Goal: Obtain resource: Download file/media

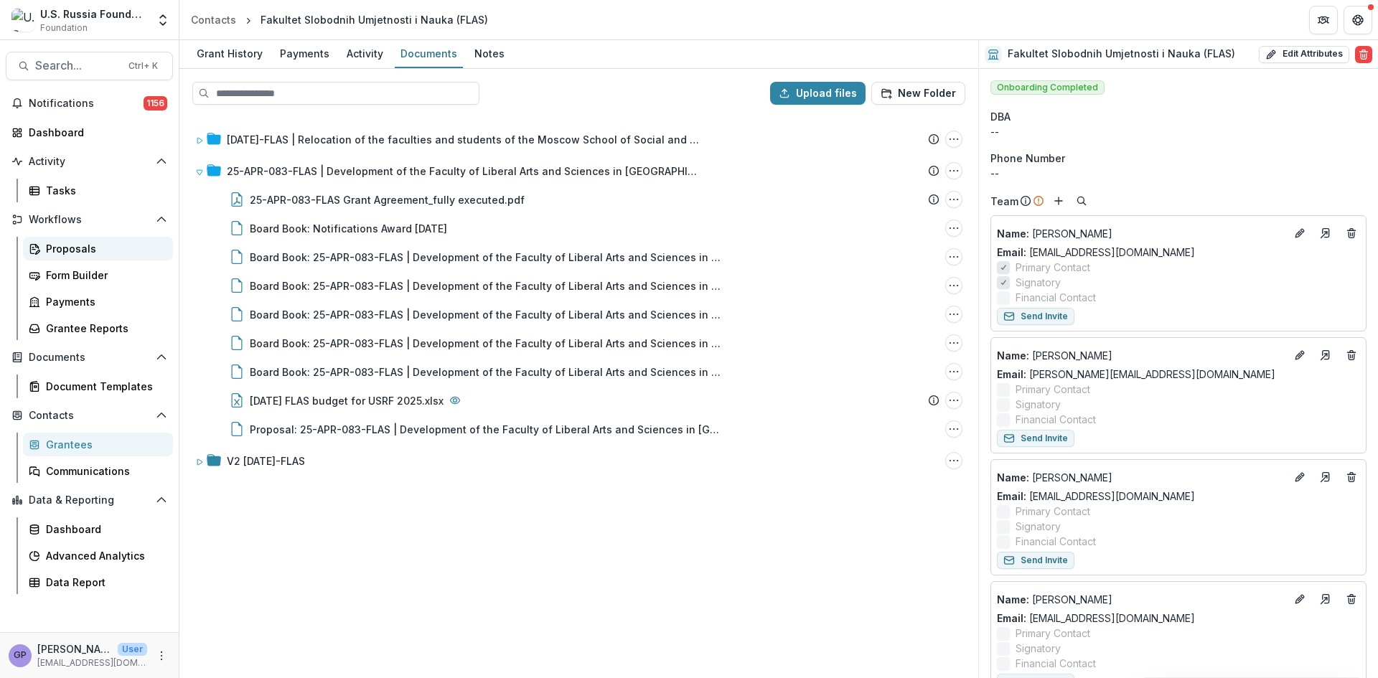
click at [62, 243] on div "Proposals" at bounding box center [104, 248] width 116 height 15
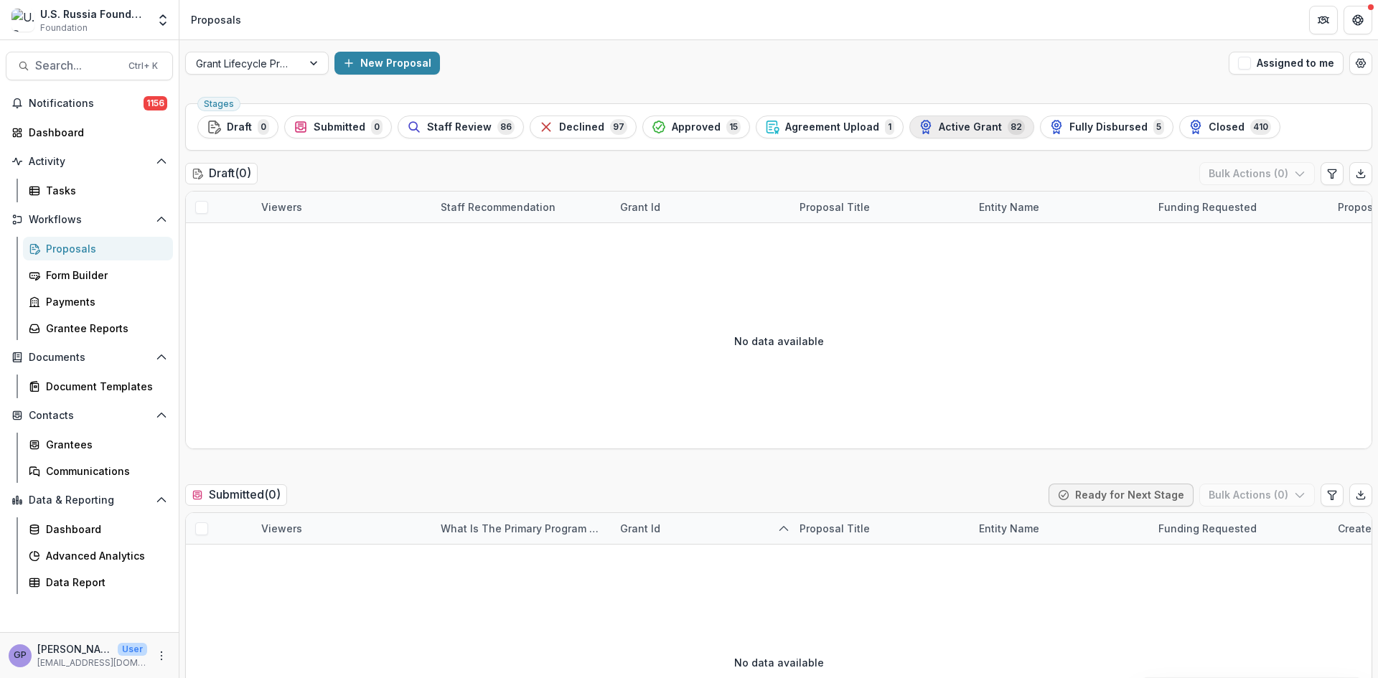
click at [966, 121] on span "Active Grant" at bounding box center [970, 127] width 63 height 12
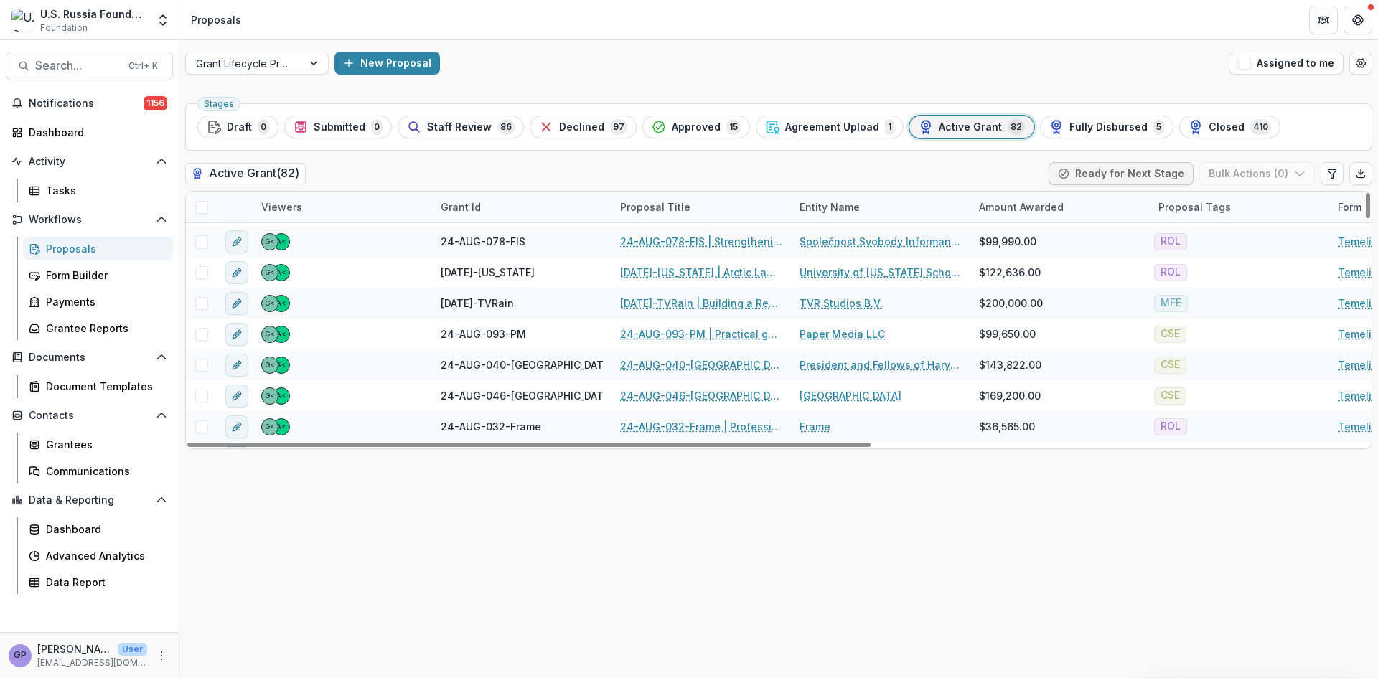
scroll to position [646, 0]
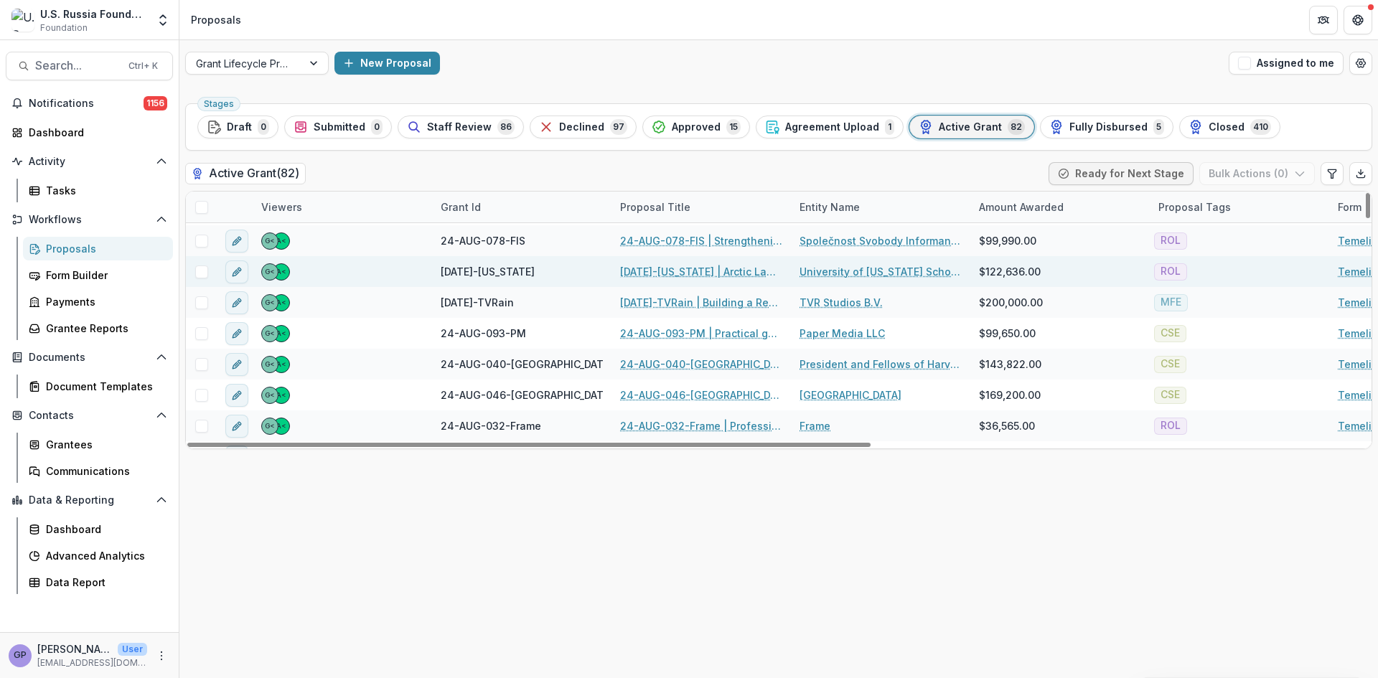
click at [673, 271] on link "[DATE]-[US_STATE] | Arctic Law Beyond Borders" at bounding box center [701, 271] width 162 height 15
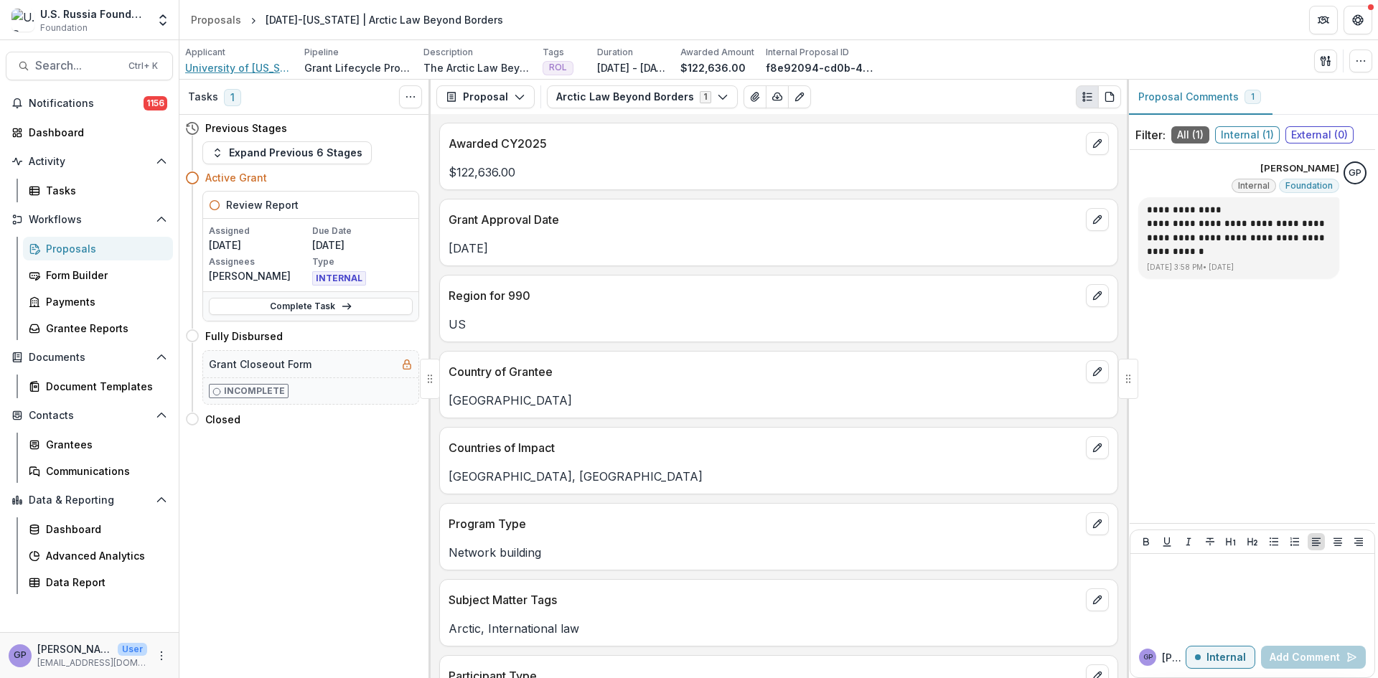
click at [234, 65] on span "University of [US_STATE] School of Law Foundation" at bounding box center [239, 67] width 108 height 15
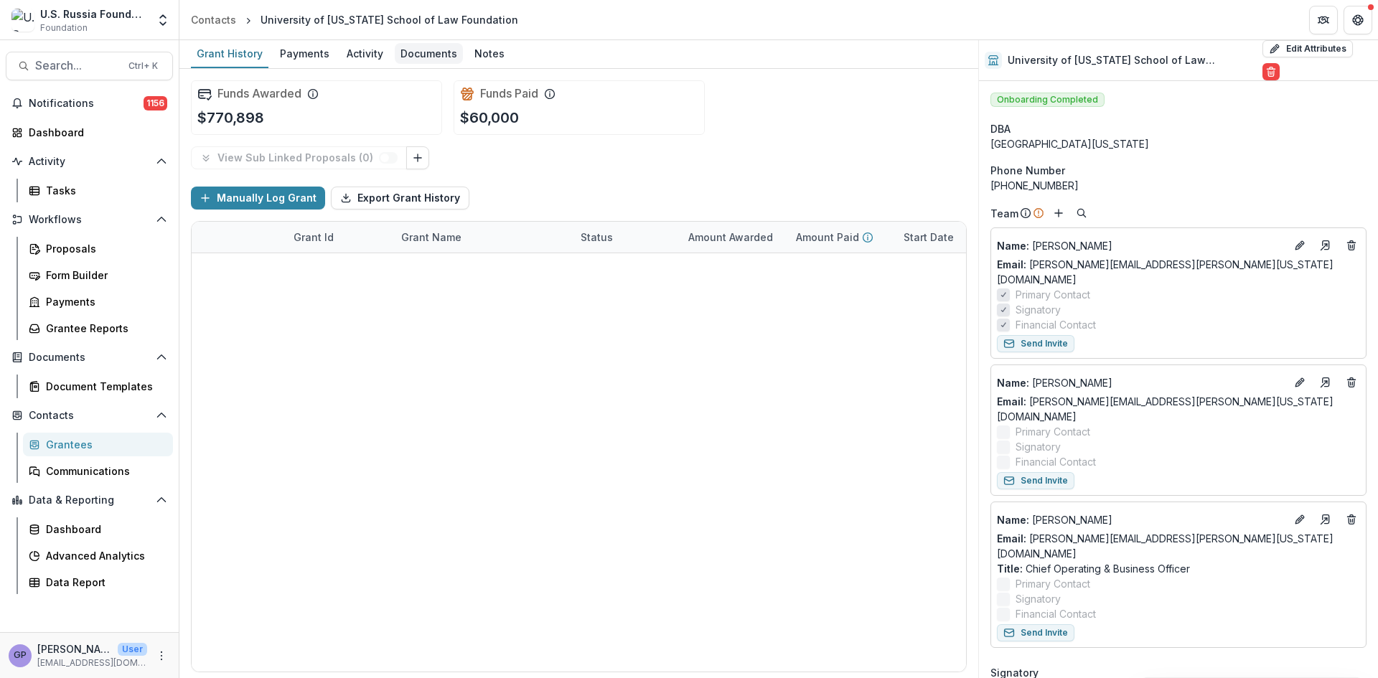
click at [432, 51] on div "Documents" at bounding box center [429, 53] width 68 height 21
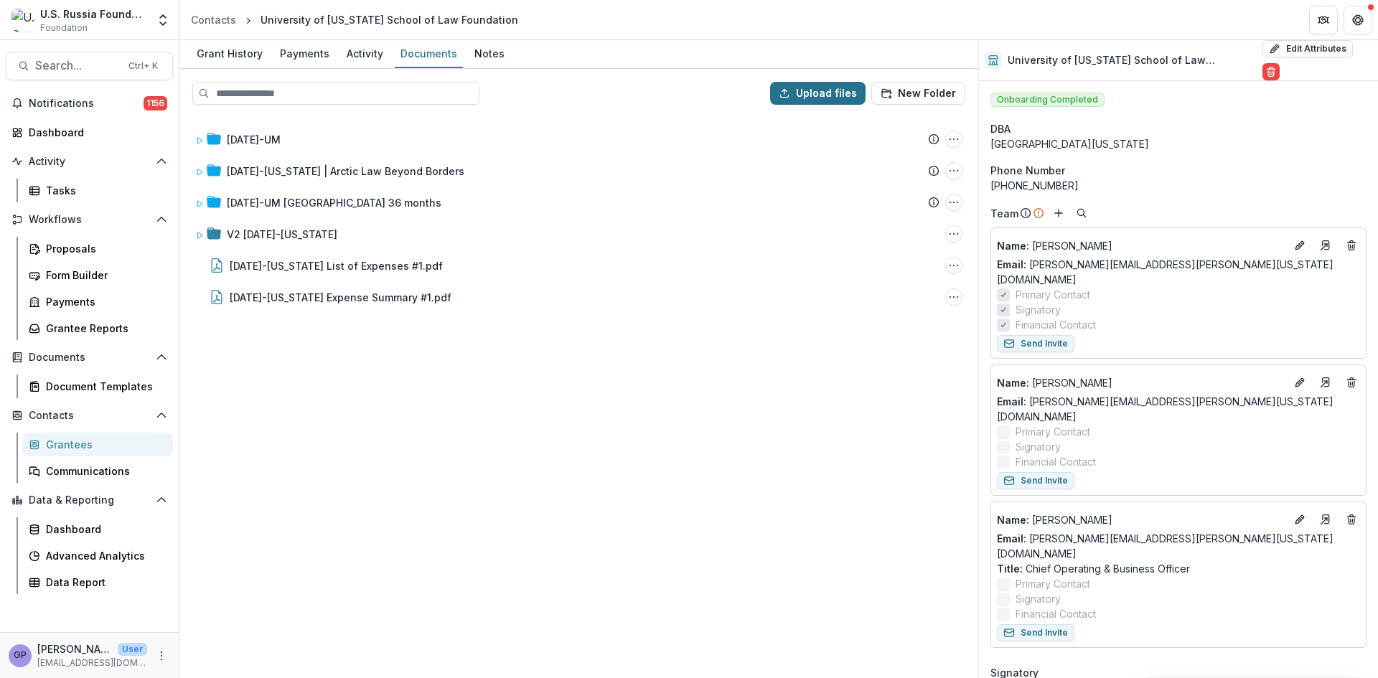
click at [834, 91] on button "Upload files" at bounding box center [817, 93] width 95 height 23
type input "**********"
click at [821, 87] on button "Upload files" at bounding box center [817, 93] width 95 height 23
type input "**********"
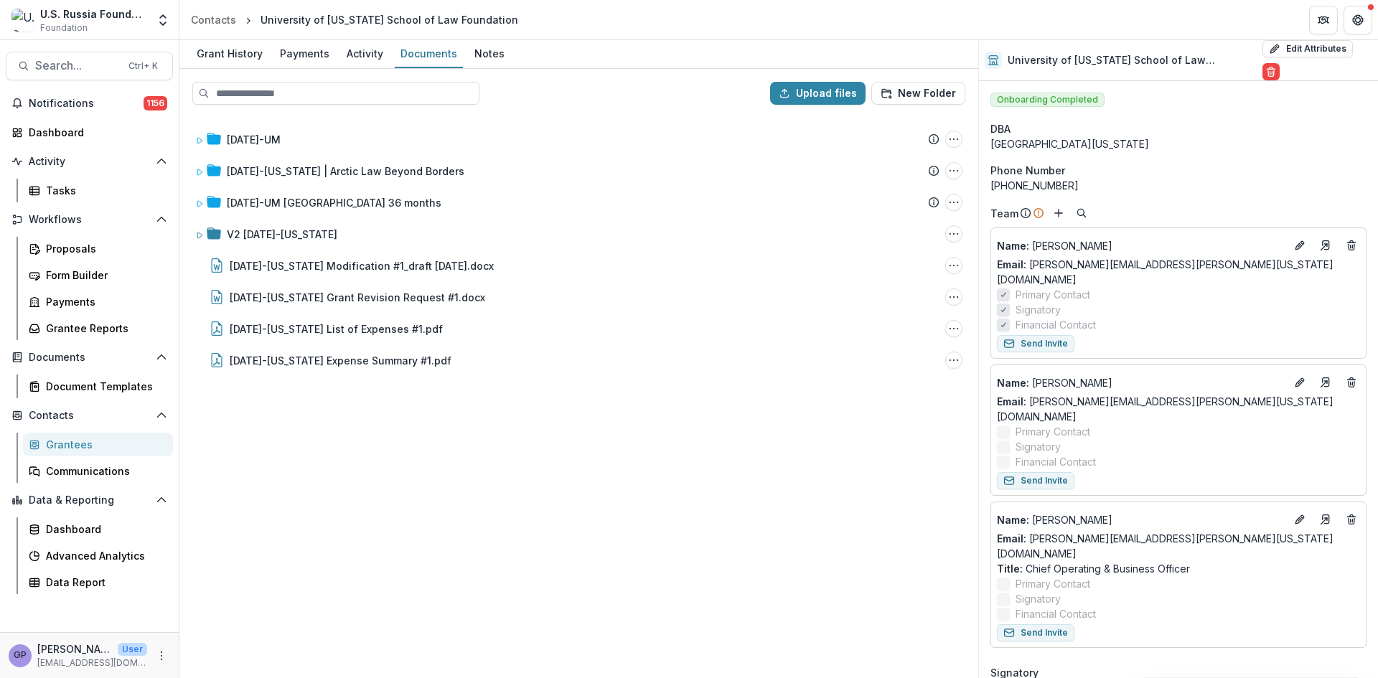
click at [718, 508] on div "[DATE]-UM Submission Temelio Proposal Attached proposal documents Report Tasks …" at bounding box center [579, 396] width 796 height 561
click at [52, 245] on div "Proposals" at bounding box center [104, 248] width 116 height 15
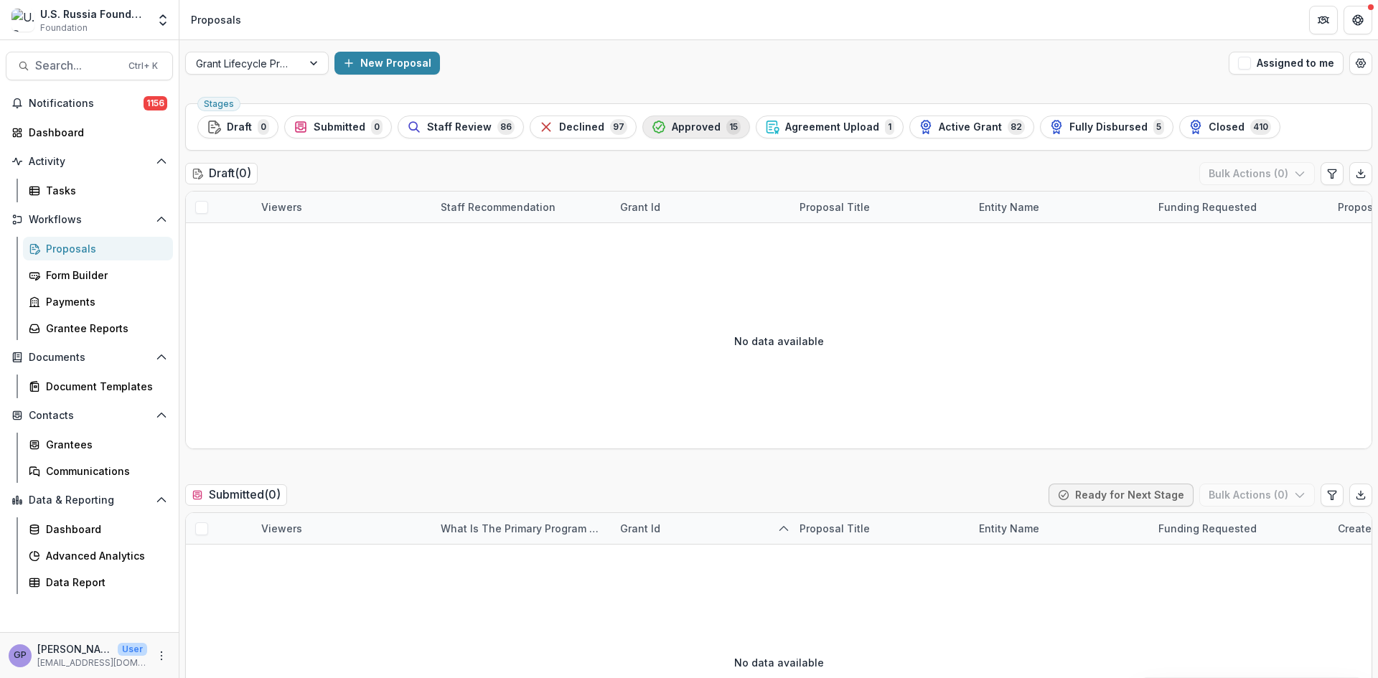
click at [673, 121] on span "Approved" at bounding box center [696, 127] width 49 height 12
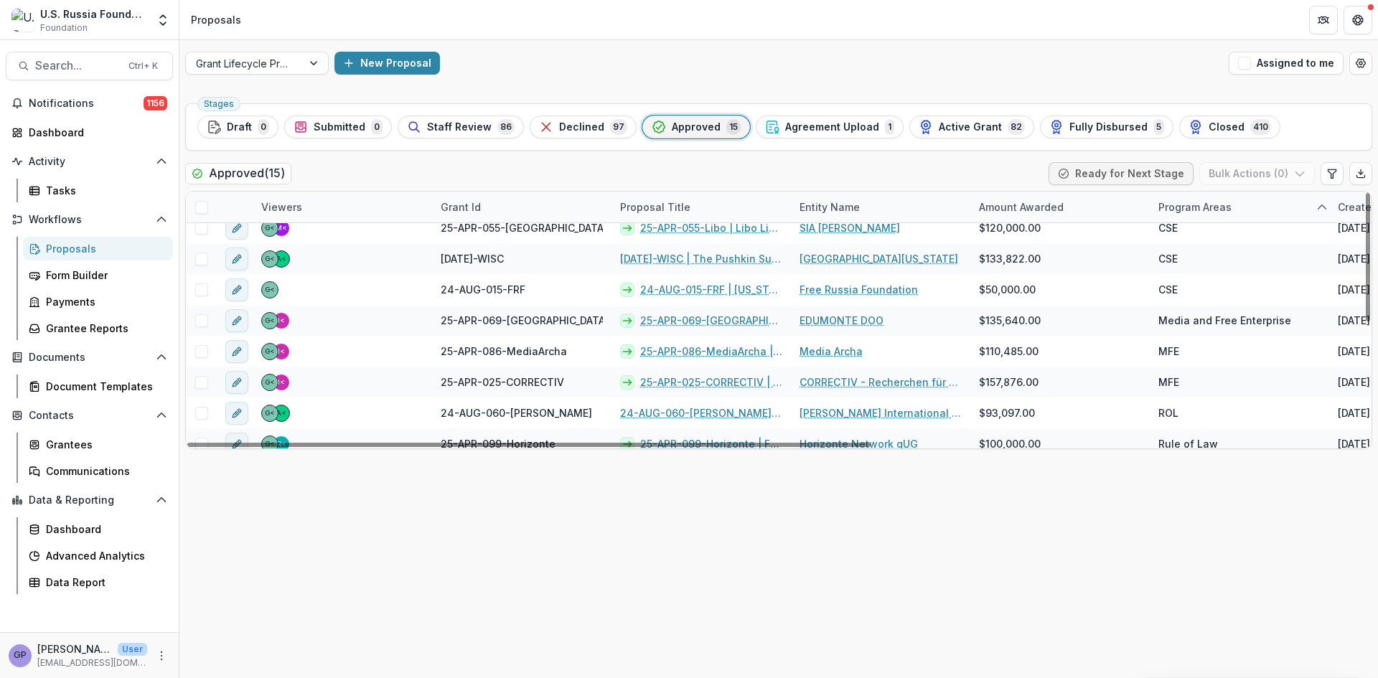
scroll to position [144, 0]
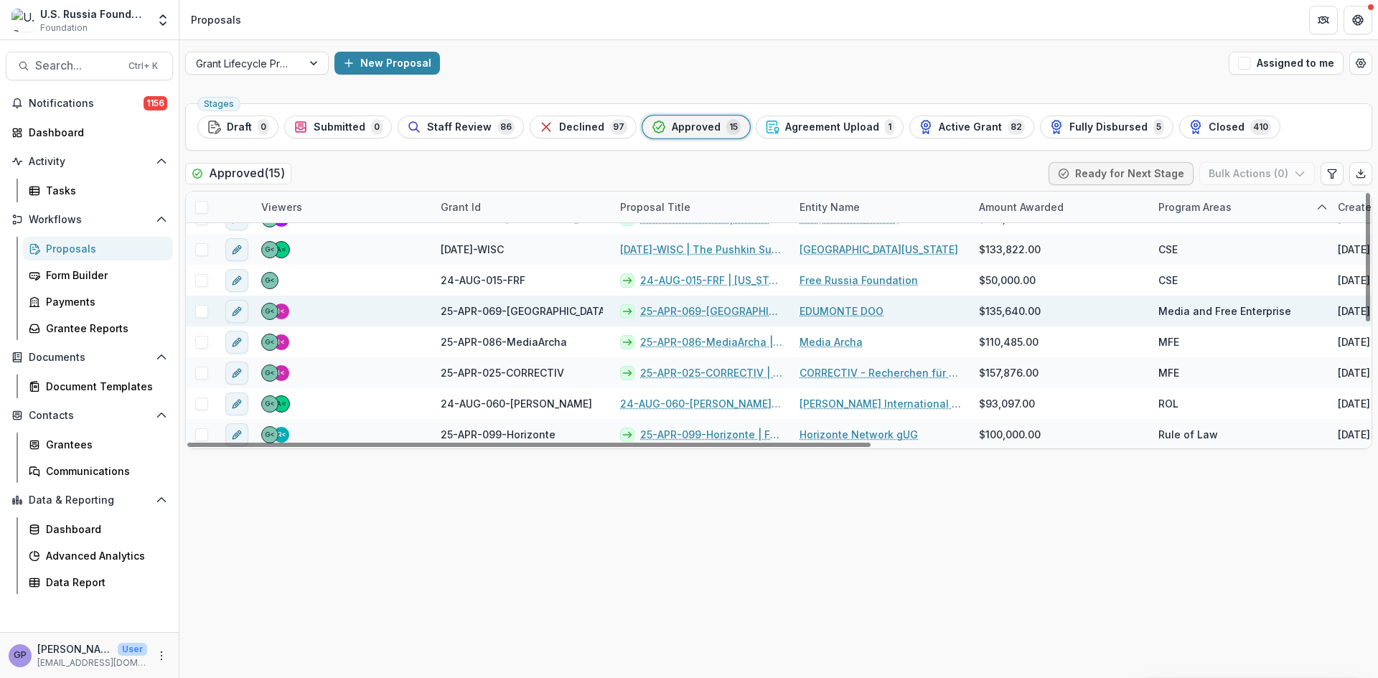
click at [679, 304] on link "25-APR-069-[GEOGRAPHIC_DATA] | Start-Up Hub: Fostering Entrepreneurship and Cul…" at bounding box center [711, 311] width 142 height 15
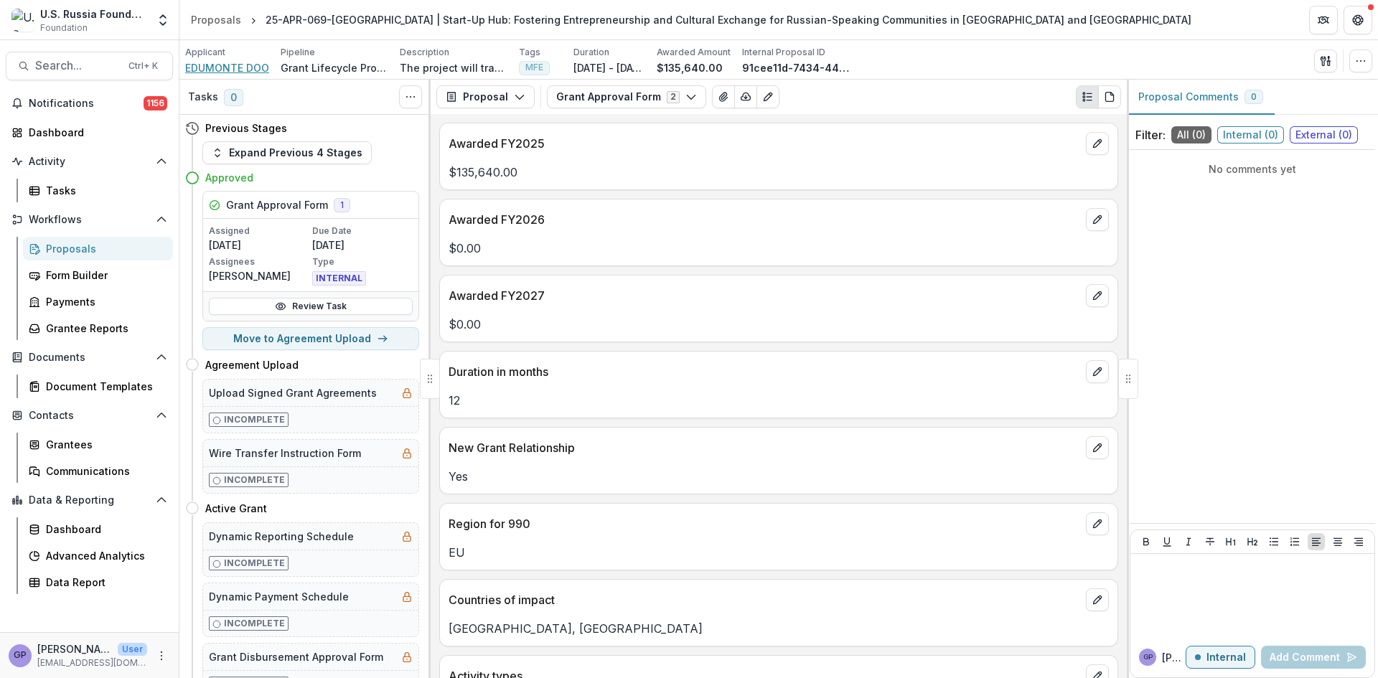
click at [238, 70] on span "EDUMONTE DOO" at bounding box center [227, 67] width 84 height 15
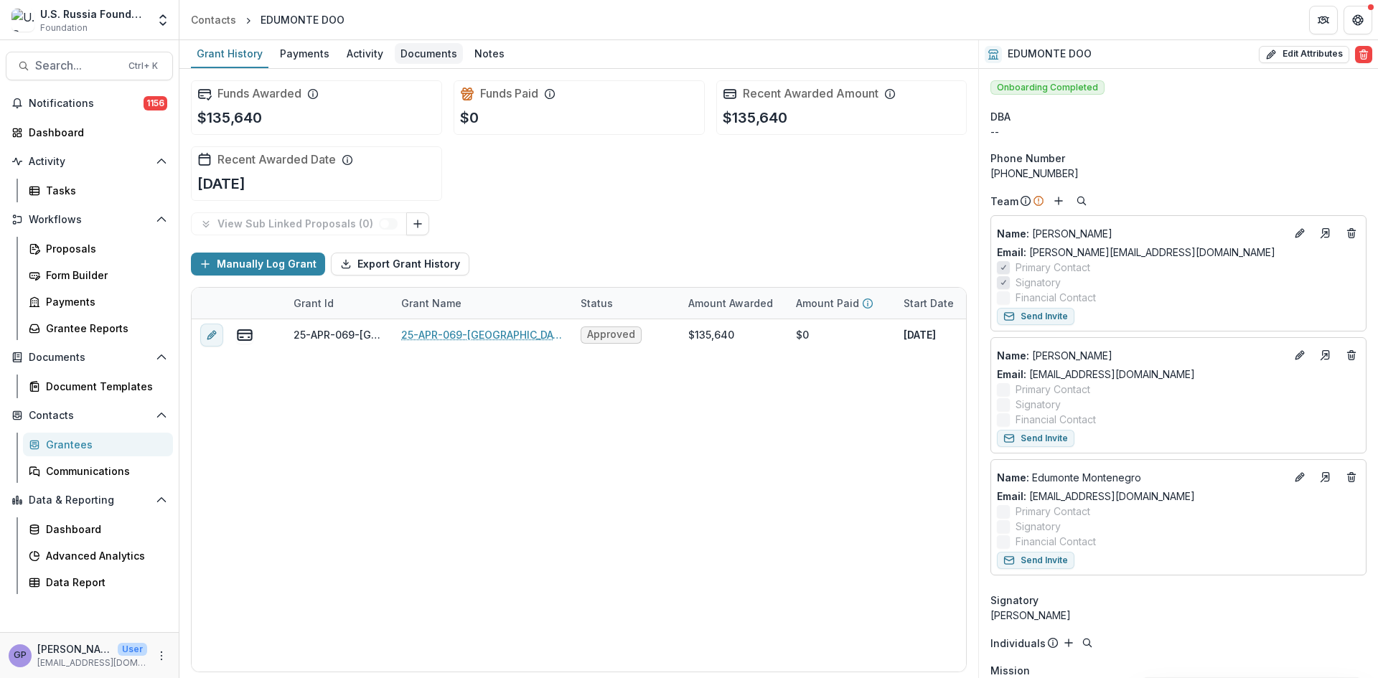
click at [430, 52] on div "Documents" at bounding box center [429, 53] width 68 height 21
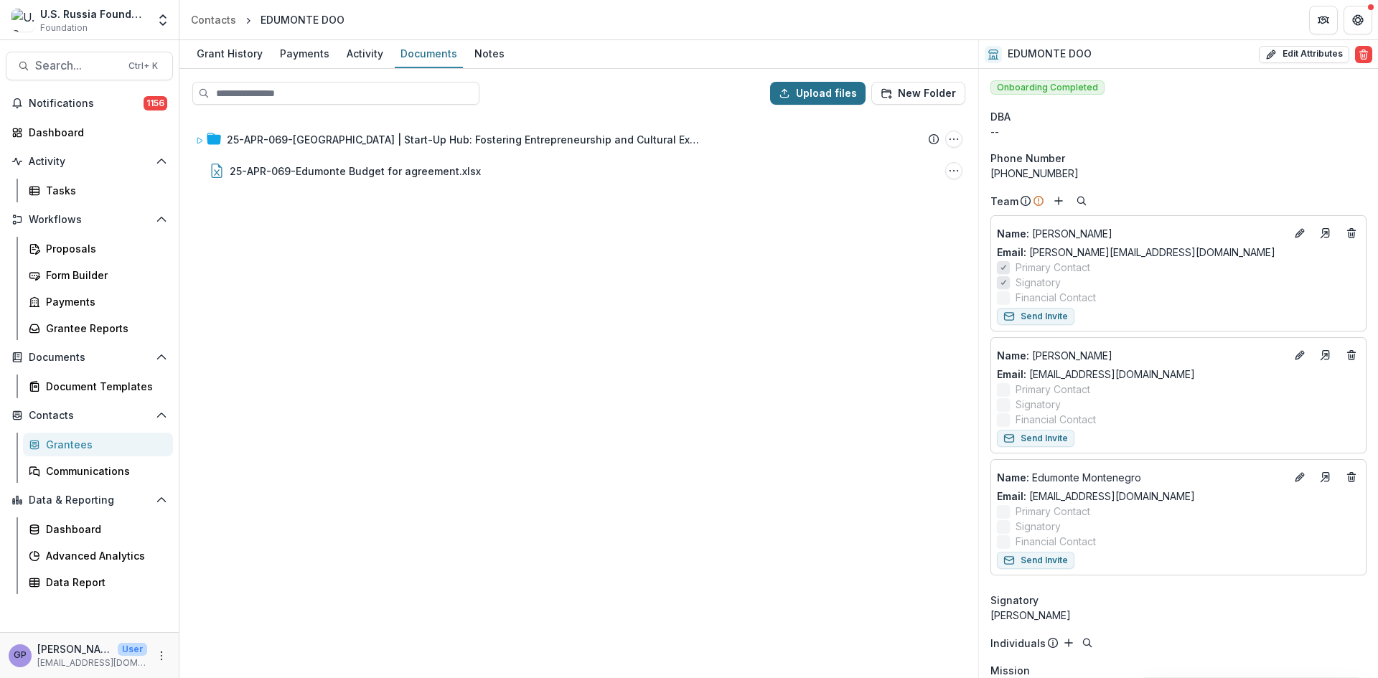
click at [826, 96] on button "Upload files" at bounding box center [817, 93] width 95 height 23
type input "**********"
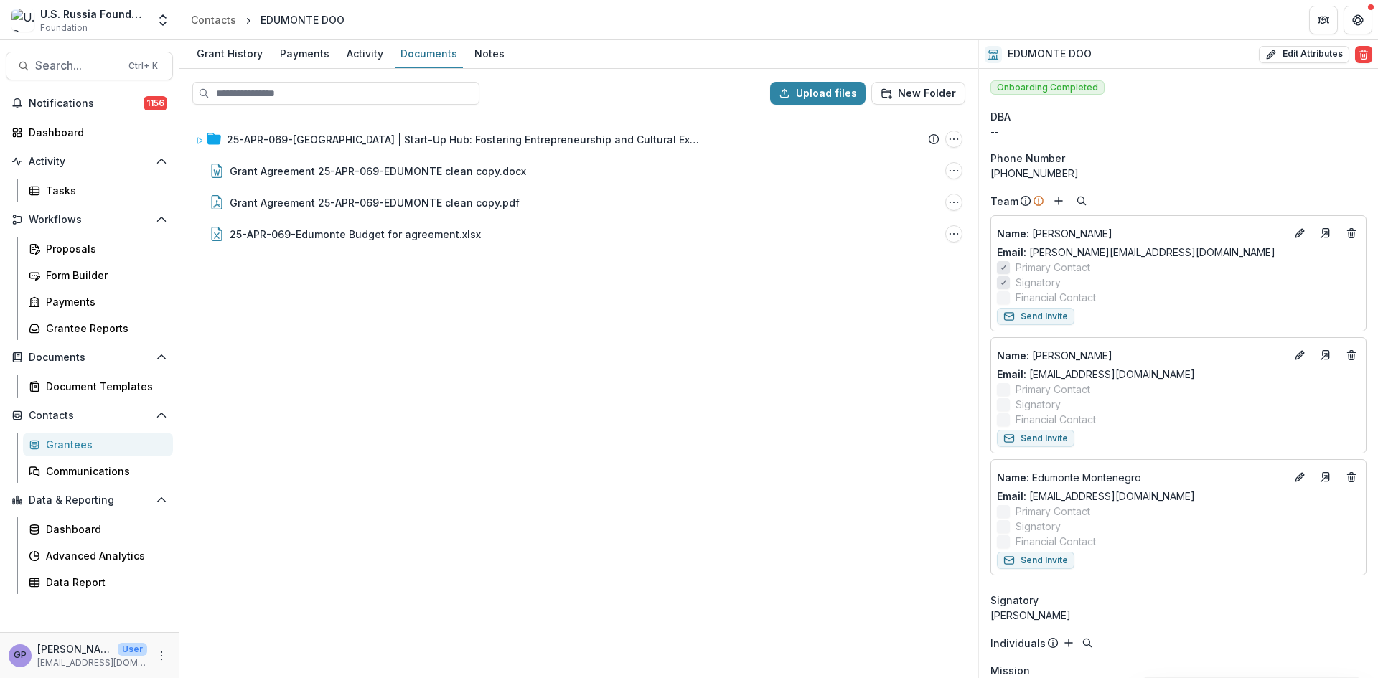
click at [513, 448] on div "25-APR-069-[GEOGRAPHIC_DATA] | Start-Up Hub: Fostering Entrepreneurship and Cul…" at bounding box center [579, 396] width 796 height 561
click at [827, 90] on button "Upload files" at bounding box center [817, 93] width 95 height 23
type input "**********"
click at [57, 244] on div "Proposals" at bounding box center [104, 248] width 116 height 15
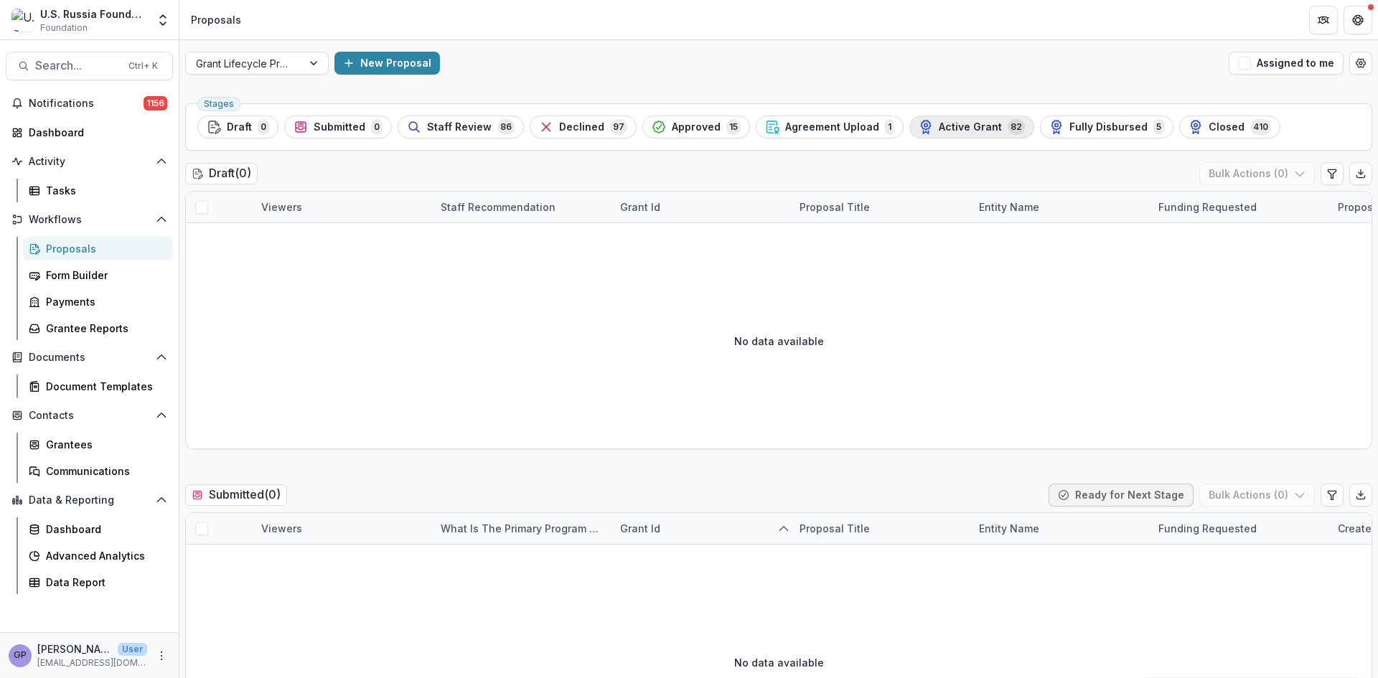
click at [984, 123] on div "Active Grant 82" at bounding box center [972, 127] width 106 height 16
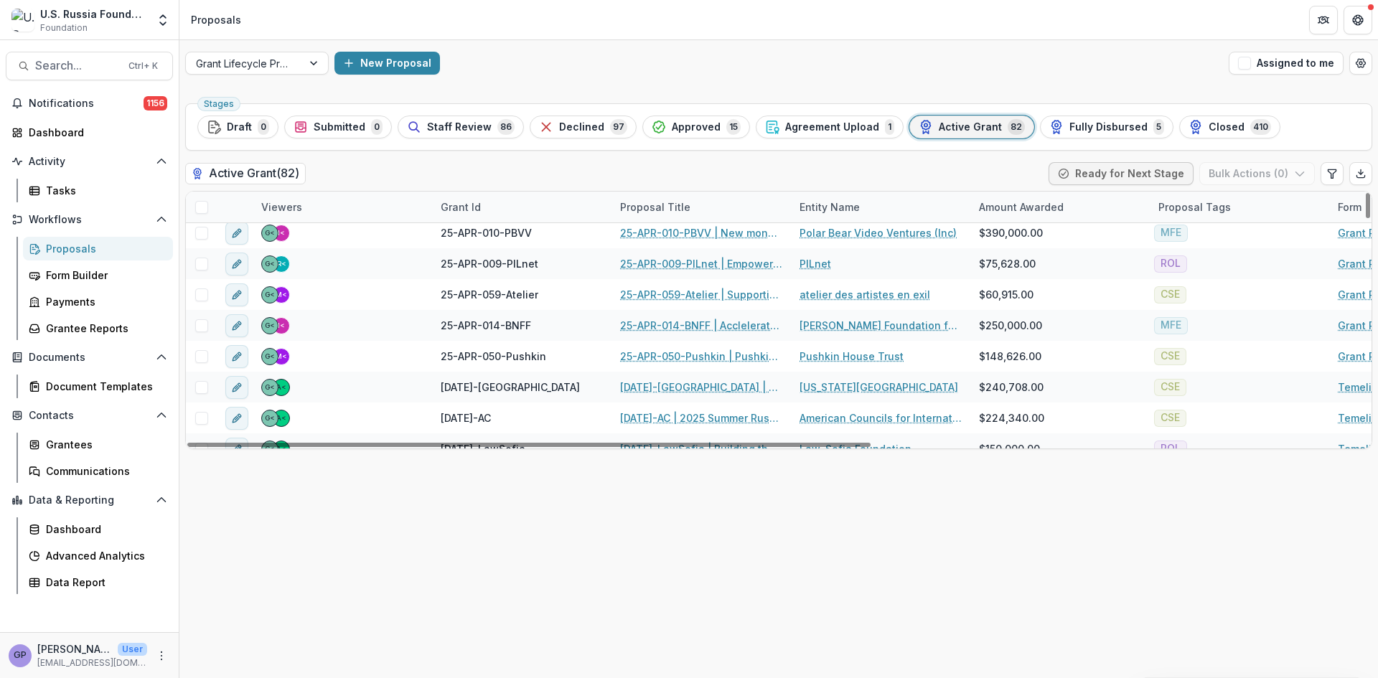
scroll to position [192, 0]
click at [689, 123] on span "Approved" at bounding box center [696, 127] width 49 height 12
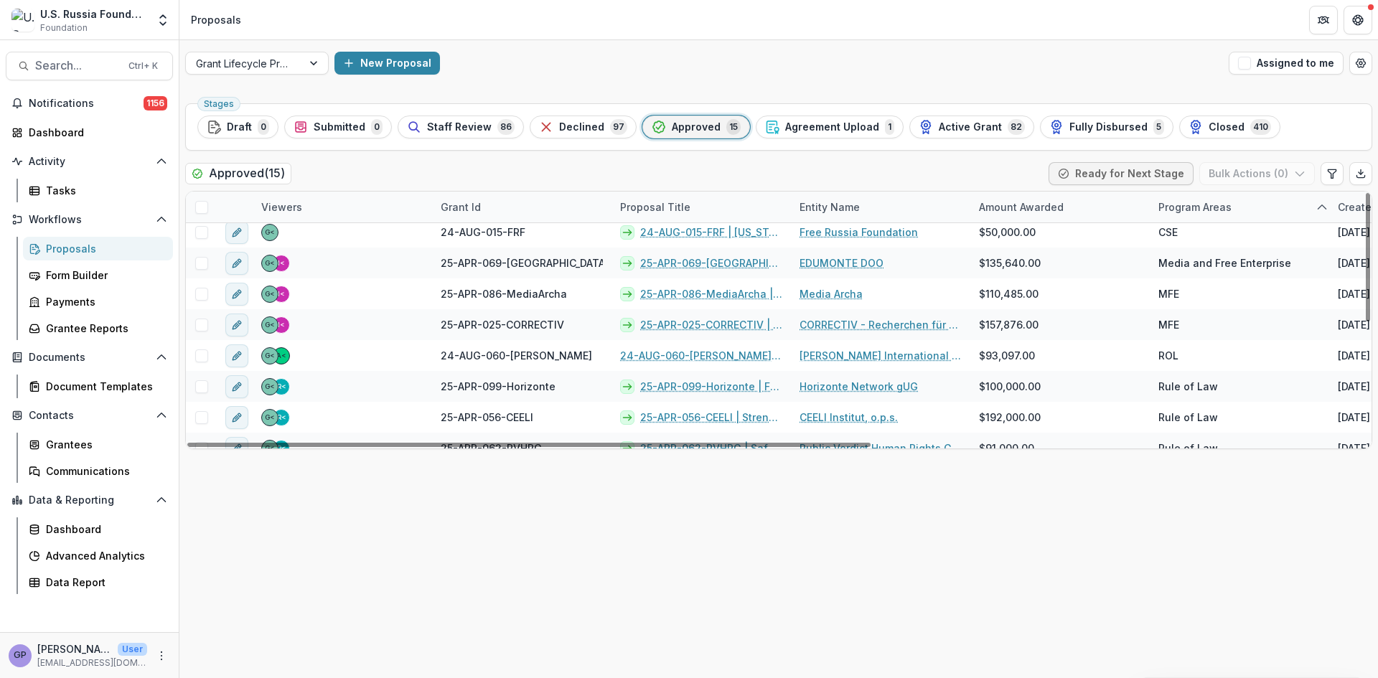
scroll to position [215, 0]
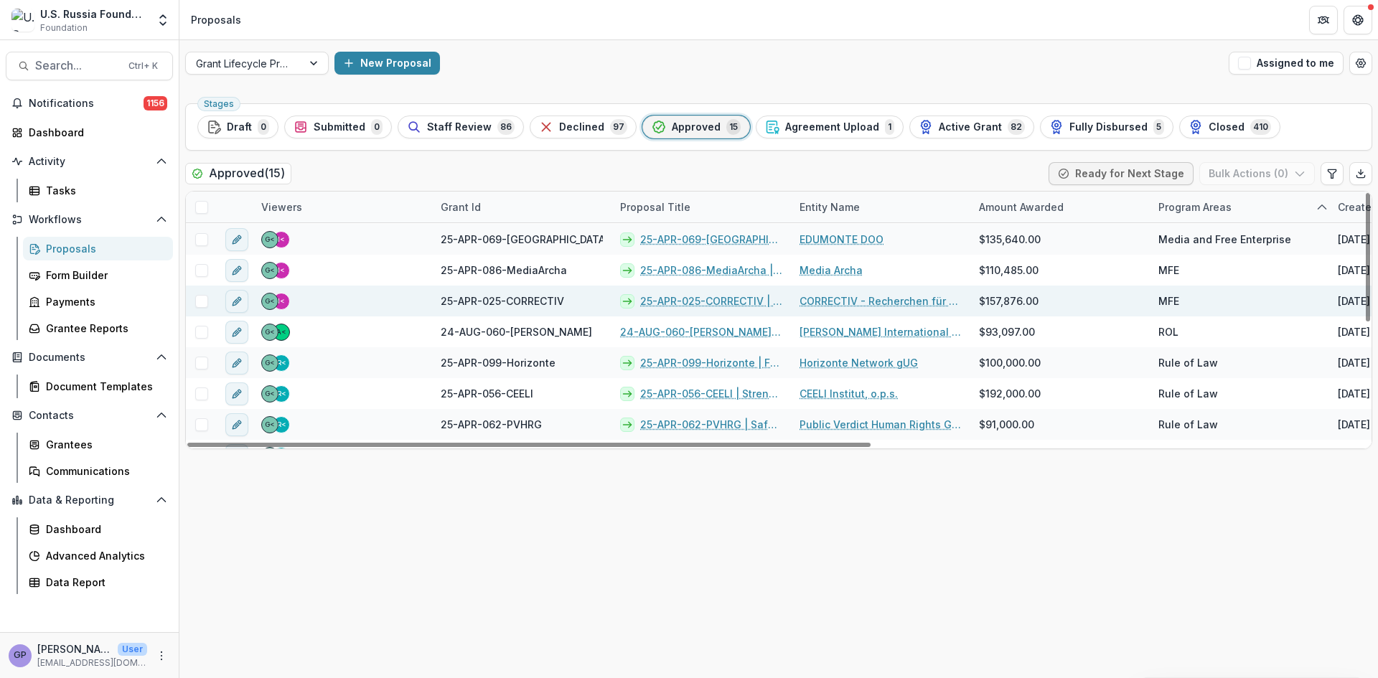
click at [674, 297] on link "25-APR-025-CORRECTIV | Radio [PERSON_NAME] 2.0: Next Gen" at bounding box center [711, 301] width 142 height 15
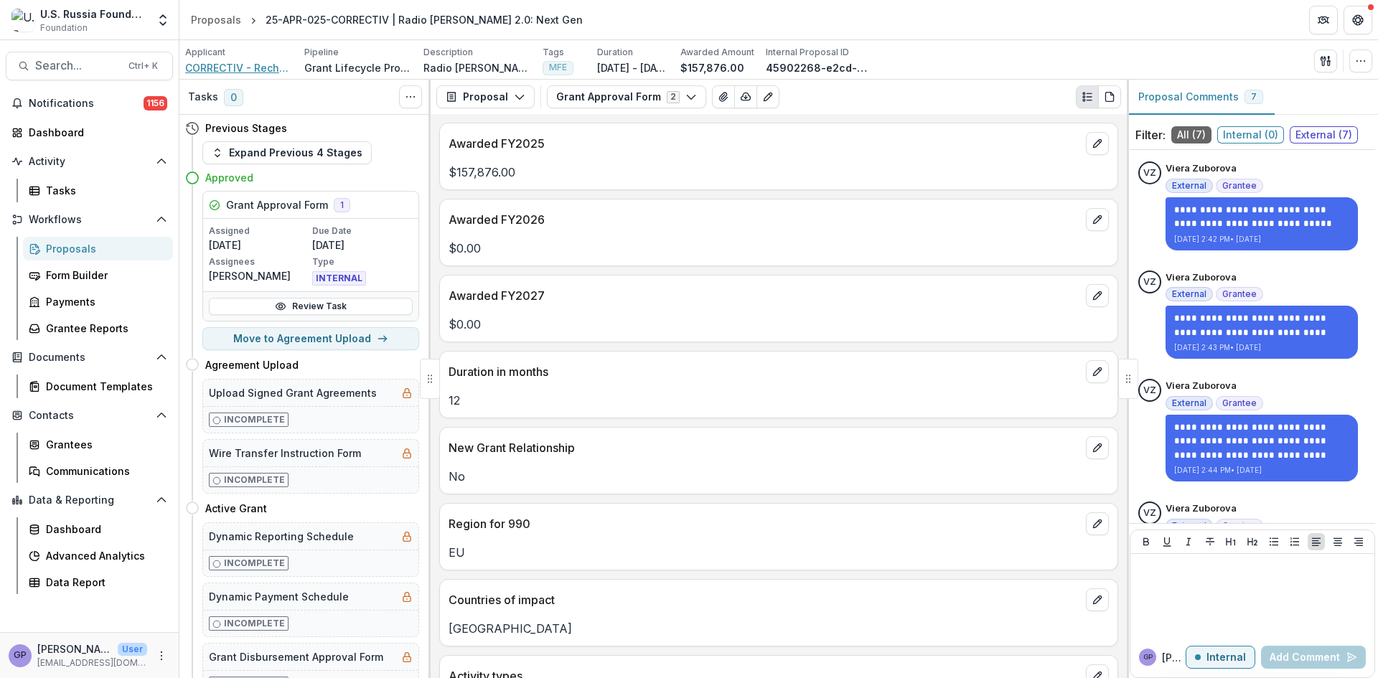
click at [232, 67] on span "CORRECTIV - Recherchen für die Gesellschaft" at bounding box center [239, 67] width 108 height 15
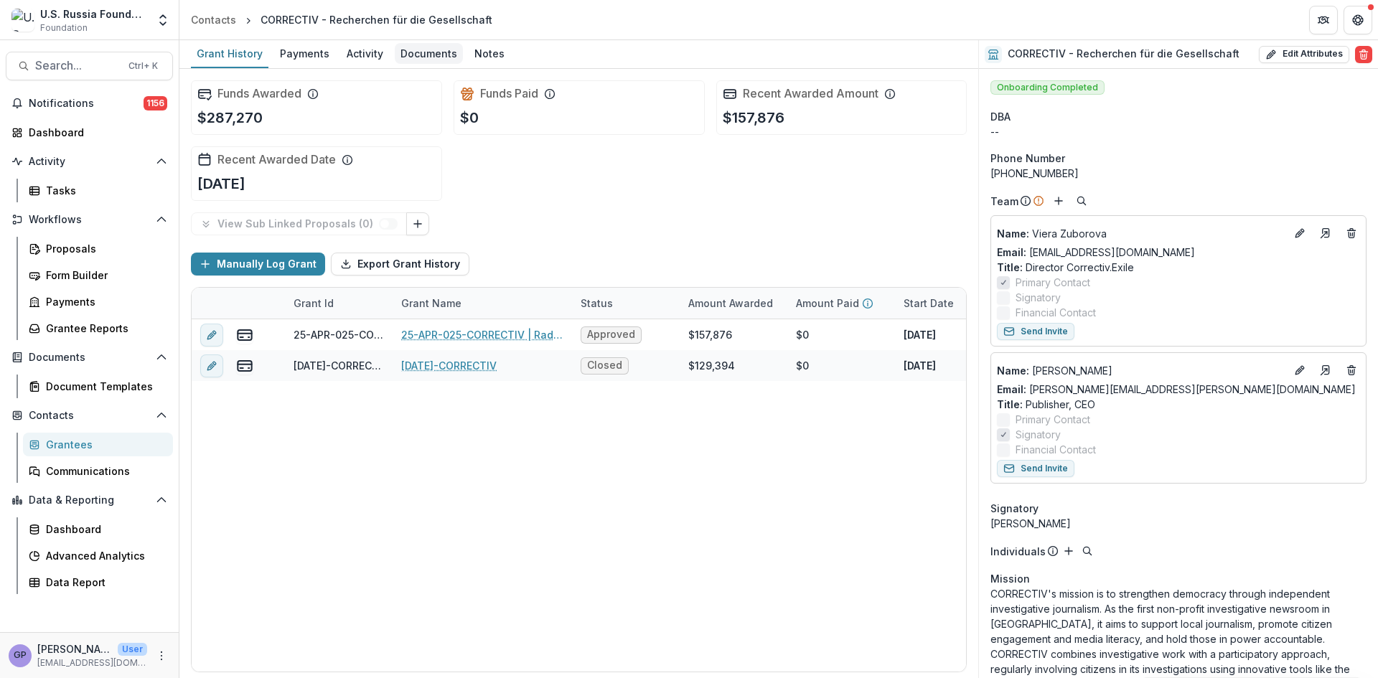
click at [414, 49] on div "Documents" at bounding box center [429, 53] width 68 height 21
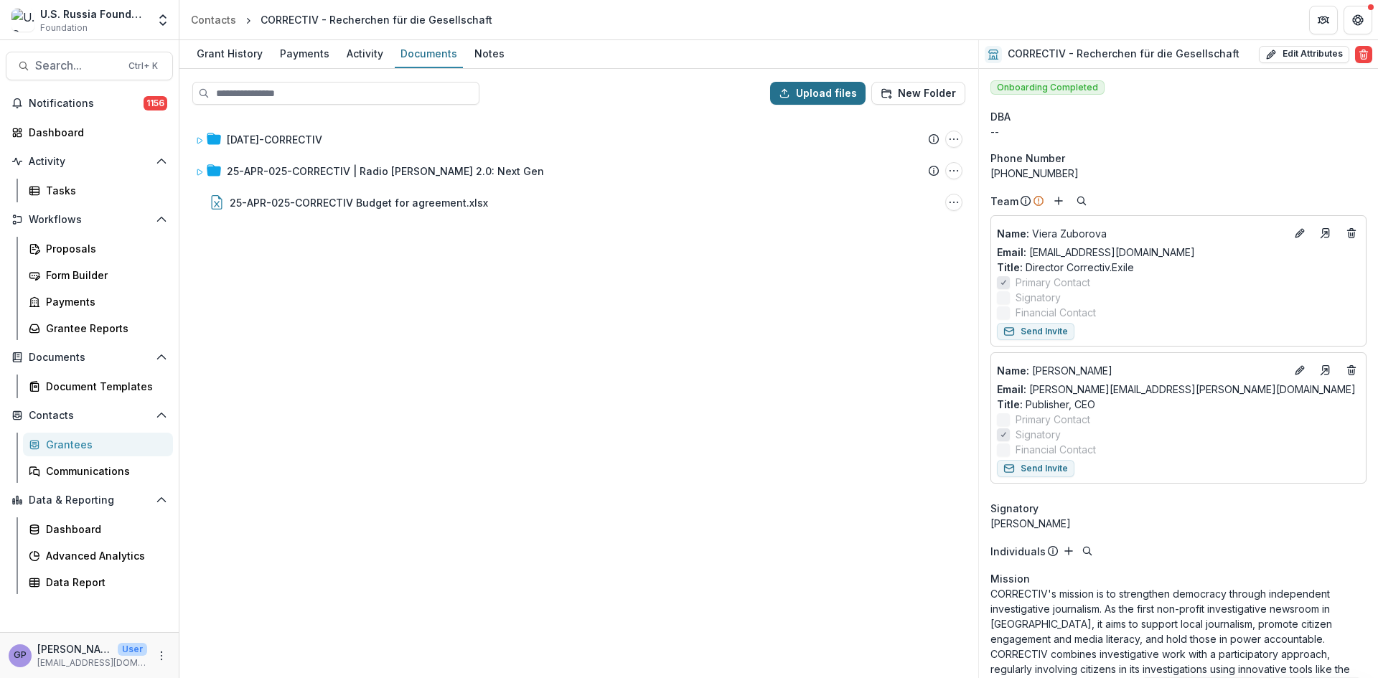
click at [834, 86] on button "Upload files" at bounding box center [817, 93] width 95 height 23
type input "**********"
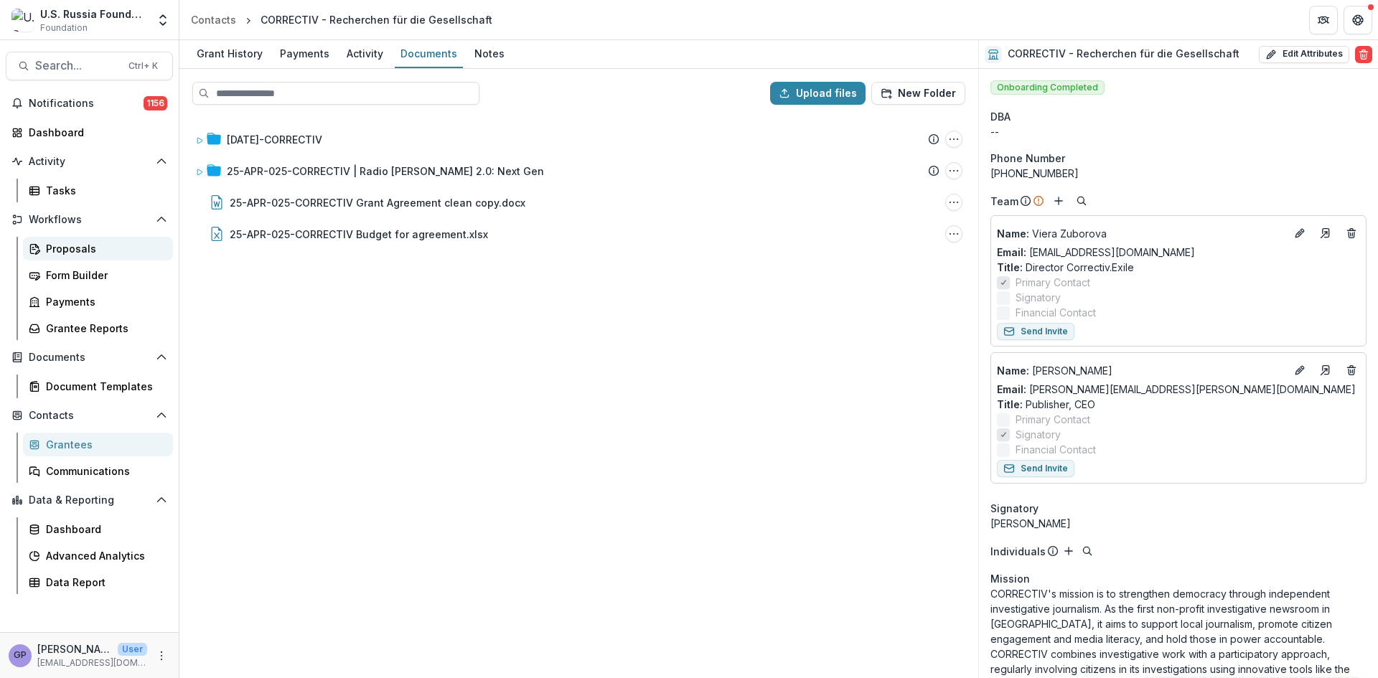
click at [58, 243] on div "Proposals" at bounding box center [104, 248] width 116 height 15
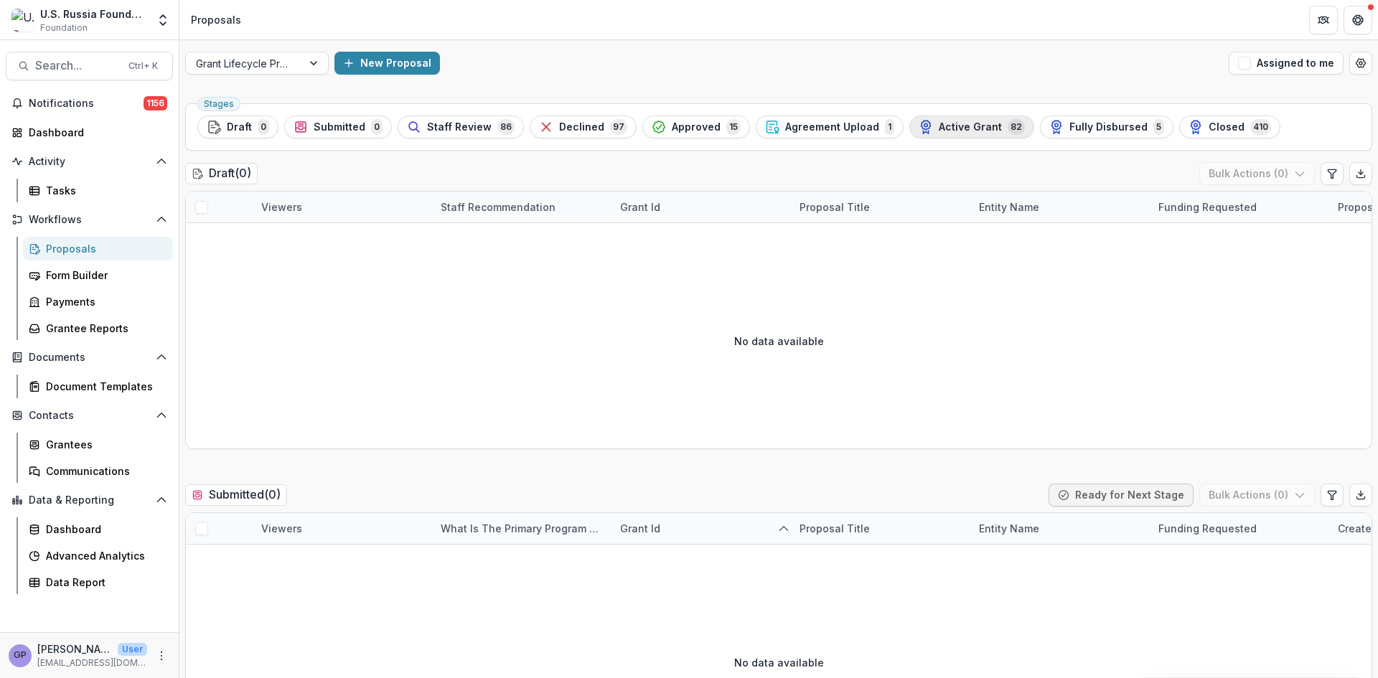
click at [964, 123] on span "Active Grant" at bounding box center [970, 127] width 63 height 12
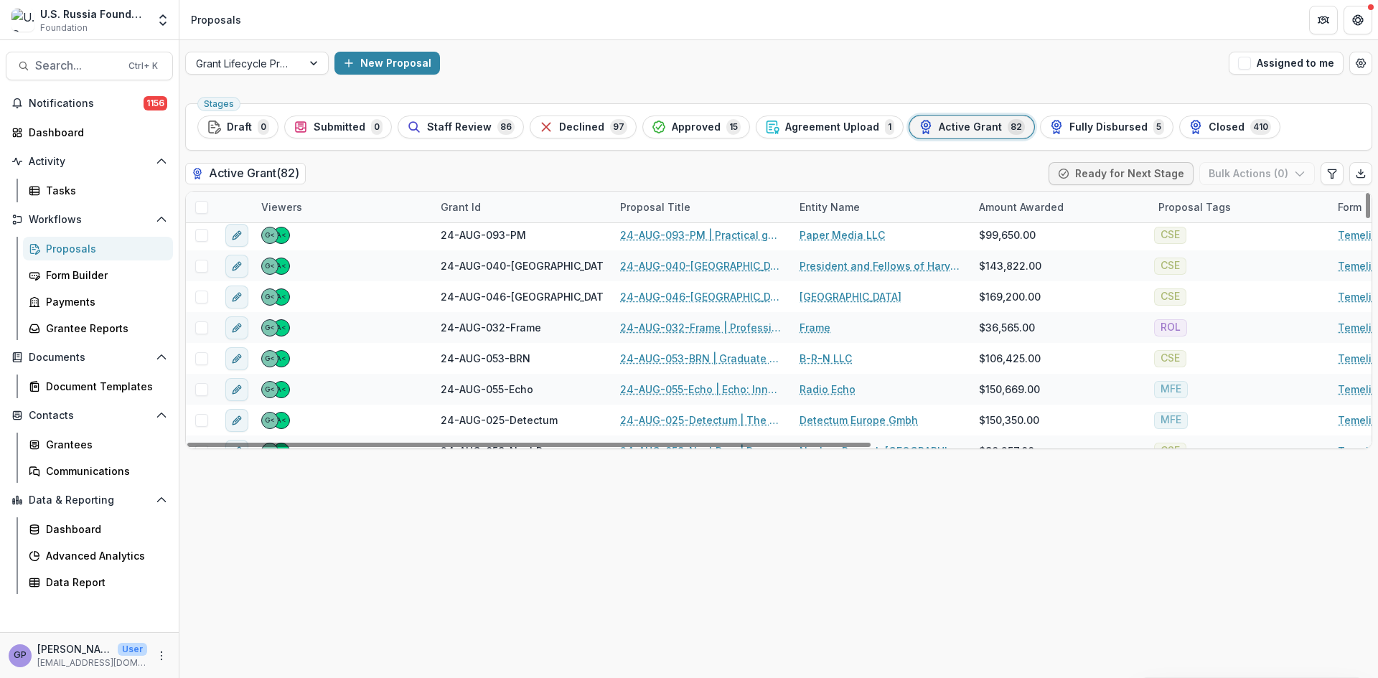
scroll to position [742, 0]
click at [474, 205] on div "Grant Id" at bounding box center [460, 207] width 57 height 15
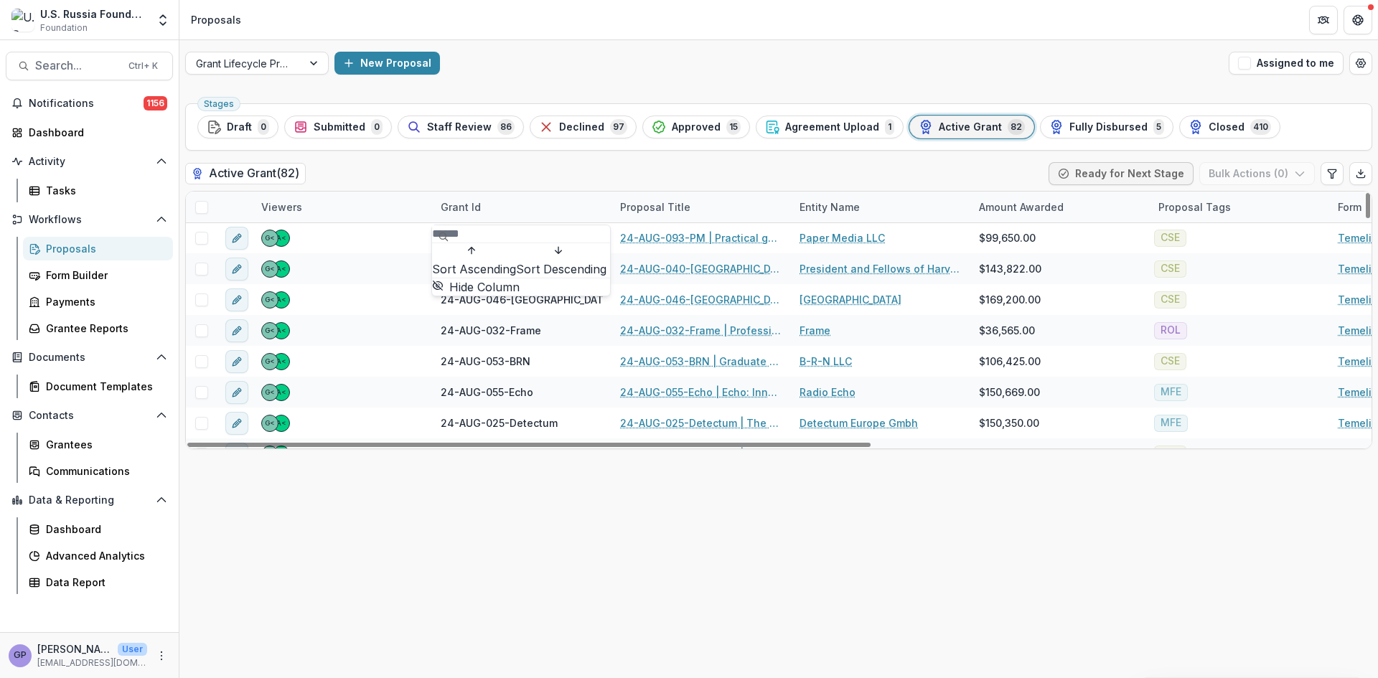
click at [480, 265] on span "Sort Ascending" at bounding box center [474, 269] width 84 height 17
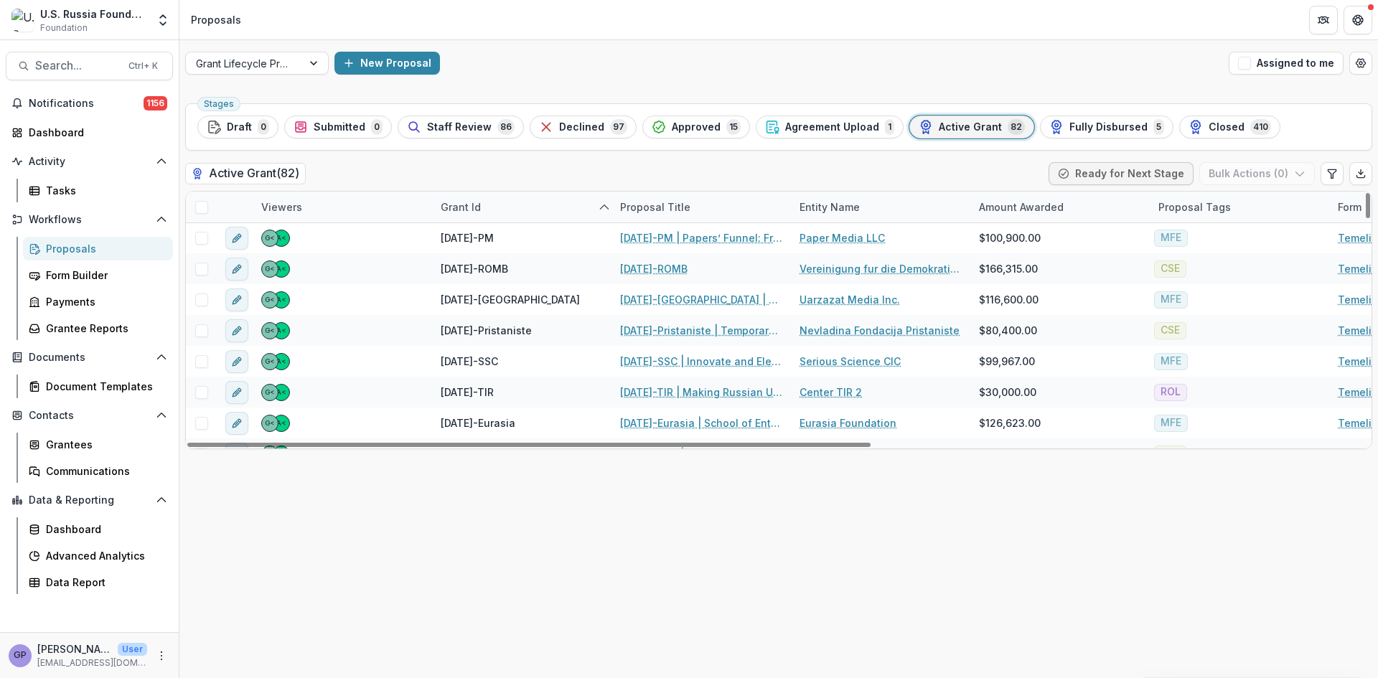
click at [565, 554] on div "Stages Draft 0 Submitted 0 Staff Review 86 Declined 97 Approved 15 Agreement Up…" at bounding box center [778, 388] width 1199 height 581
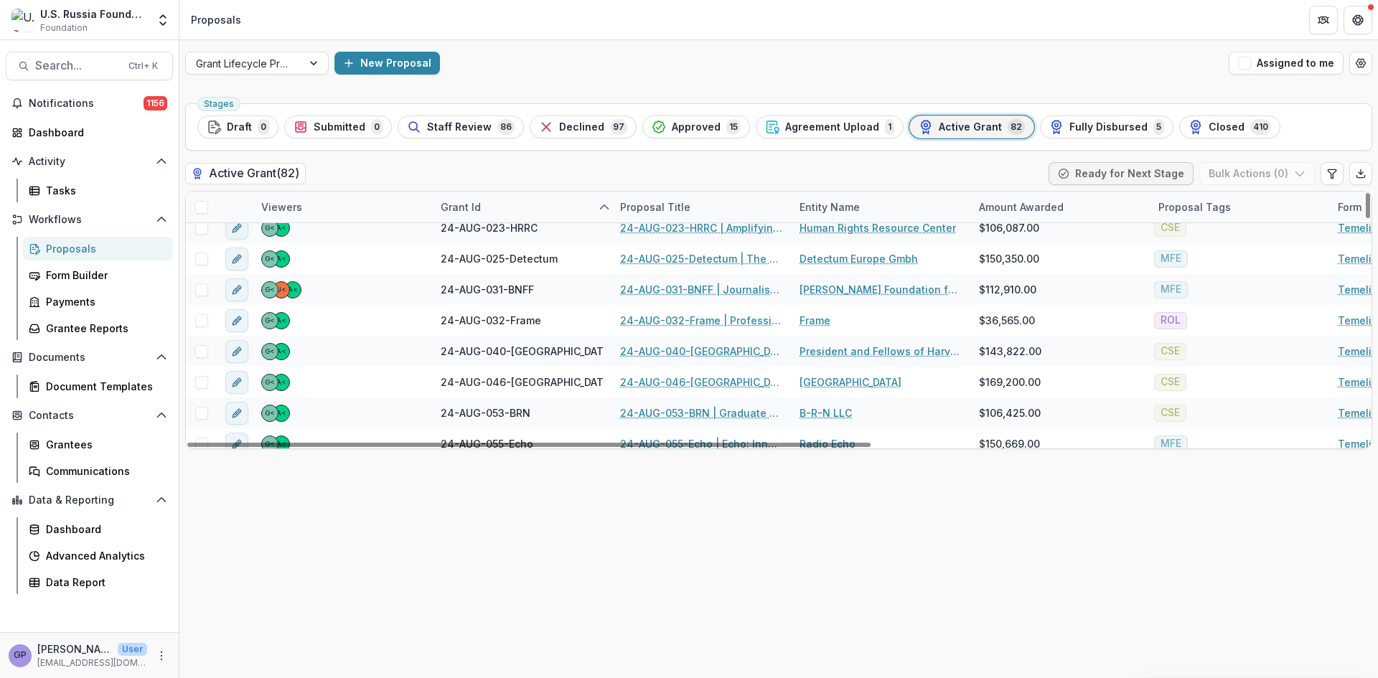
scroll to position [1531, 0]
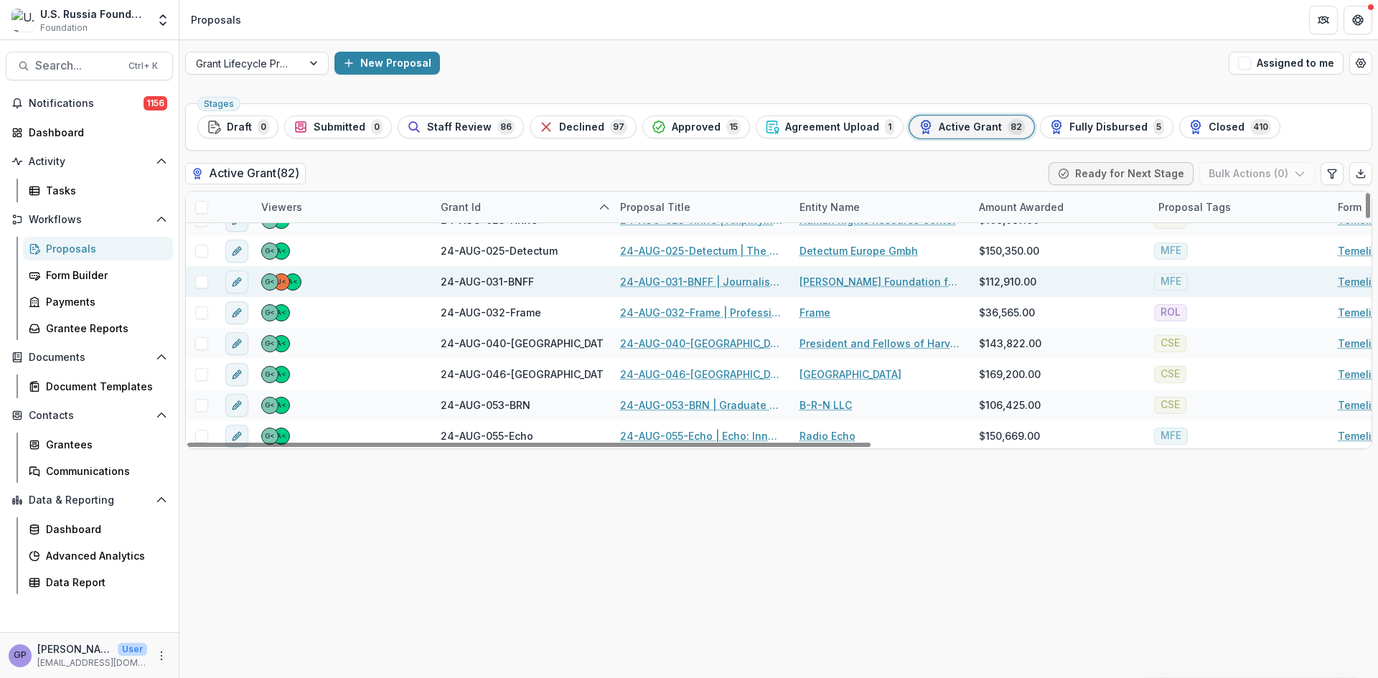
click at [681, 281] on link "24-AUG-031-BNFF | Journalistic conference: RESISTANCE, SURVIVAL AND DEVELOPMENT…" at bounding box center [701, 281] width 162 height 15
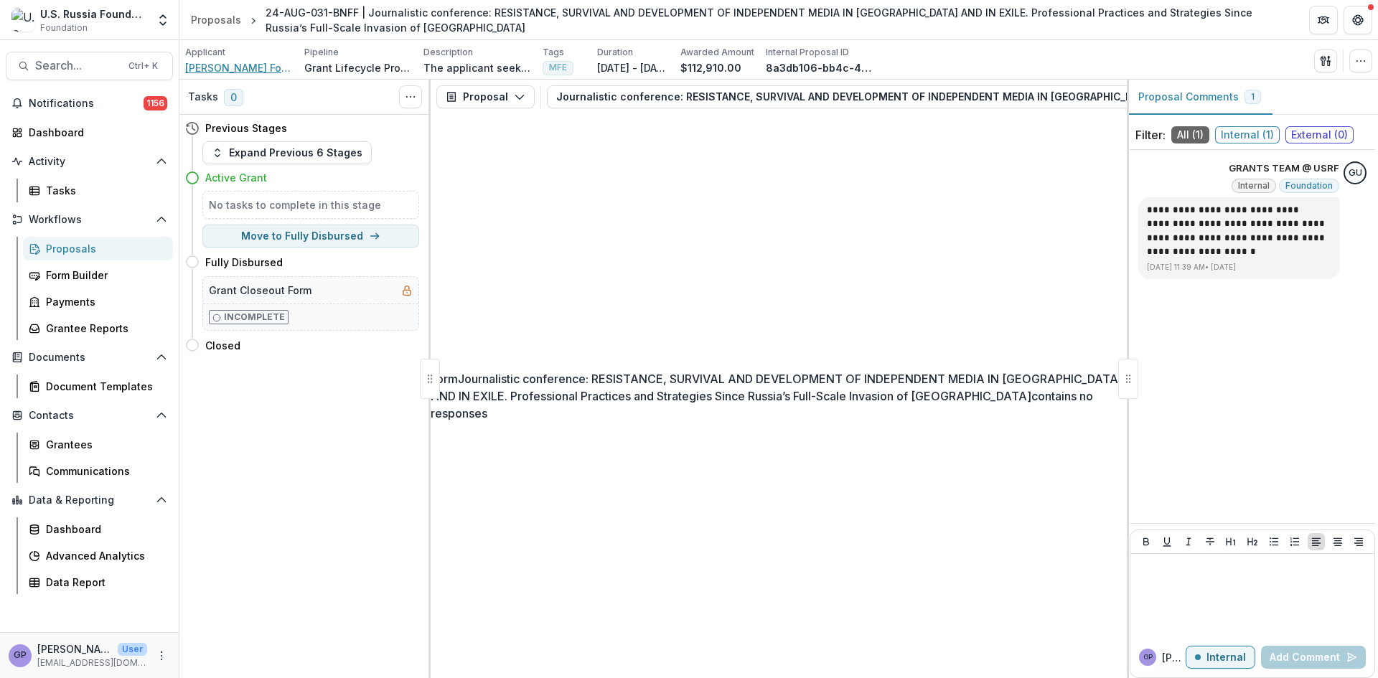
click at [213, 66] on span "[PERSON_NAME] Foundation for Freedom gGmbH" at bounding box center [239, 67] width 108 height 15
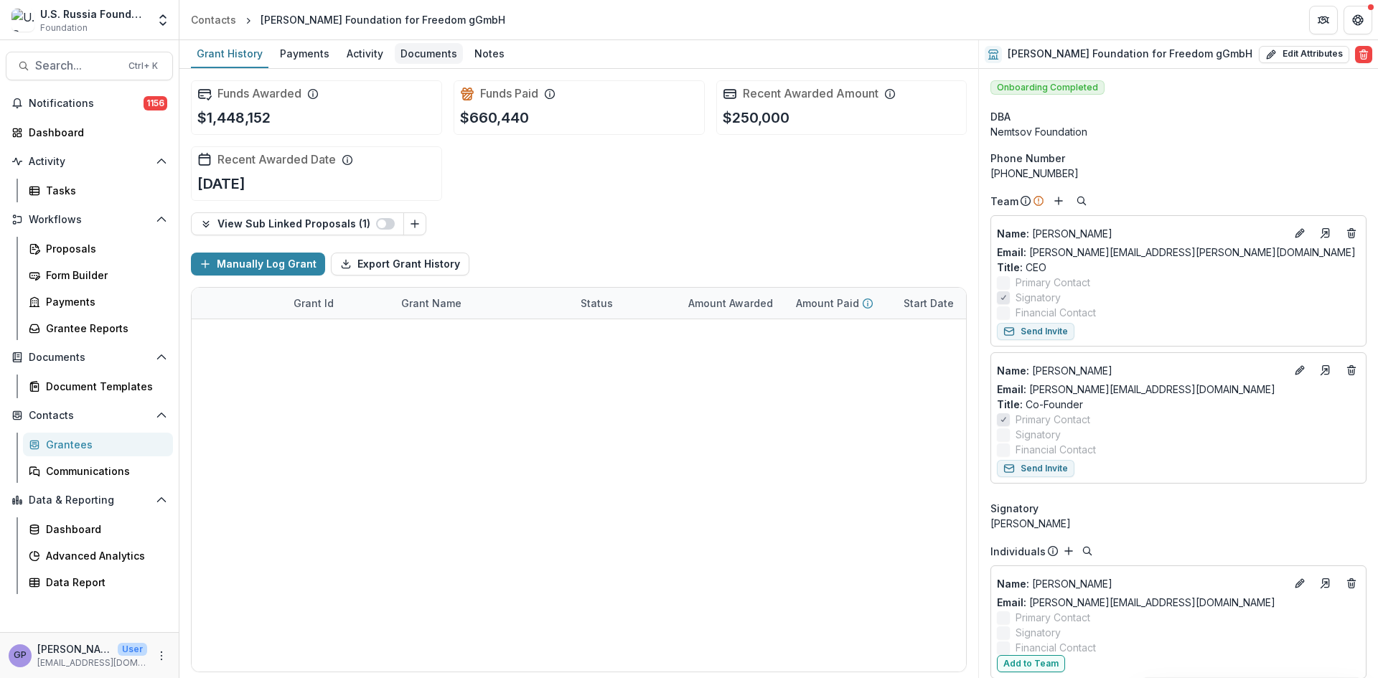
click at [422, 51] on div "Documents" at bounding box center [429, 53] width 68 height 21
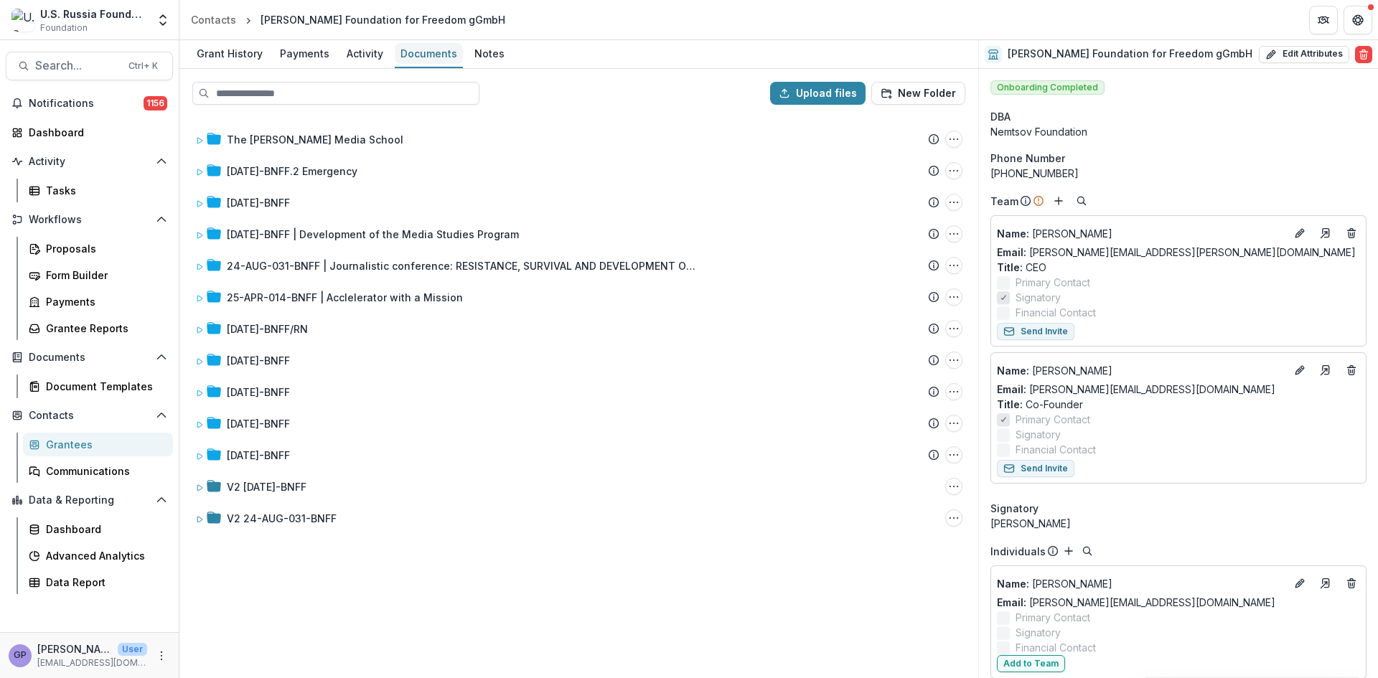
click at [430, 52] on div "Documents" at bounding box center [429, 53] width 68 height 21
click at [812, 95] on button "Upload files" at bounding box center [817, 93] width 95 height 23
type input "**********"
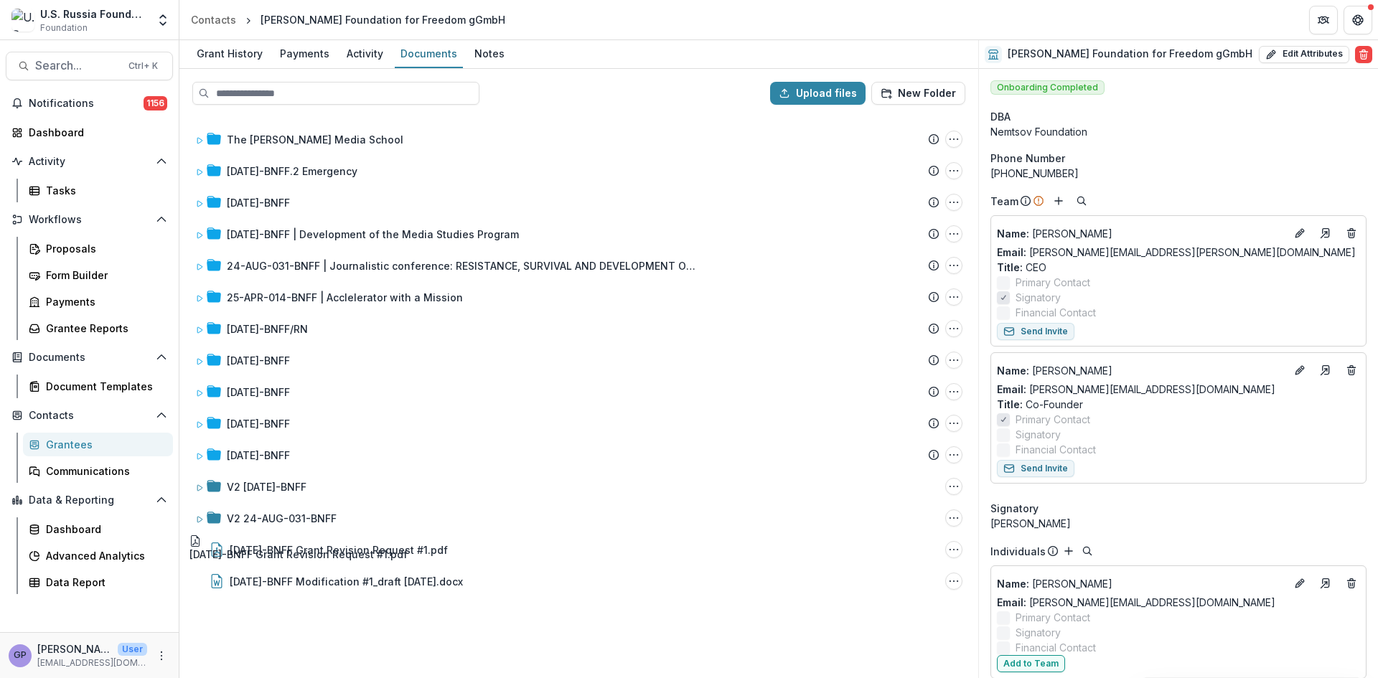
drag, startPoint x: 281, startPoint y: 550, endPoint x: 444, endPoint y: 264, distance: 329.0
click at [444, 264] on div "Upload files New Folder The [PERSON_NAME] Media School Submission Temelio Propo…" at bounding box center [578, 374] width 799 height 610
drag, startPoint x: 308, startPoint y: 546, endPoint x: 449, endPoint y: 261, distance: 318.2
click at [449, 261] on div "Upload files New Folder The [PERSON_NAME] Media School Submission Temelio Propo…" at bounding box center [578, 374] width 799 height 610
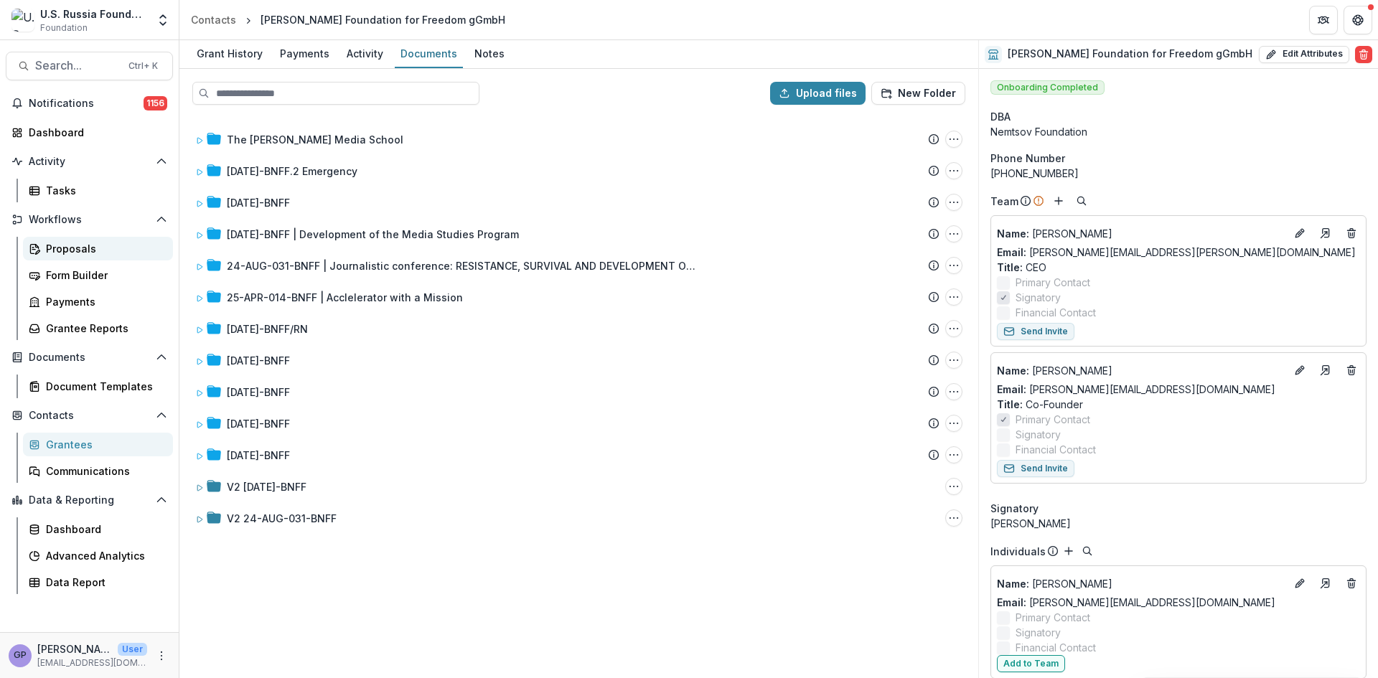
click at [57, 242] on div "Proposals" at bounding box center [104, 248] width 116 height 15
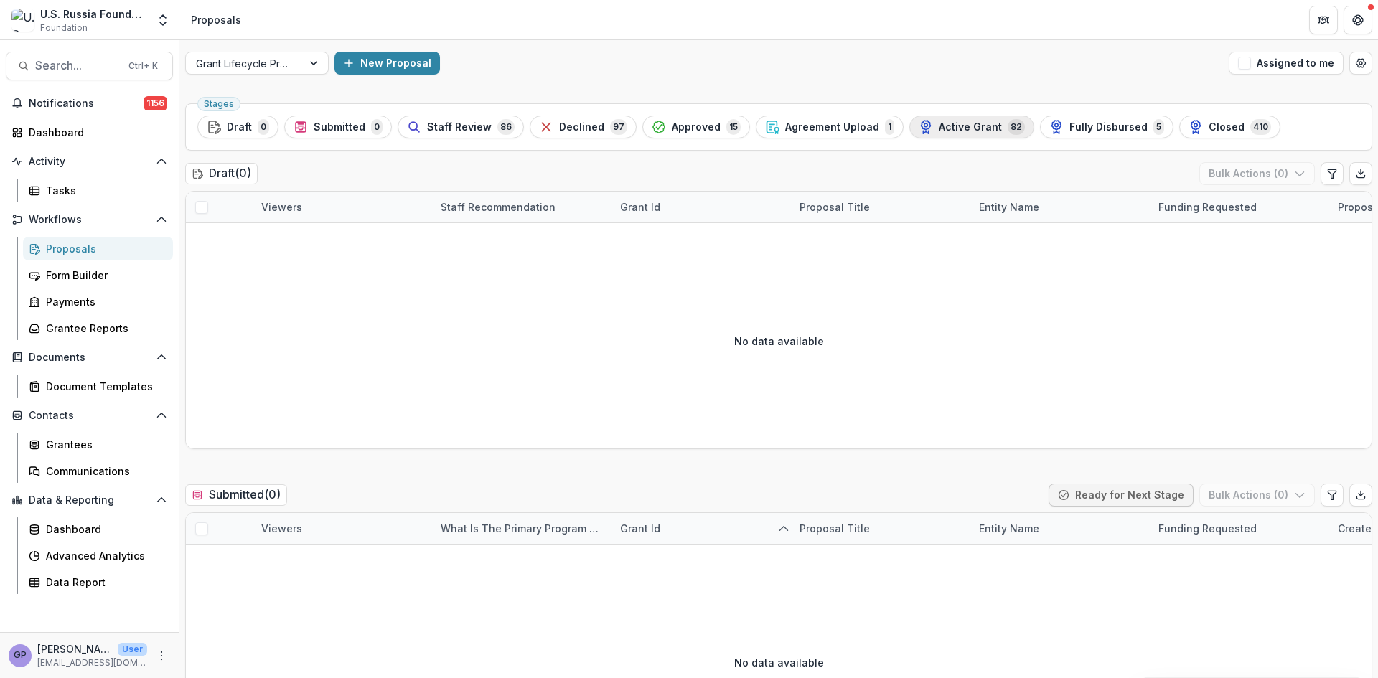
click at [948, 121] on span "Active Grant" at bounding box center [970, 127] width 63 height 12
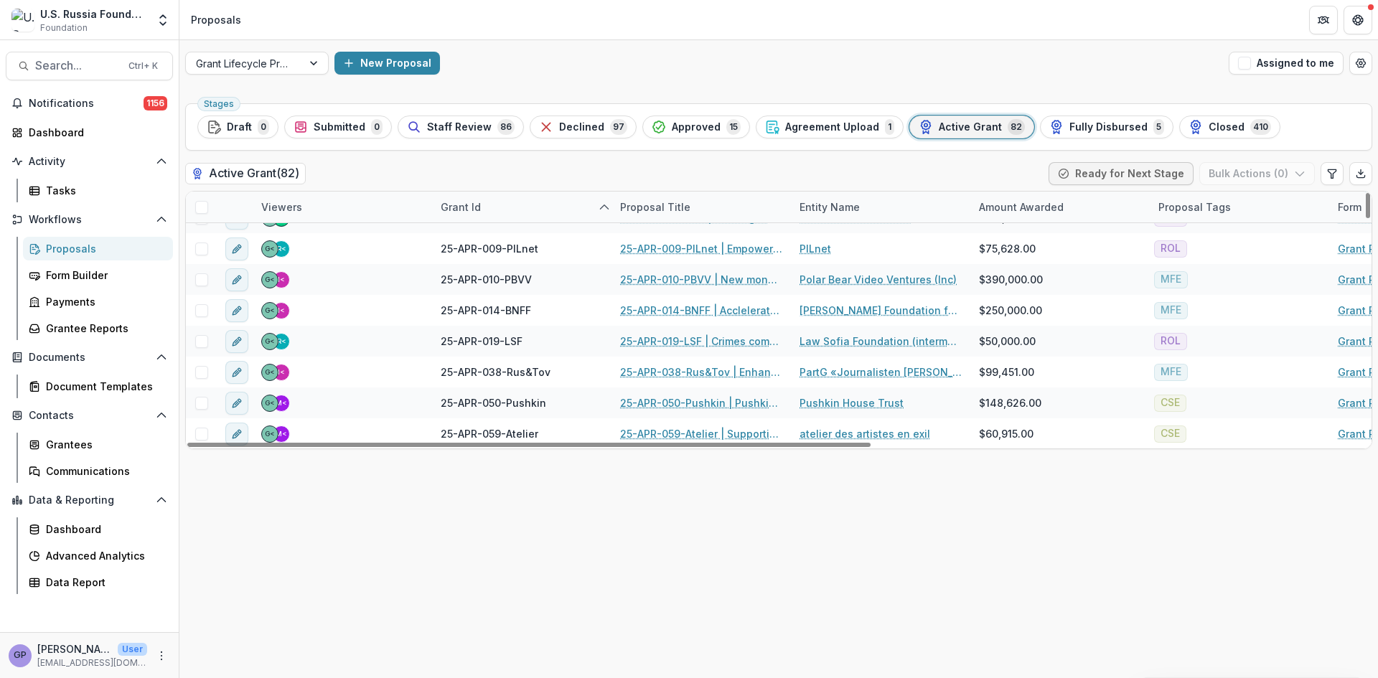
scroll to position [2226, 0]
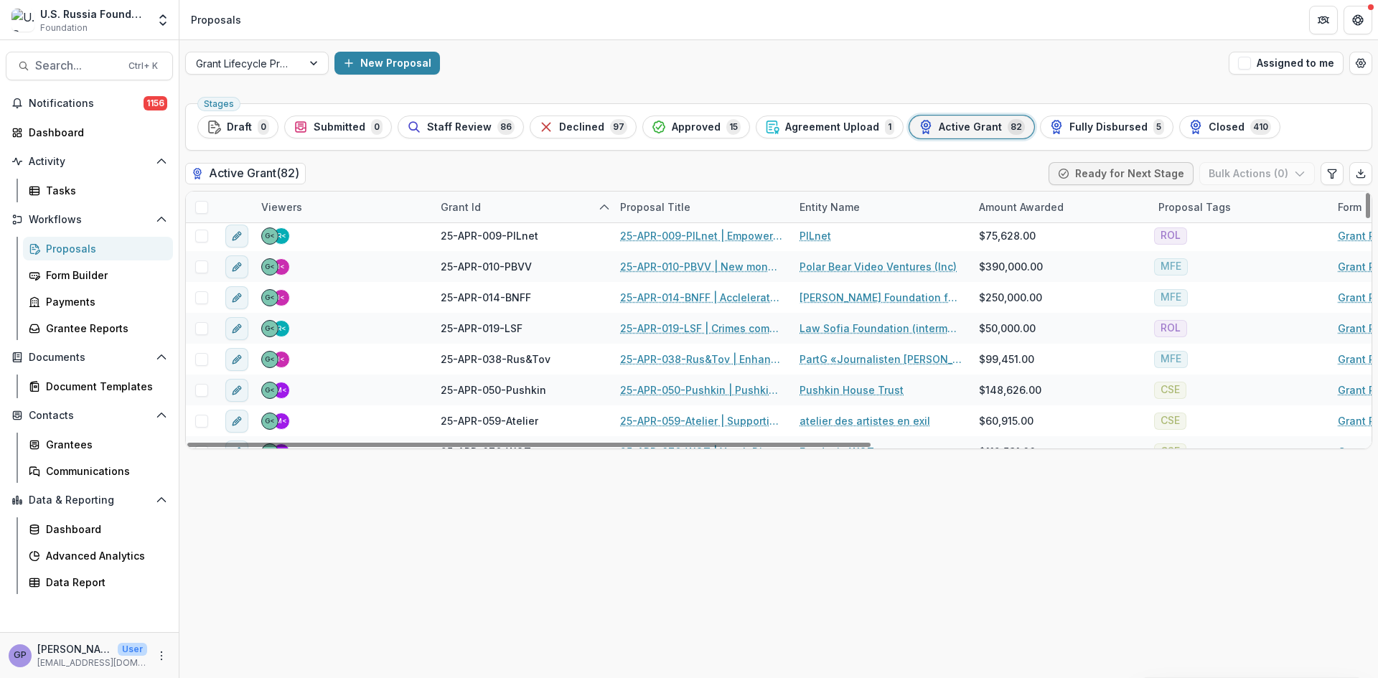
click at [505, 205] on div "Grant Id" at bounding box center [521, 207] width 179 height 31
click at [489, 285] on button "Sort Descending" at bounding box center [477, 295] width 90 height 34
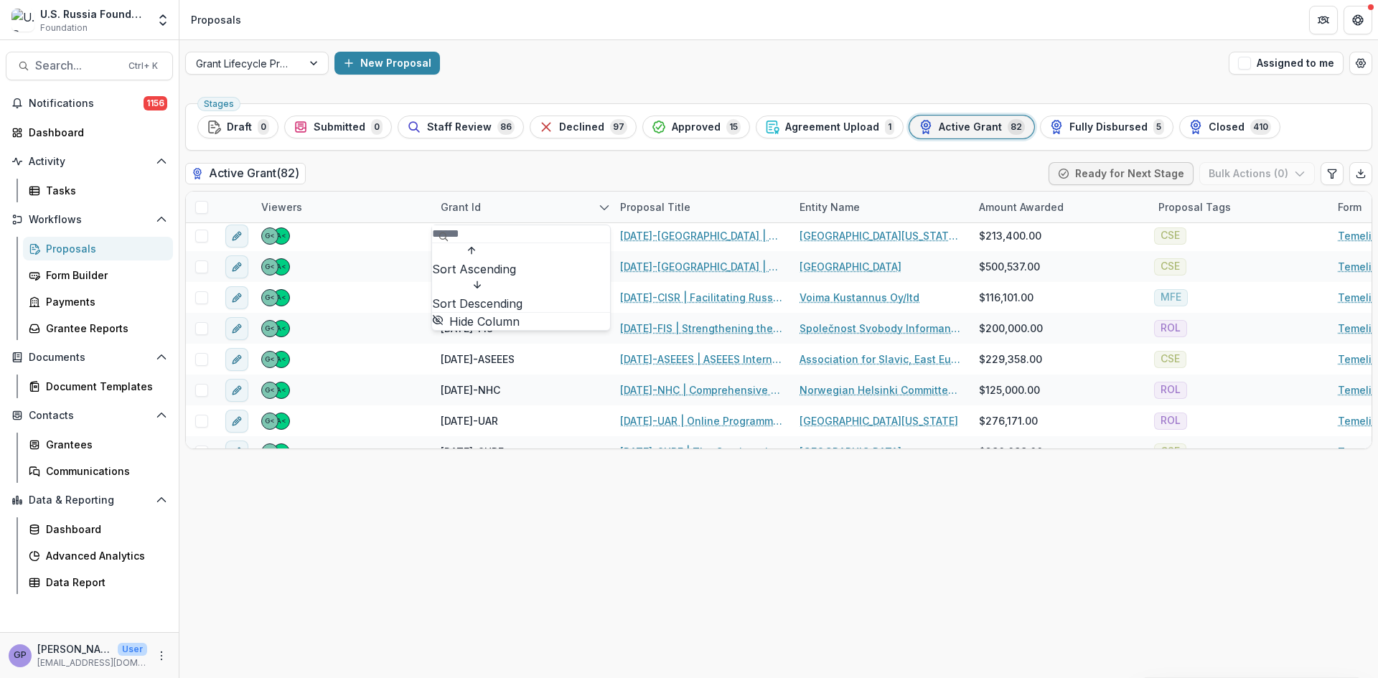
click at [490, 261] on button "Sort Ascending" at bounding box center [474, 260] width 84 height 34
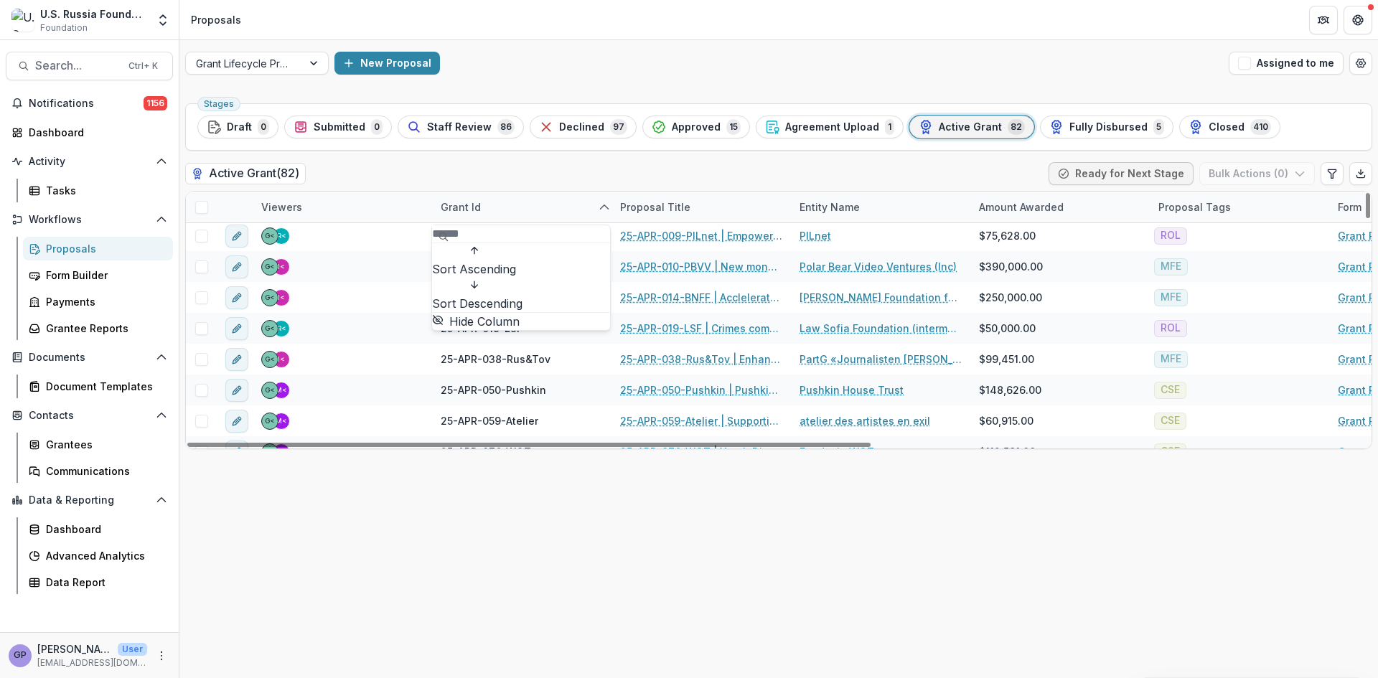
click at [689, 532] on div "Stages Draft 0 Submitted 0 Staff Review 86 Declined 97 Approved 15 Agreement Up…" at bounding box center [778, 388] width 1199 height 581
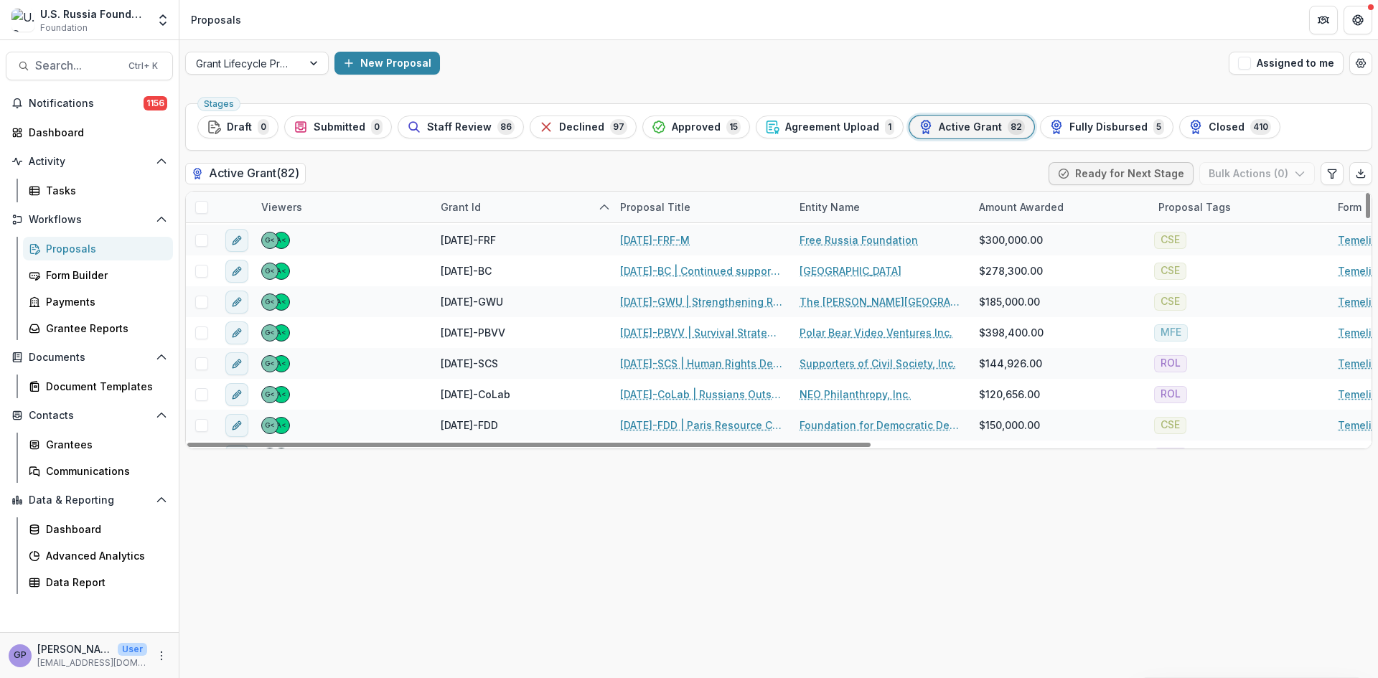
scroll to position [319, 0]
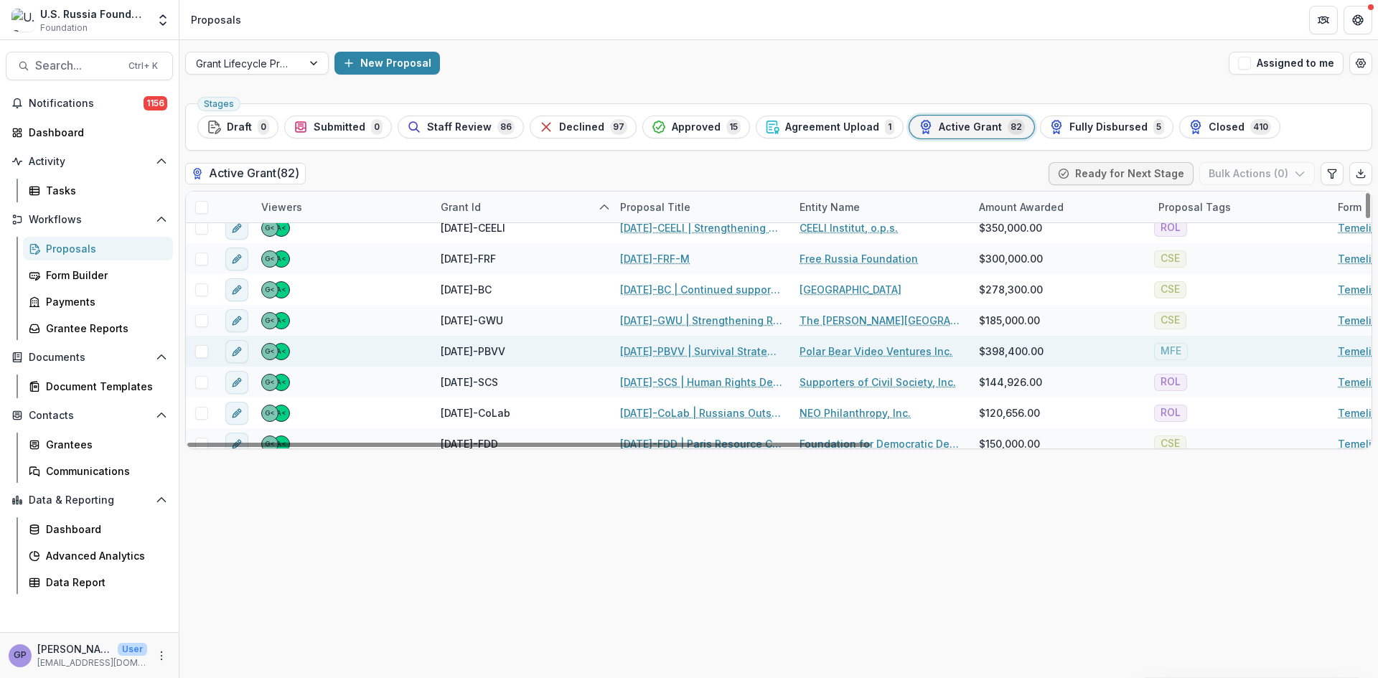
click at [665, 353] on link "[DATE]-PBVV | Survival Strategy for the Russian Business Community Media During…" at bounding box center [701, 351] width 162 height 15
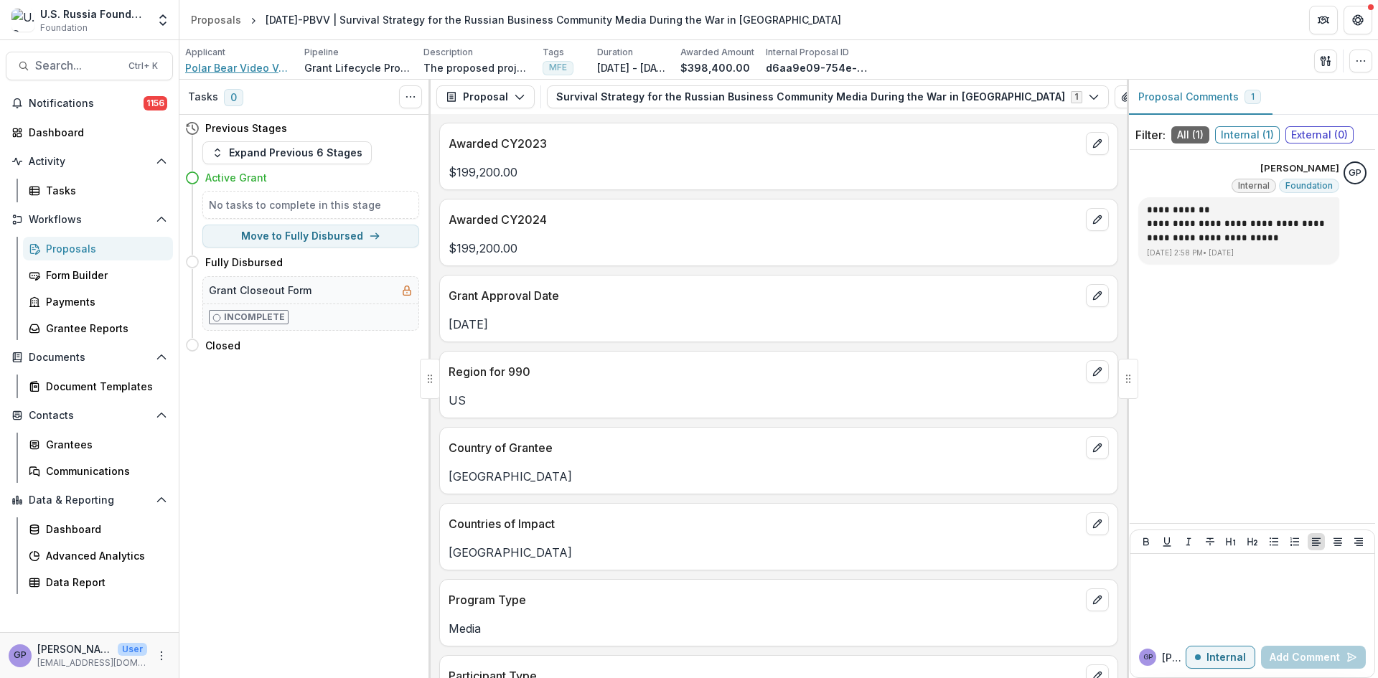
click at [219, 62] on span "Polar Bear Video Ventures Inc." at bounding box center [239, 67] width 108 height 15
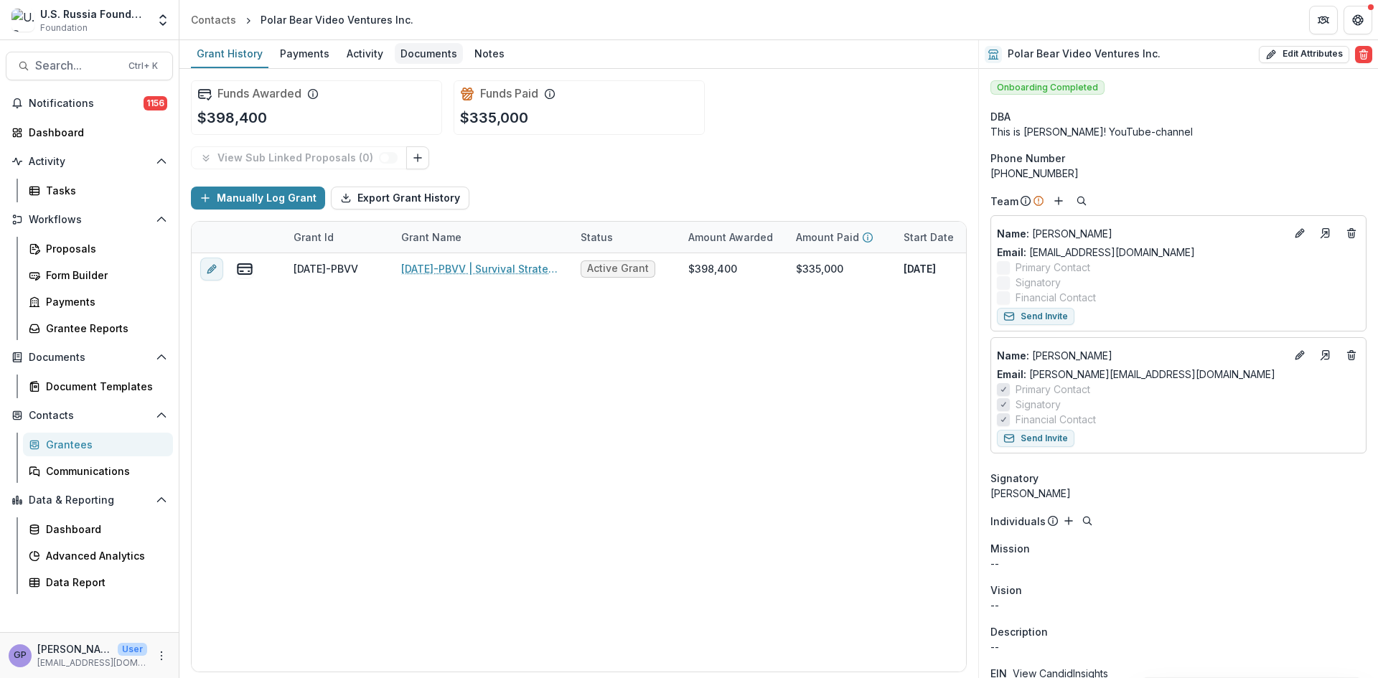
click at [432, 52] on div "Documents" at bounding box center [429, 53] width 68 height 21
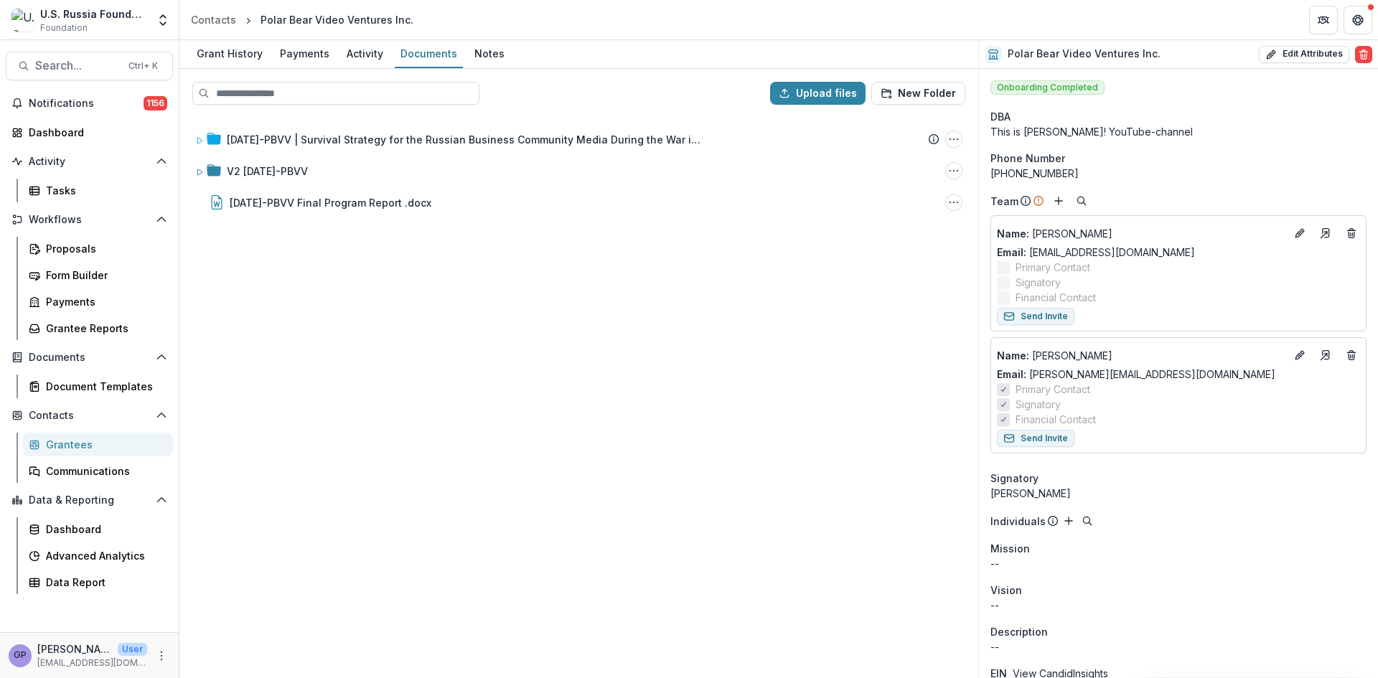
click at [895, 546] on div "[DATE]-PBVV | Survival Strategy for the Russian Business Community Media During…" at bounding box center [579, 396] width 796 height 561
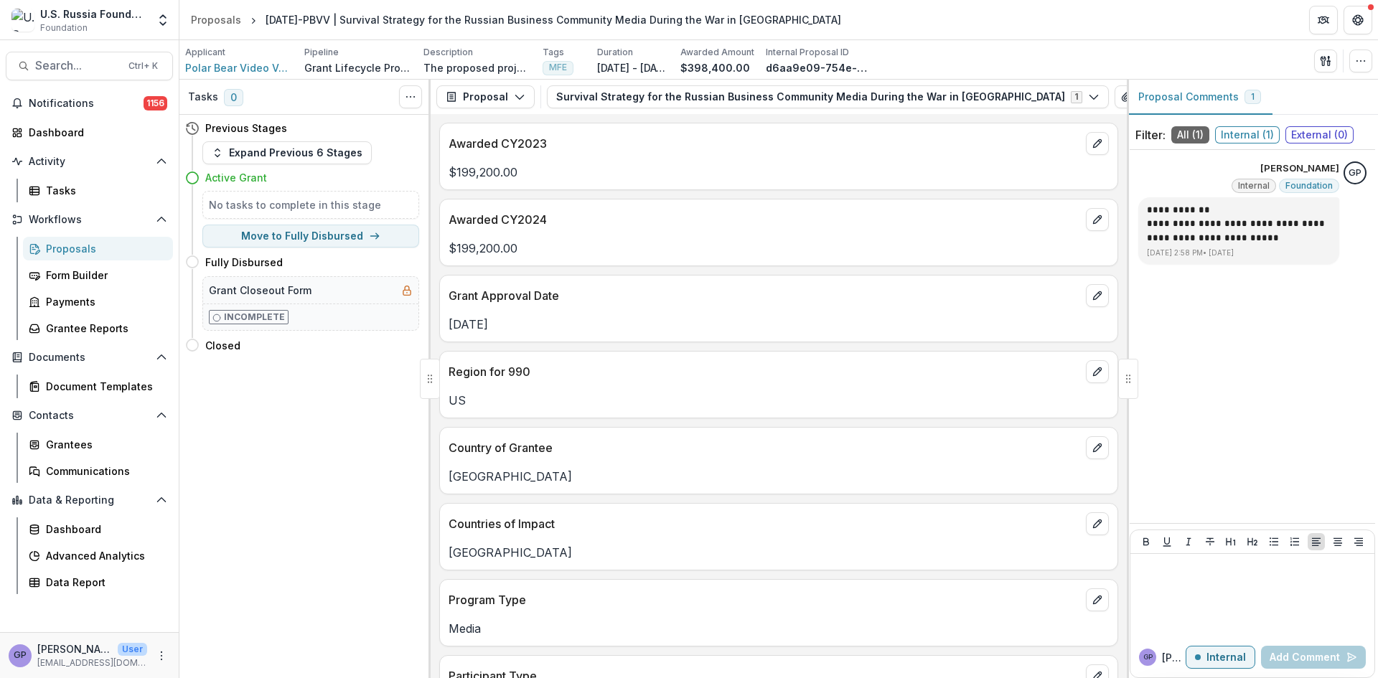
click at [80, 248] on div "Proposals" at bounding box center [104, 248] width 116 height 15
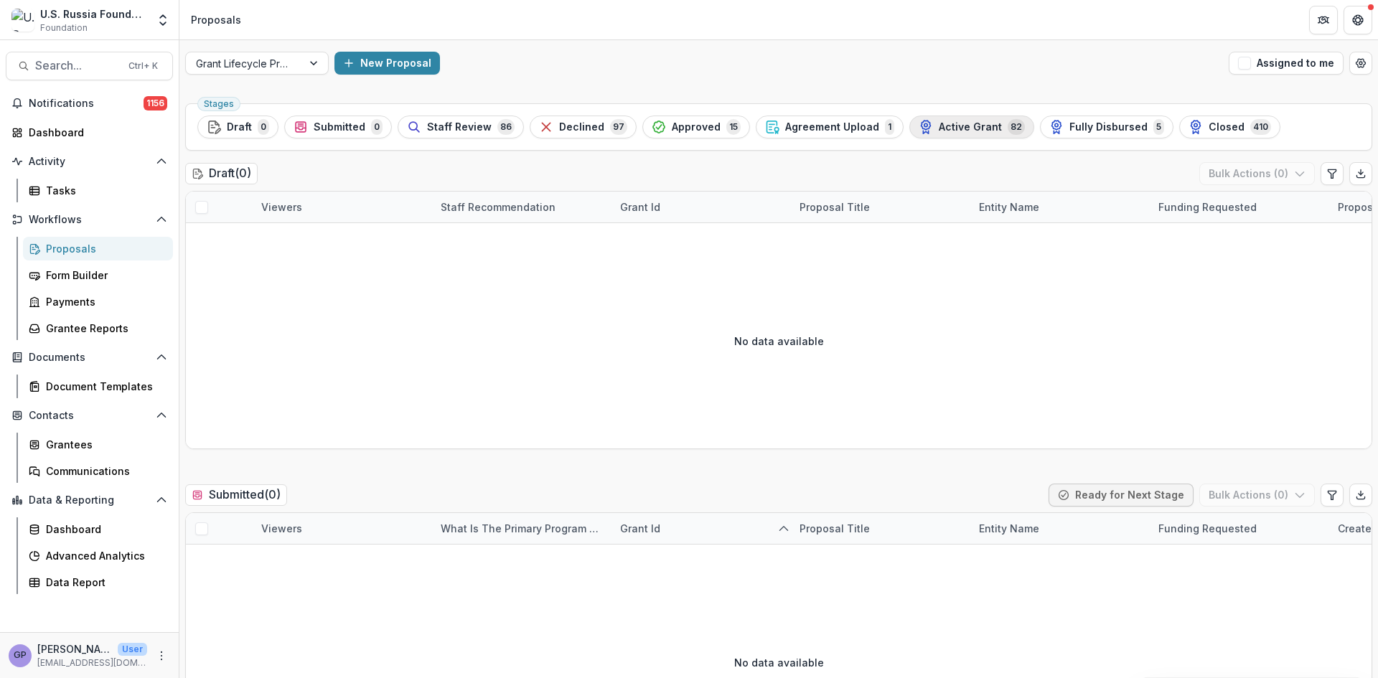
click at [958, 120] on div "Active Grant 82" at bounding box center [972, 127] width 106 height 16
click at [672, 121] on span "Approved" at bounding box center [696, 127] width 49 height 12
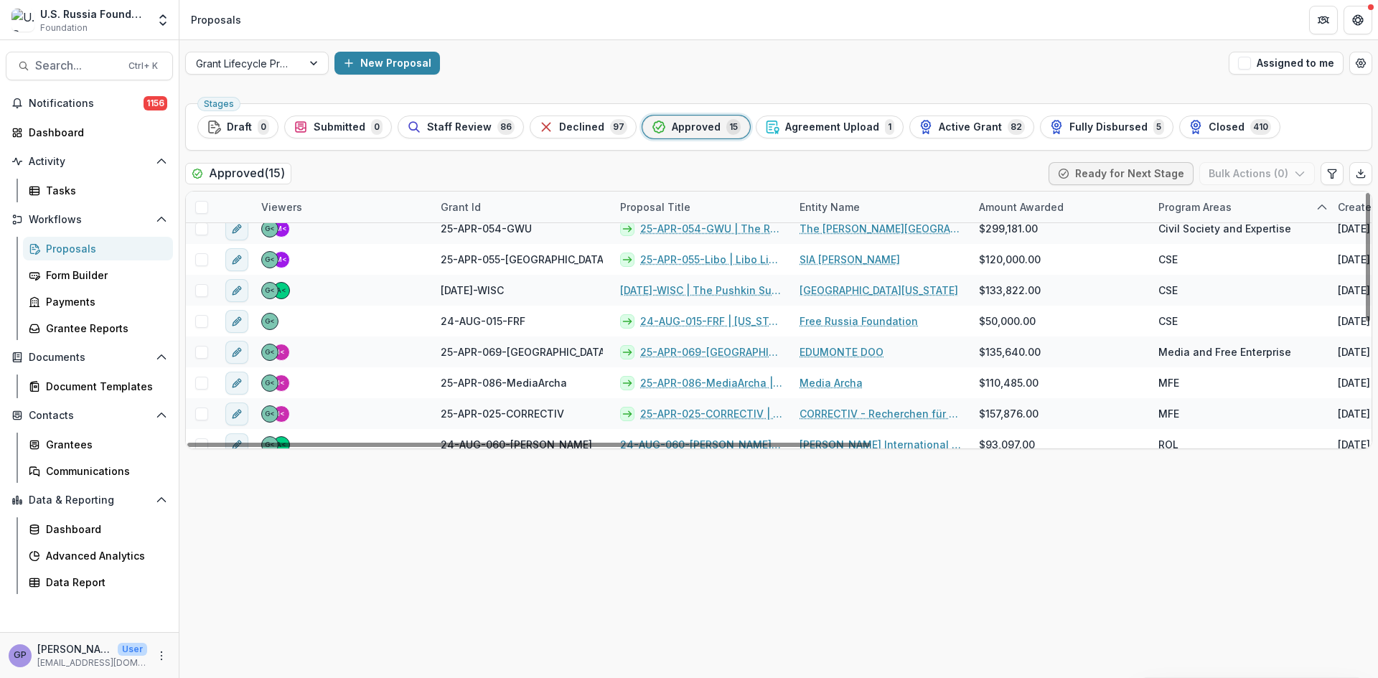
scroll to position [120, 0]
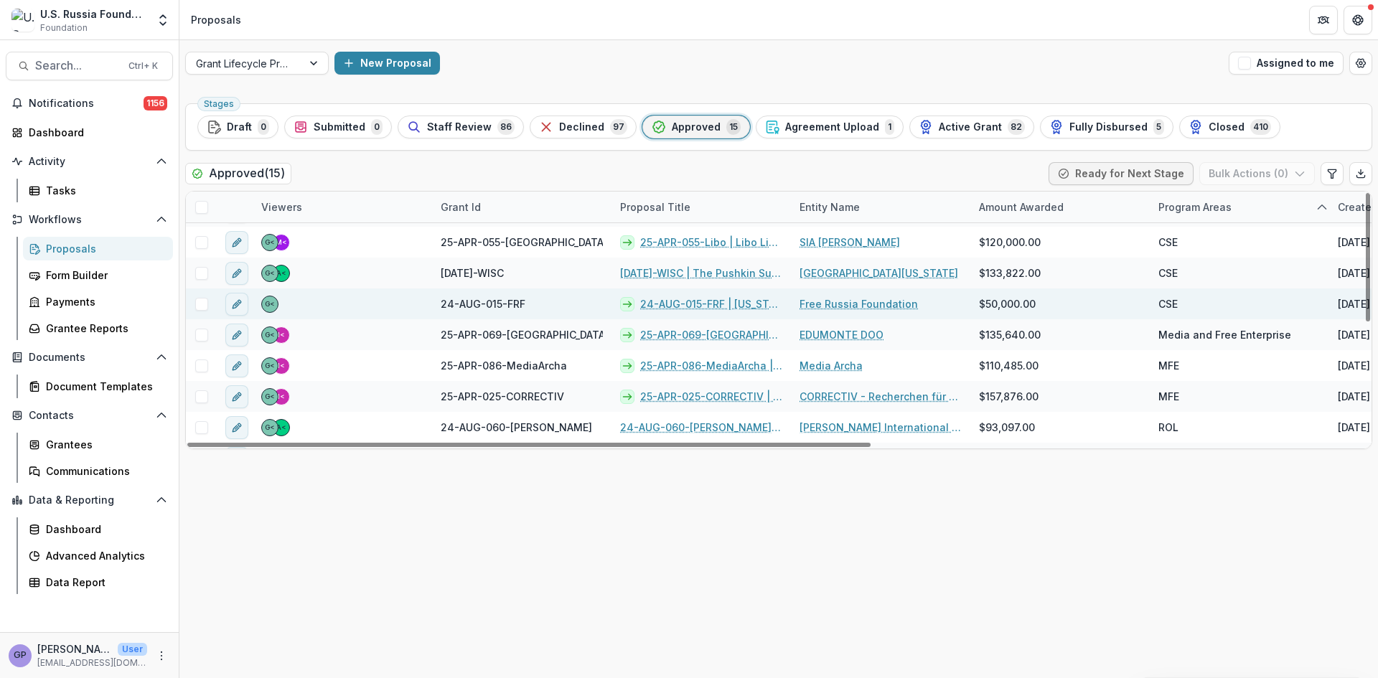
click at [696, 304] on link "24-AUG-015-FRF | [US_STATE] Dialogue 2025" at bounding box center [711, 304] width 142 height 15
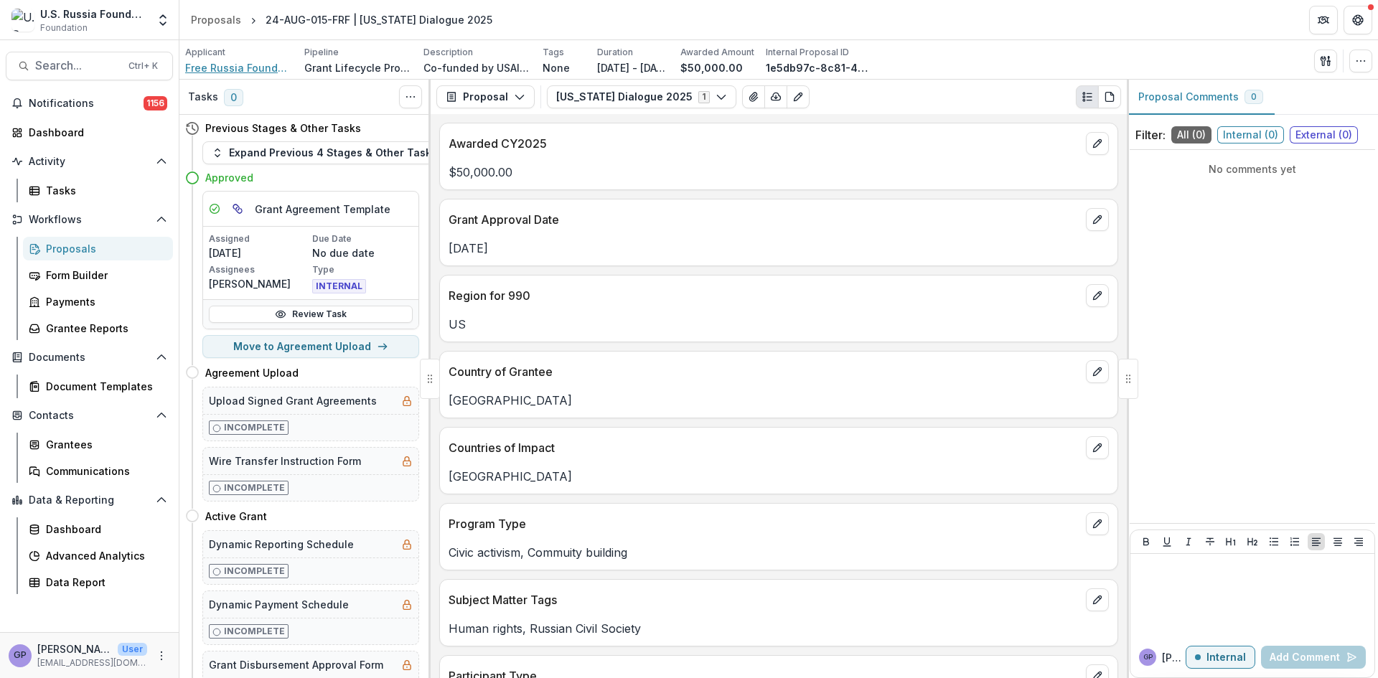
click at [233, 67] on span "Free Russia Foundation" at bounding box center [239, 67] width 108 height 15
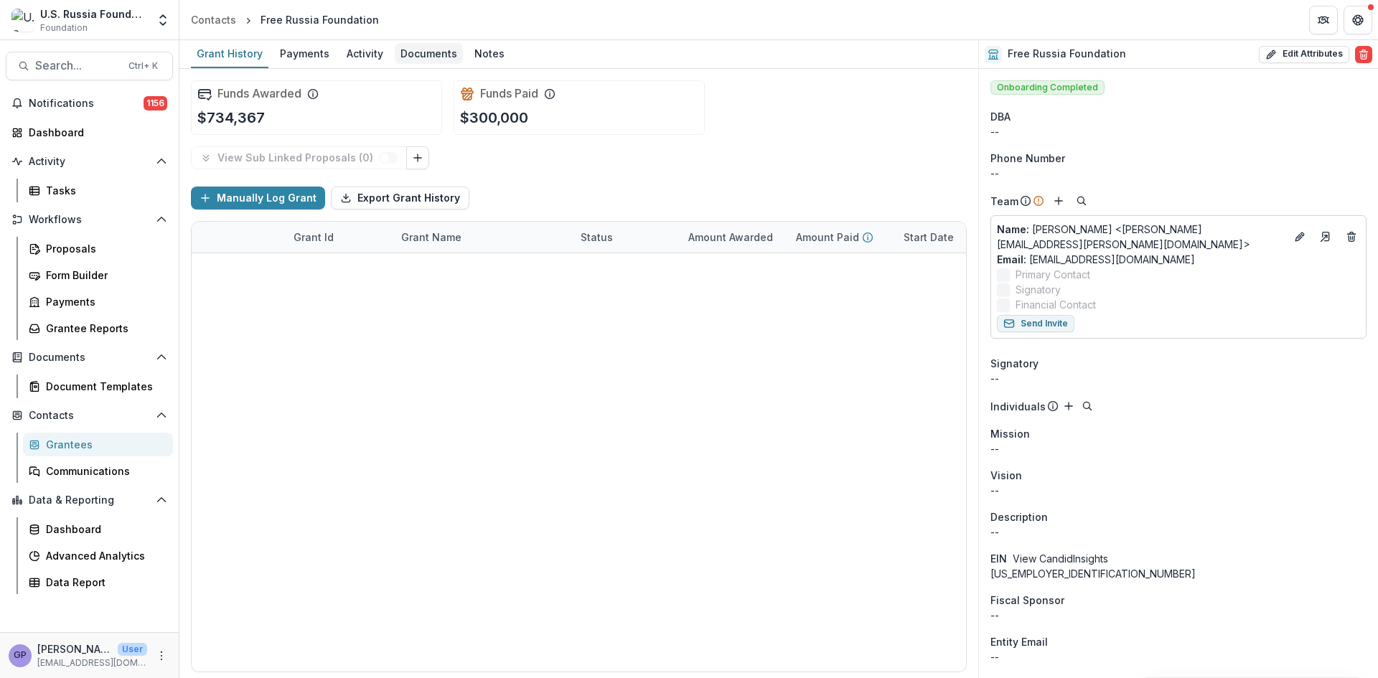
click at [428, 54] on div "Documents" at bounding box center [429, 53] width 68 height 21
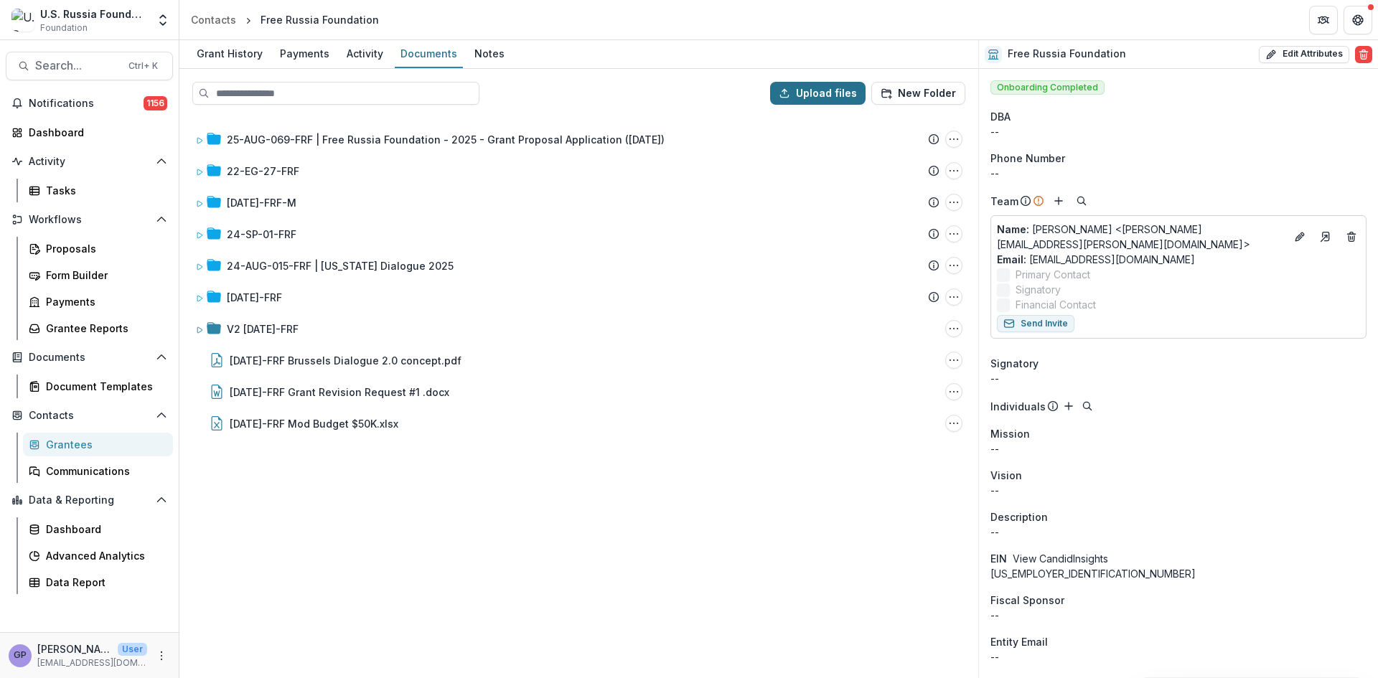
click at [818, 89] on button "Upload files" at bounding box center [817, 93] width 95 height 23
type input "**********"
click at [881, 577] on div "25-AUG-069-FRF | Free Russia Foundation - 2025 - Grant Proposal Application ([D…" at bounding box center [579, 396] width 796 height 561
click at [59, 247] on div "Proposals" at bounding box center [104, 248] width 116 height 15
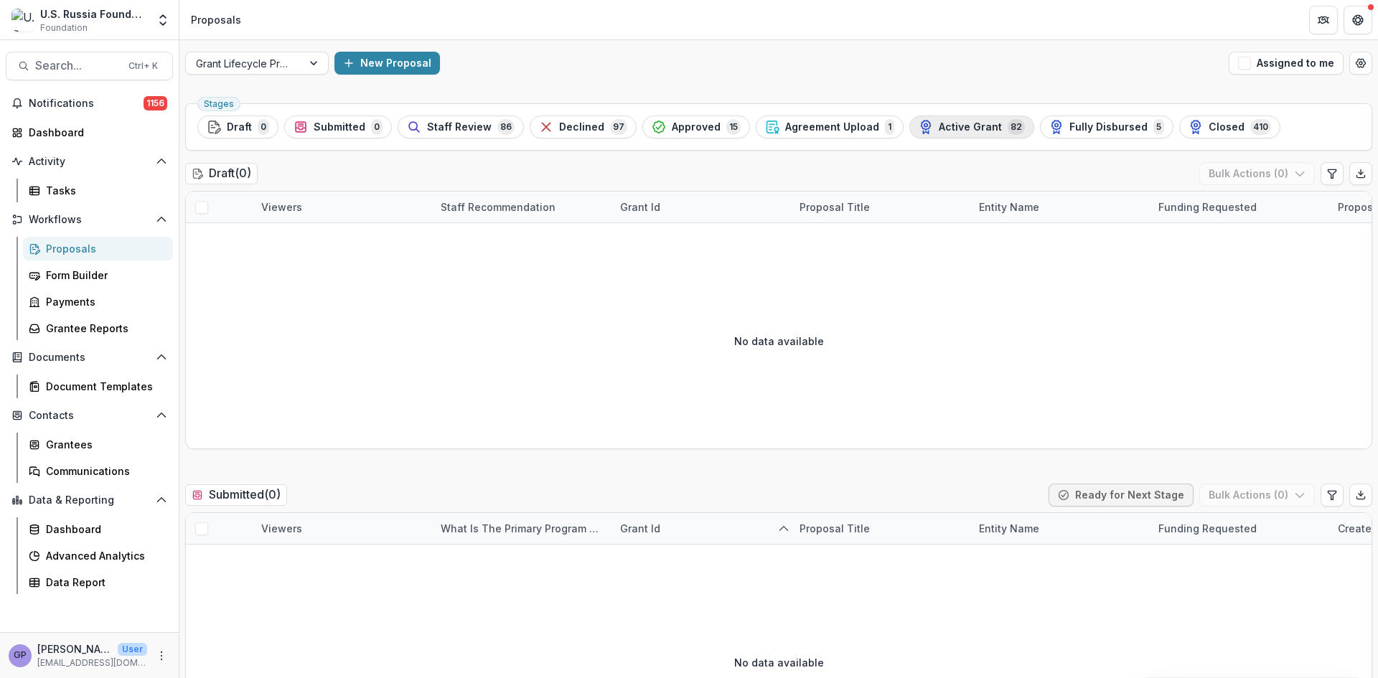
click at [939, 122] on span "Active Grant" at bounding box center [970, 127] width 63 height 12
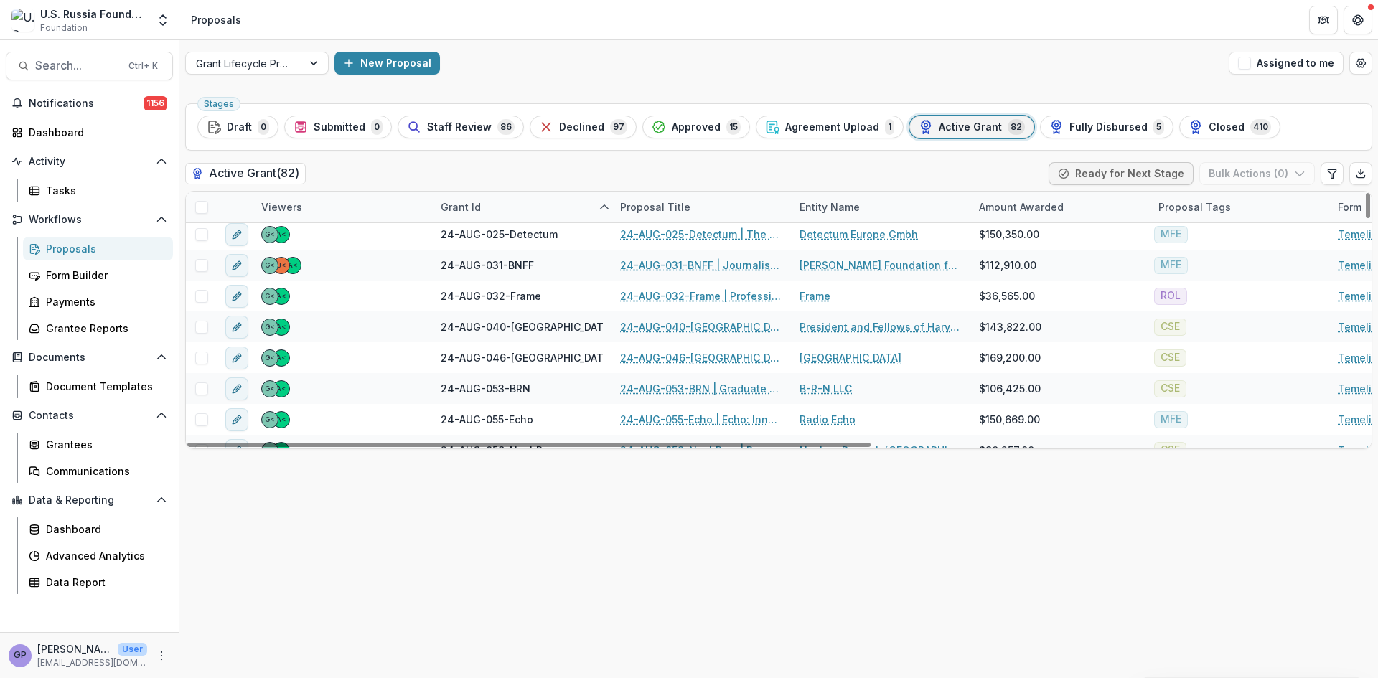
scroll to position [1580, 0]
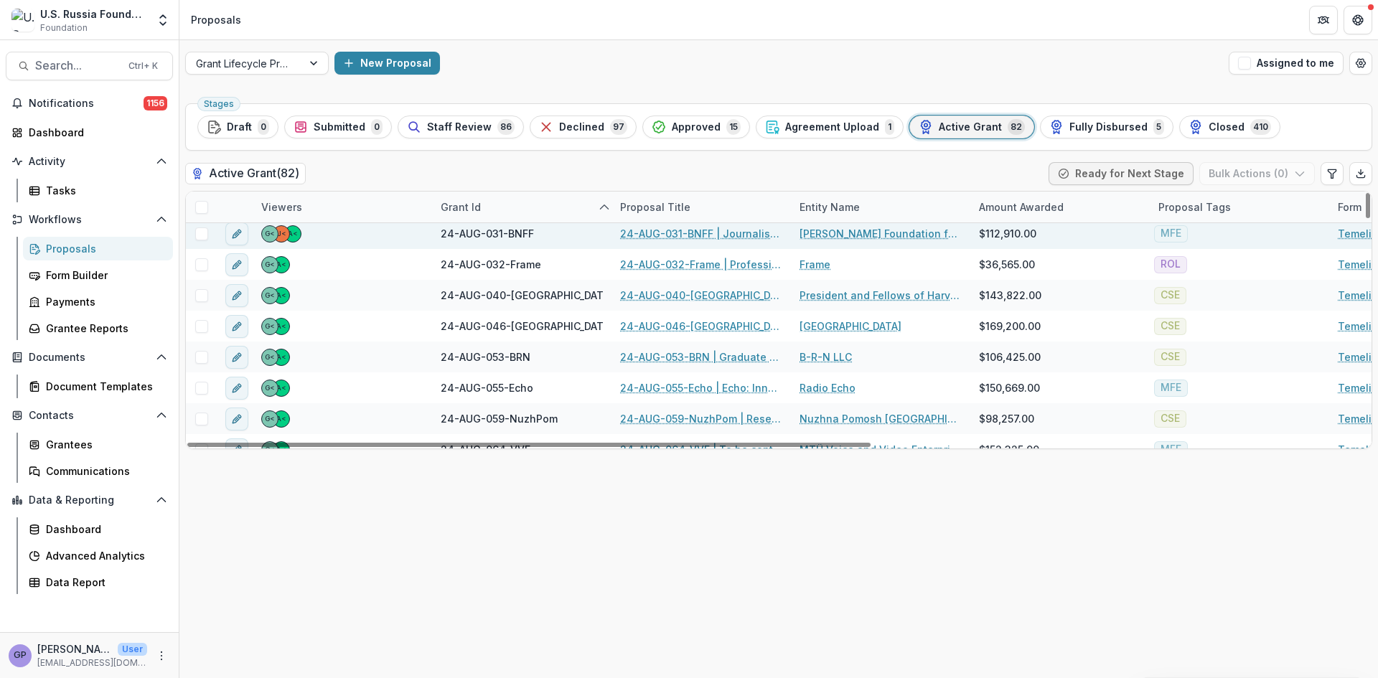
click at [684, 230] on link "24-AUG-031-BNFF | Journalistic conference: RESISTANCE, SURVIVAL AND DEVELOPMENT…" at bounding box center [701, 233] width 162 height 15
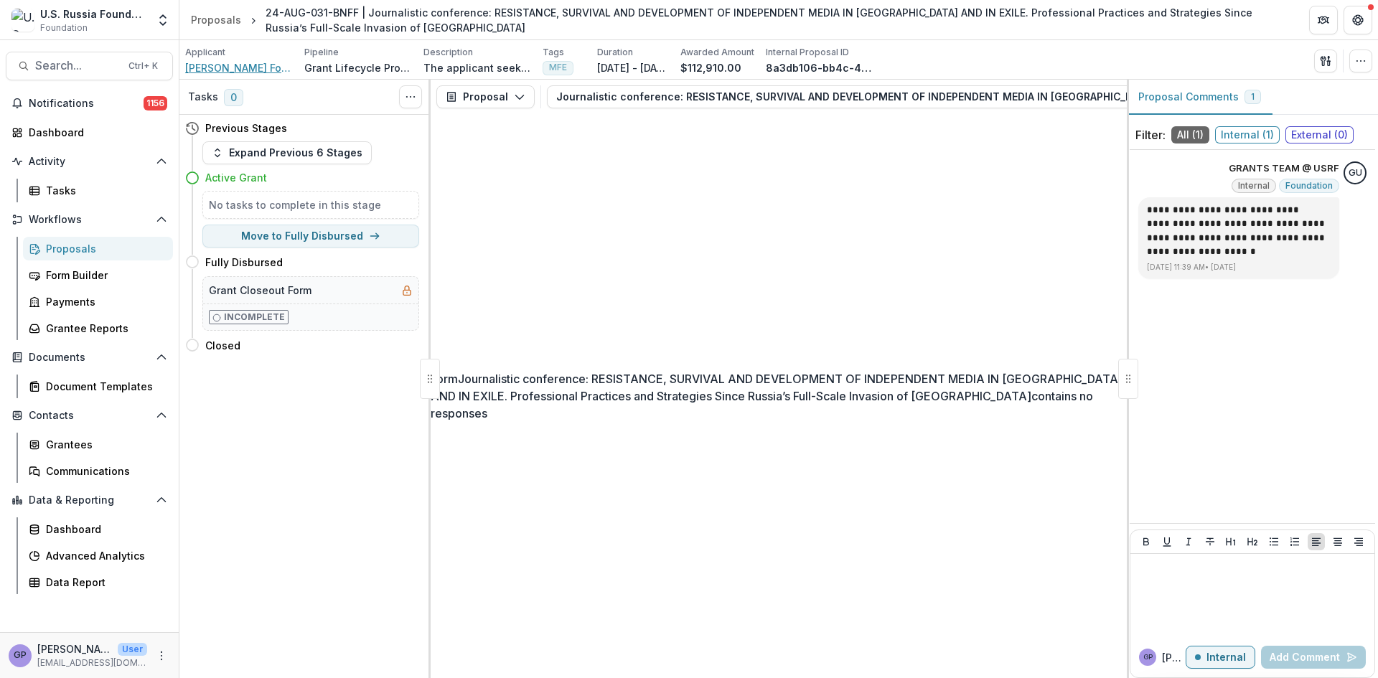
click at [210, 62] on span "[PERSON_NAME] Foundation for Freedom gGmbH" at bounding box center [239, 67] width 108 height 15
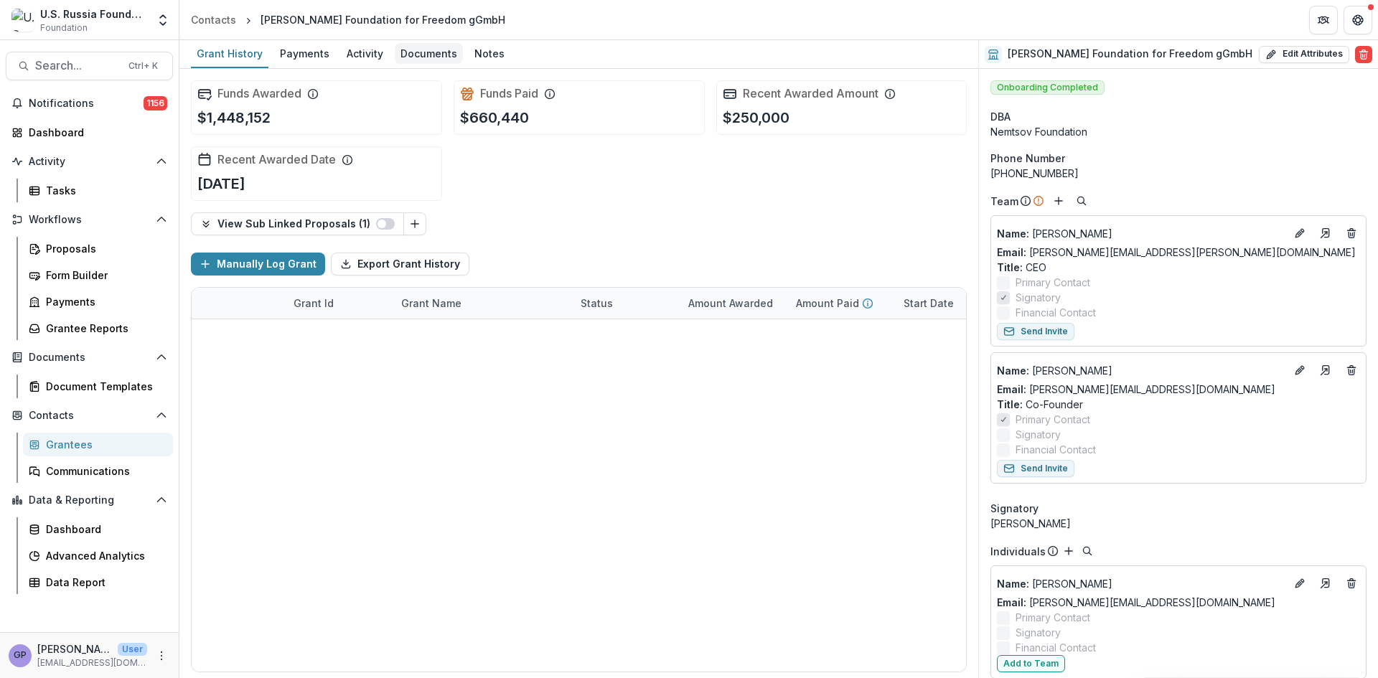
click at [416, 50] on div "Documents" at bounding box center [429, 53] width 68 height 21
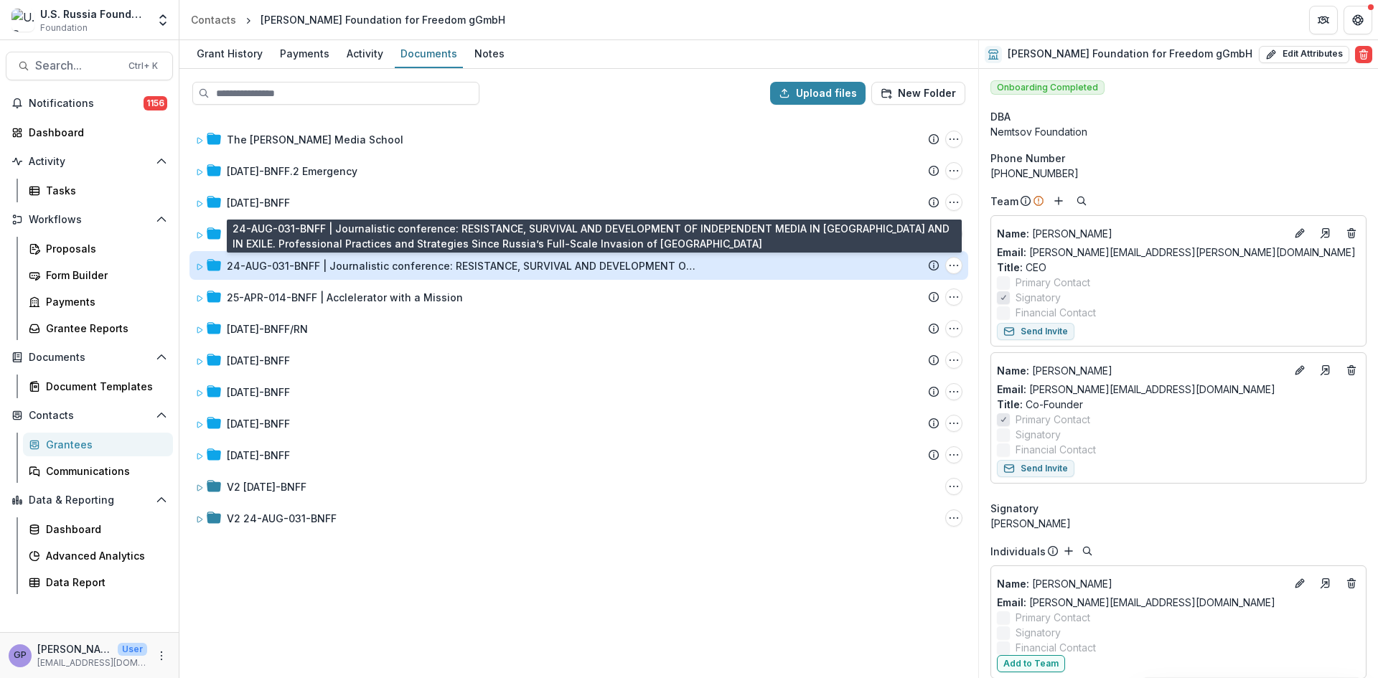
click at [387, 266] on div "24-AUG-031-BNFF | Journalistic conference: RESISTANCE, SURVIVAL AND DEVELOPMENT…" at bounding box center [464, 265] width 474 height 15
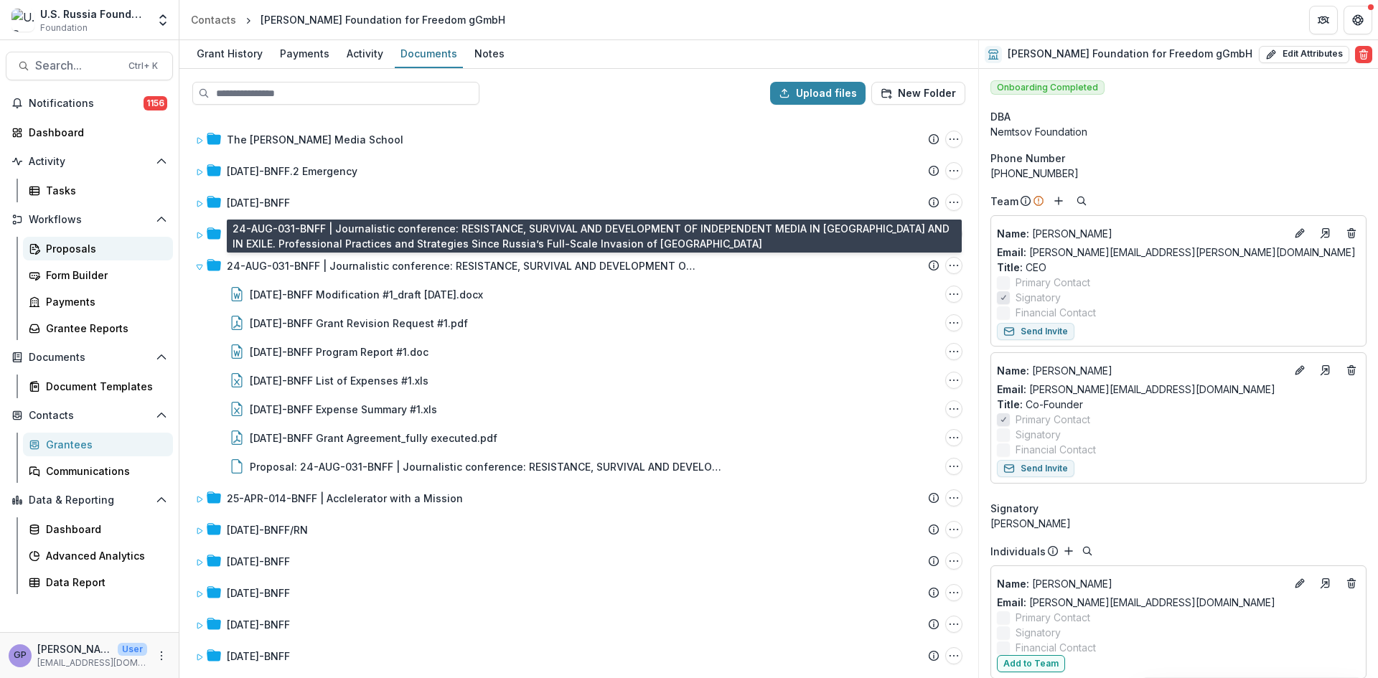
click at [58, 243] on div "Proposals" at bounding box center [104, 248] width 116 height 15
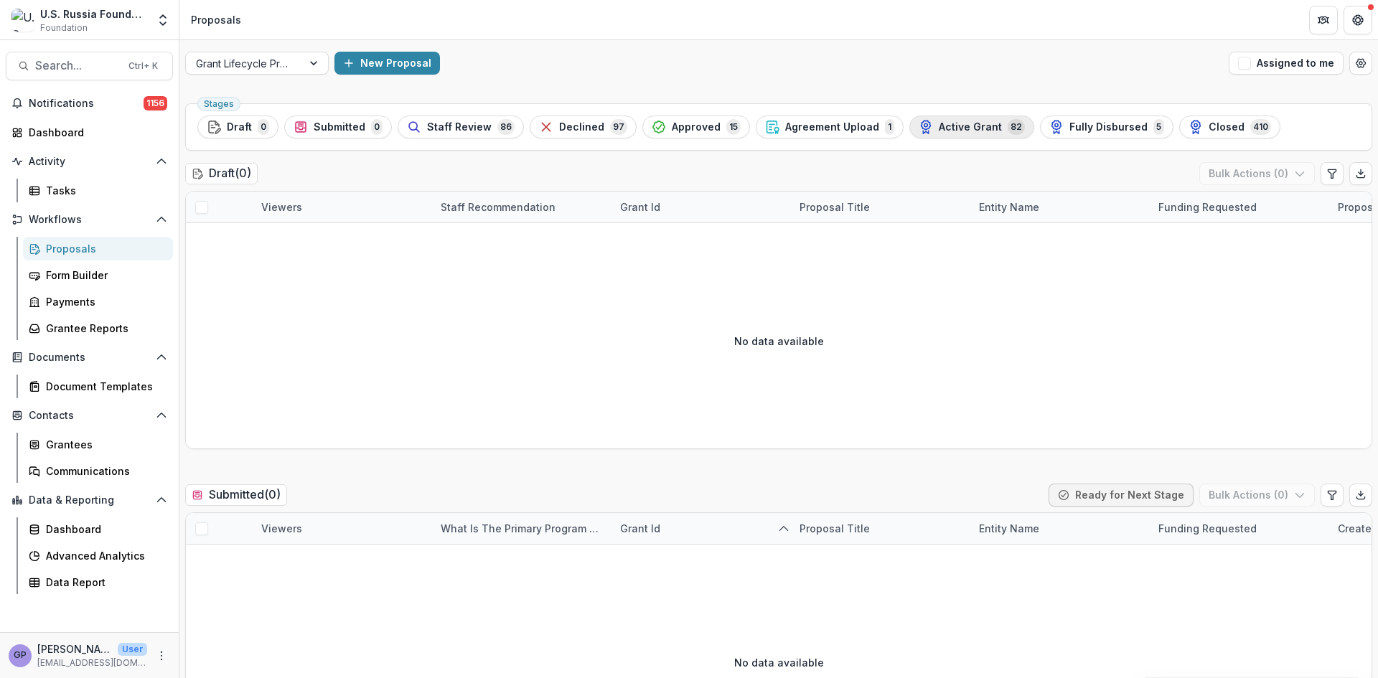
click at [950, 126] on span "Active Grant" at bounding box center [970, 127] width 63 height 12
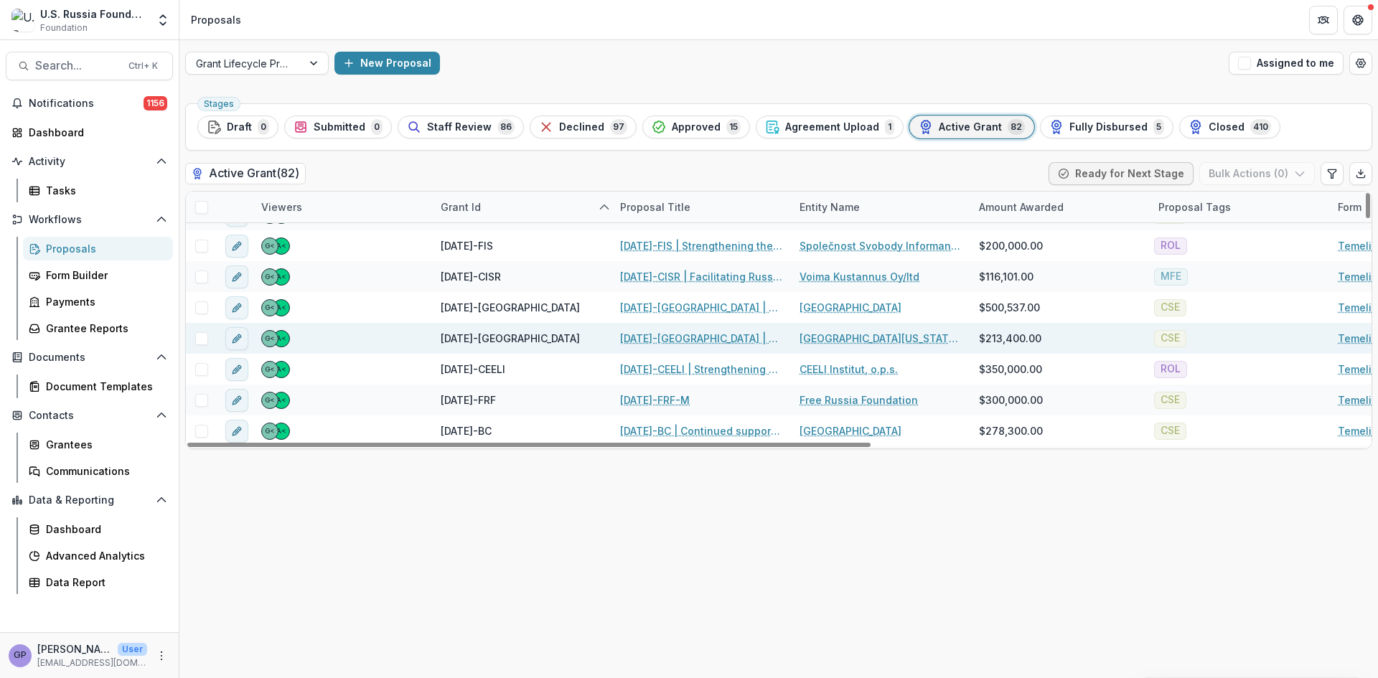
scroll to position [167, 0]
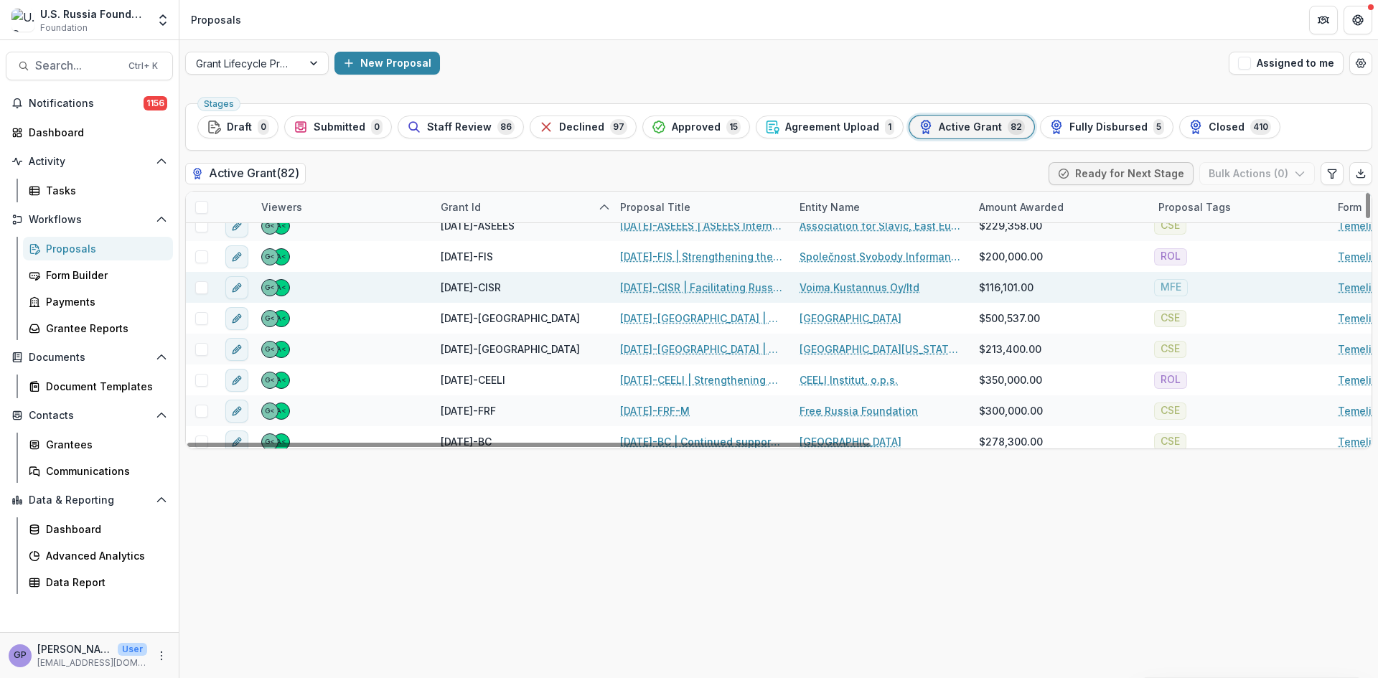
click at [674, 281] on link "[DATE]-CISR | Facilitating Russian Independent Social Science: Ensuring the Fut…" at bounding box center [701, 287] width 162 height 15
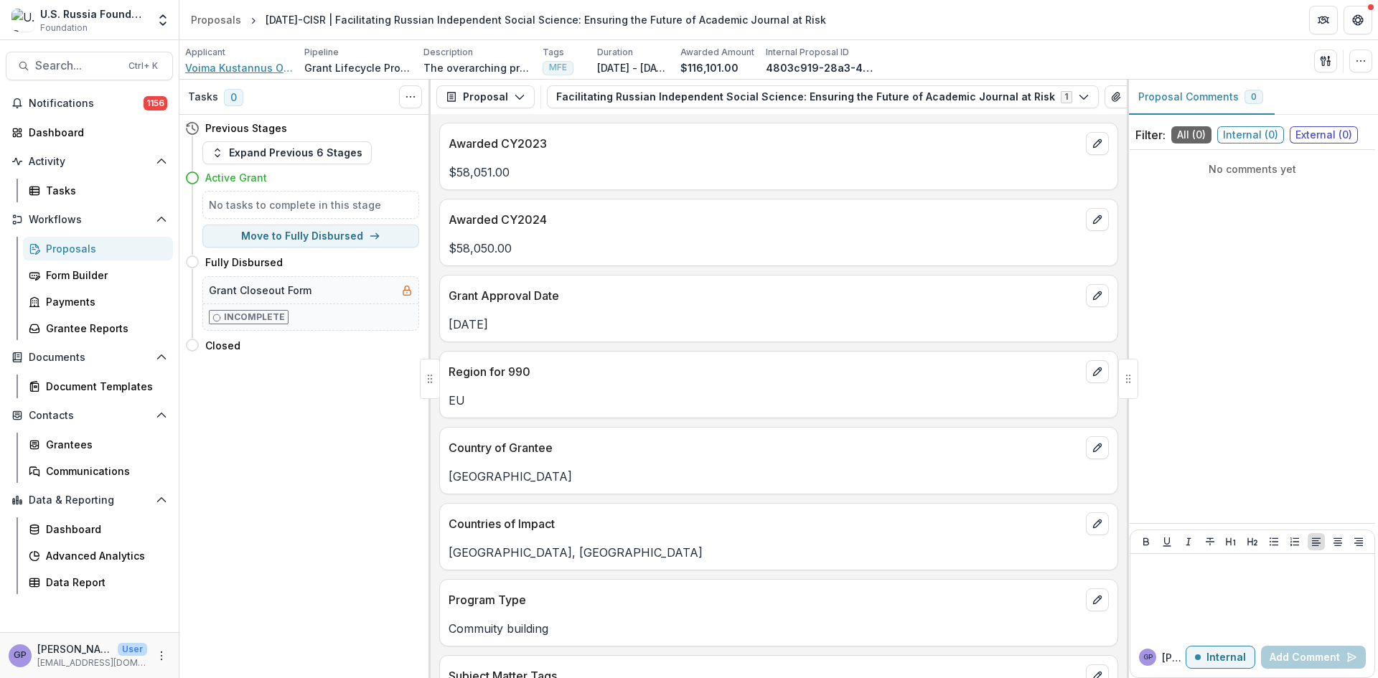
click at [235, 62] on span "Voima Kustannus Oy/ltd" at bounding box center [239, 67] width 108 height 15
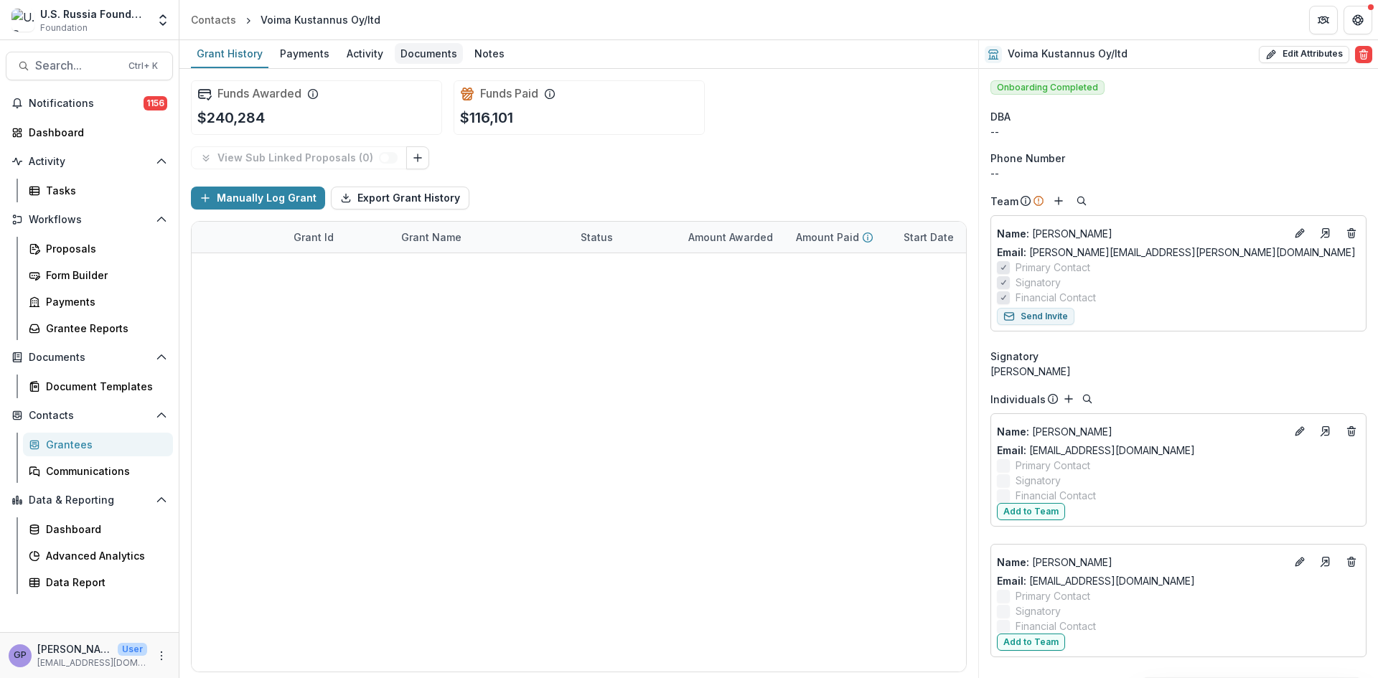
click at [437, 55] on div "Documents" at bounding box center [429, 53] width 68 height 21
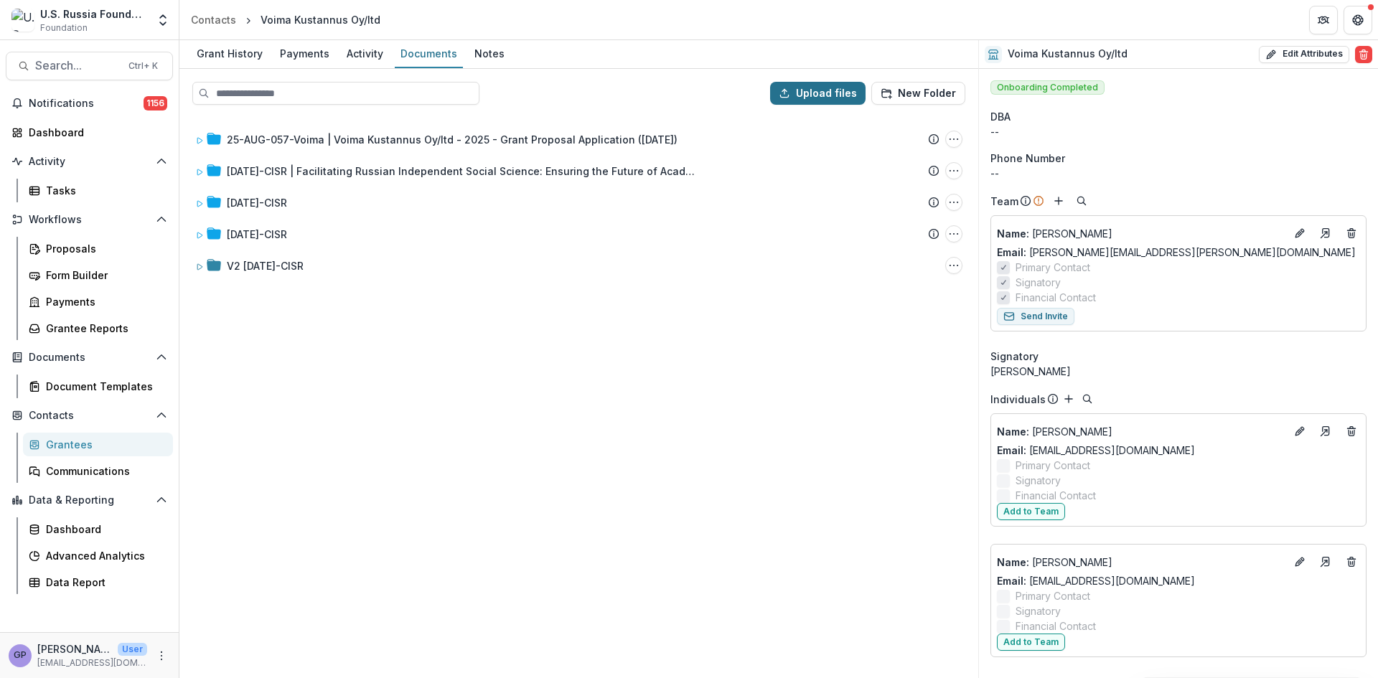
click at [814, 87] on button "Upload files" at bounding box center [817, 93] width 95 height 23
type input "**********"
drag, startPoint x: 342, startPoint y: 296, endPoint x: 536, endPoint y: 170, distance: 231.0
click at [536, 170] on div "Upload files New Folder 25-AUG-057-Voima | Voima Kustannus Oy/ltd - 2025 - Gran…" at bounding box center [578, 374] width 799 height 610
click at [793, 623] on div "25-AUG-057-Voima | Voima Kustannus Oy/ltd - 2025 - Grant Proposal Application (…" at bounding box center [579, 396] width 796 height 561
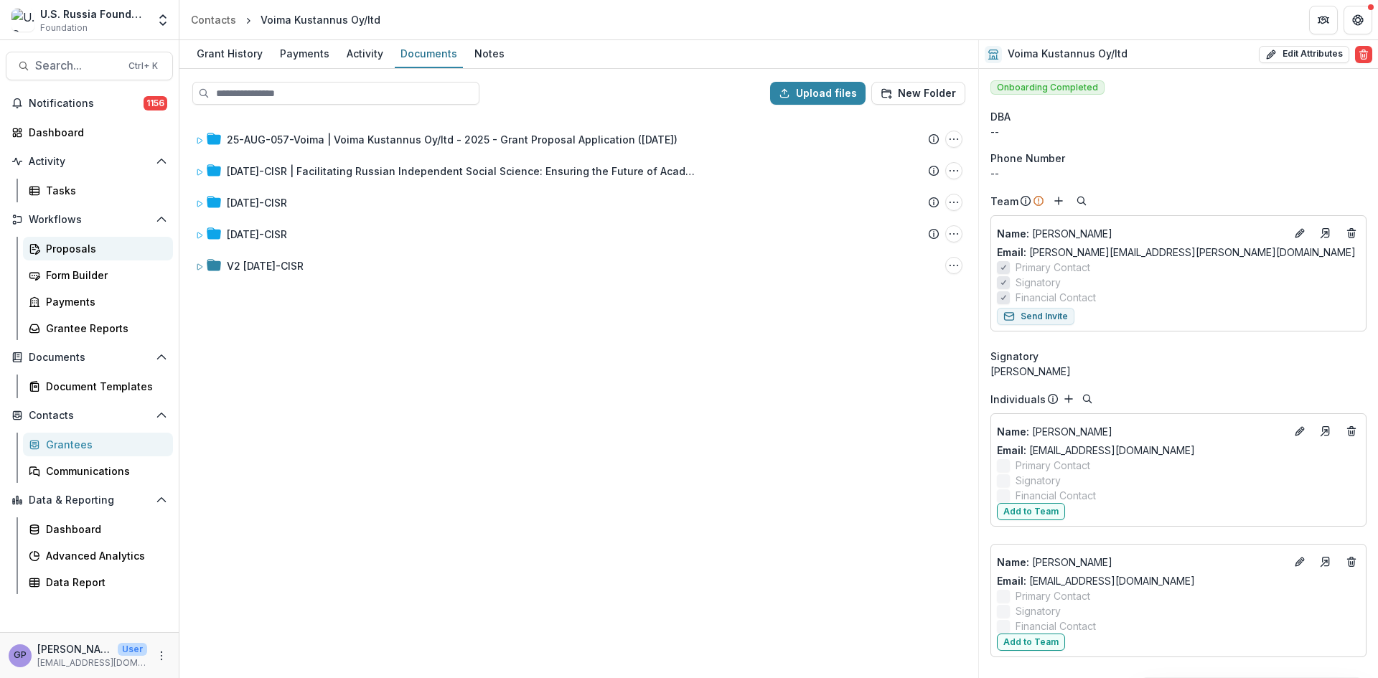
click at [78, 244] on div "Proposals" at bounding box center [104, 248] width 116 height 15
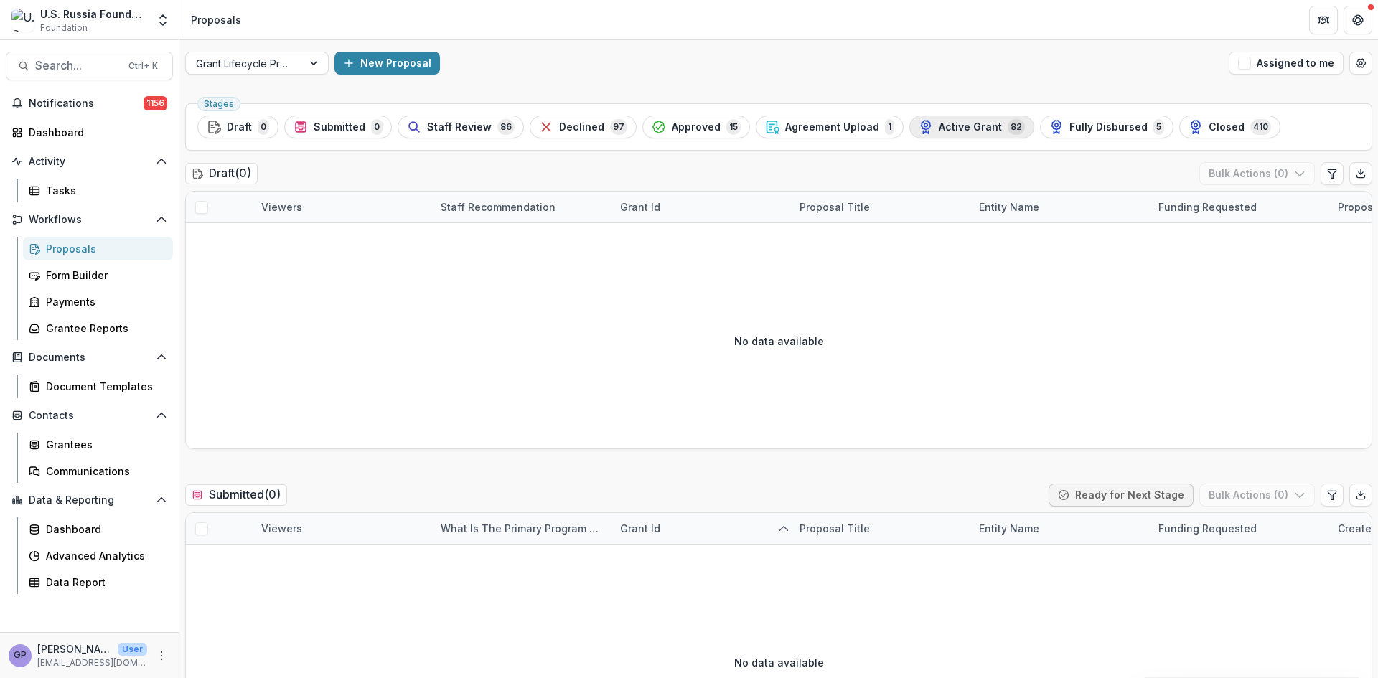
click at [964, 131] on span "Active Grant" at bounding box center [970, 127] width 63 height 12
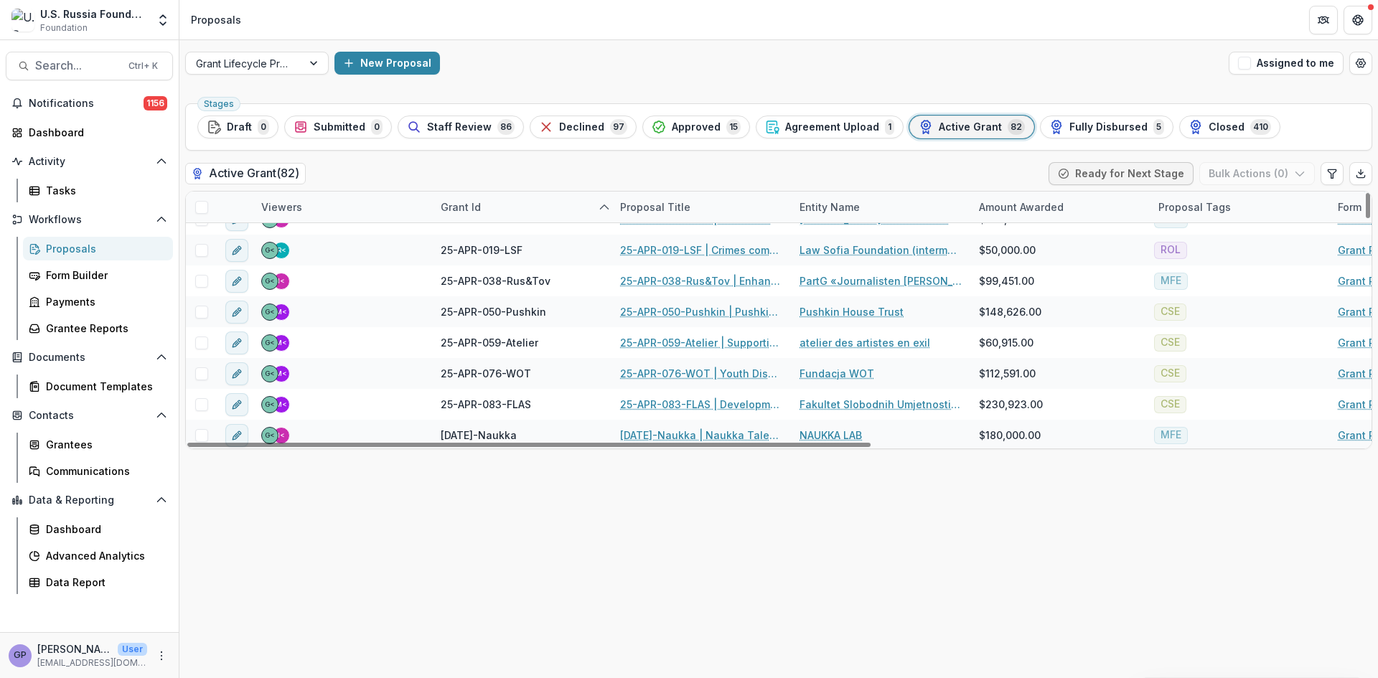
scroll to position [2306, 0]
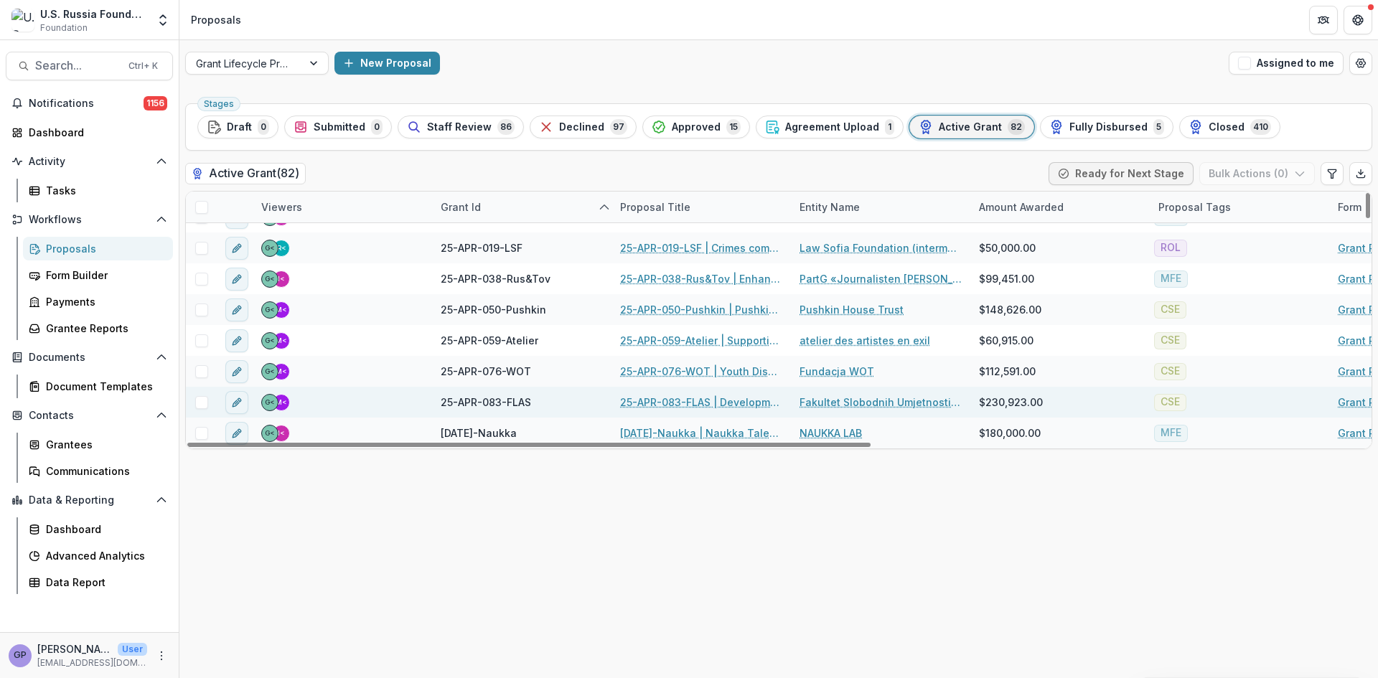
click at [668, 399] on link "25-APR-083-FLAS | Development of the Faculty of Liberal Arts and Sciences in [G…" at bounding box center [701, 402] width 162 height 15
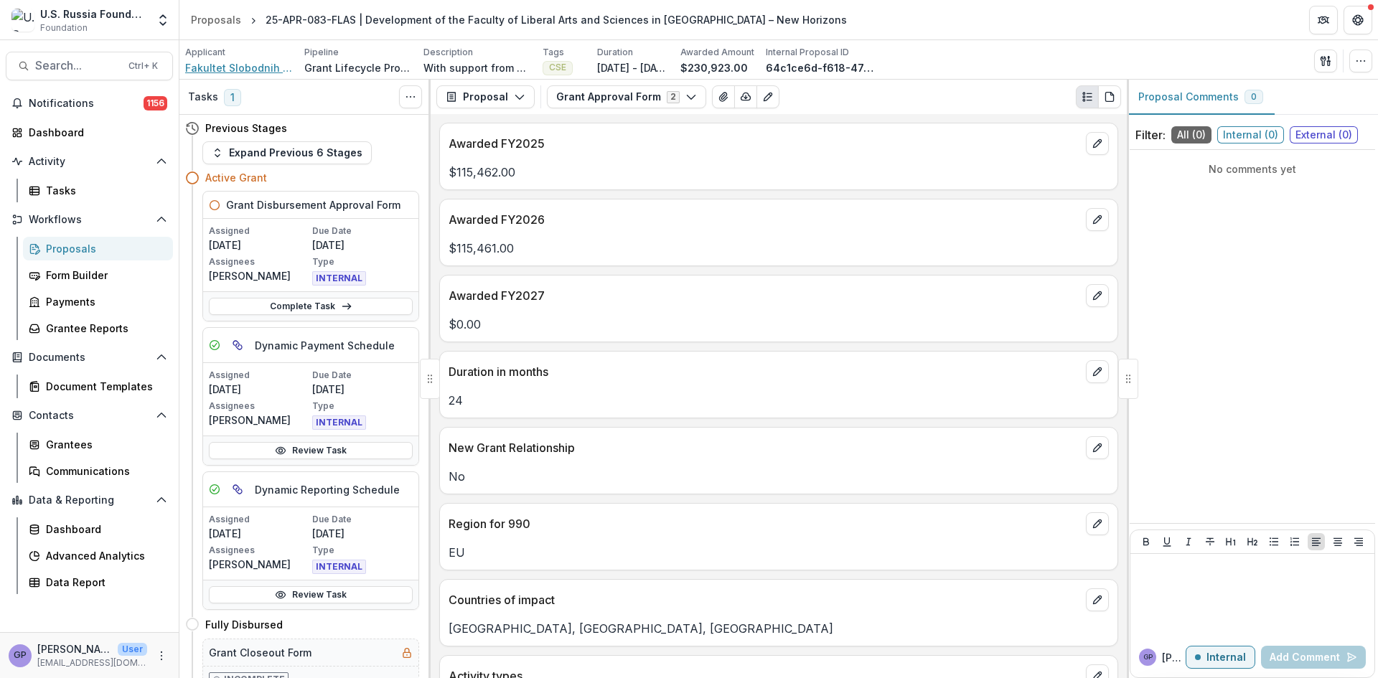
click at [220, 66] on span "Fakultet Slobodnih Umjetnosti i Nauka (FLAS)" at bounding box center [239, 67] width 108 height 15
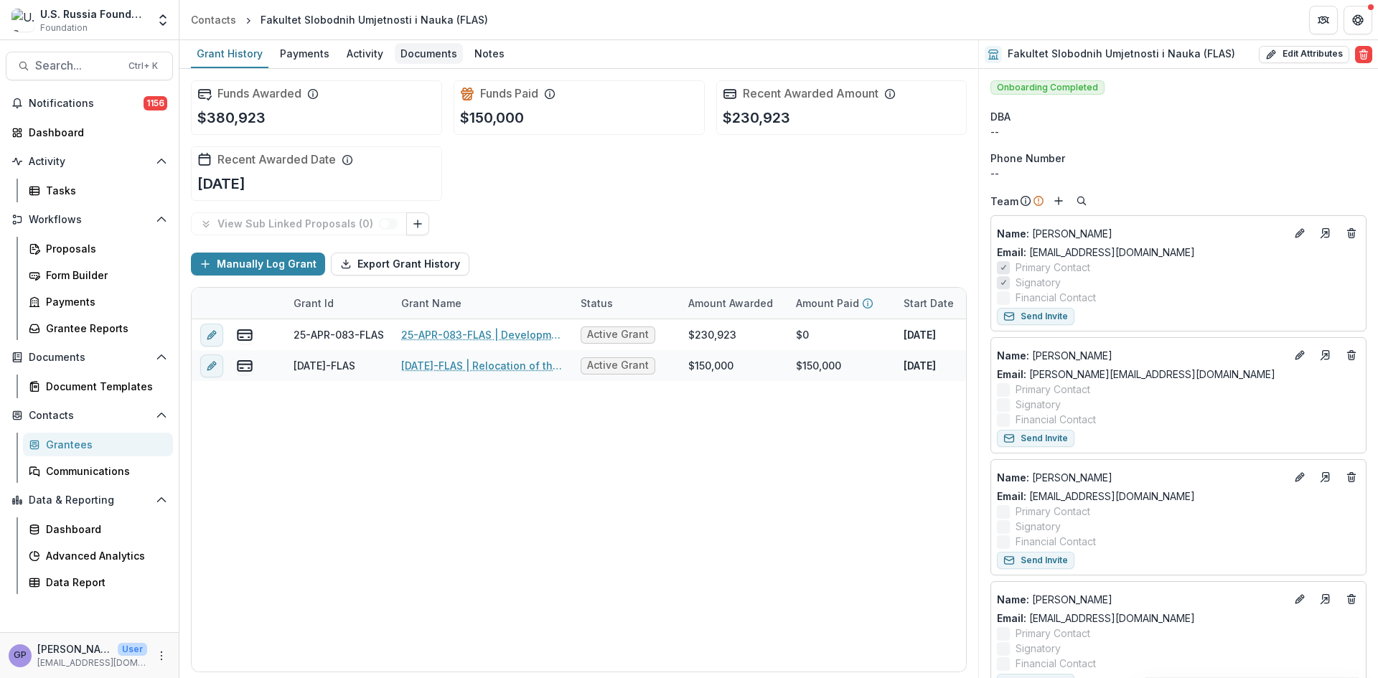
click at [422, 55] on div "Documents" at bounding box center [429, 53] width 68 height 21
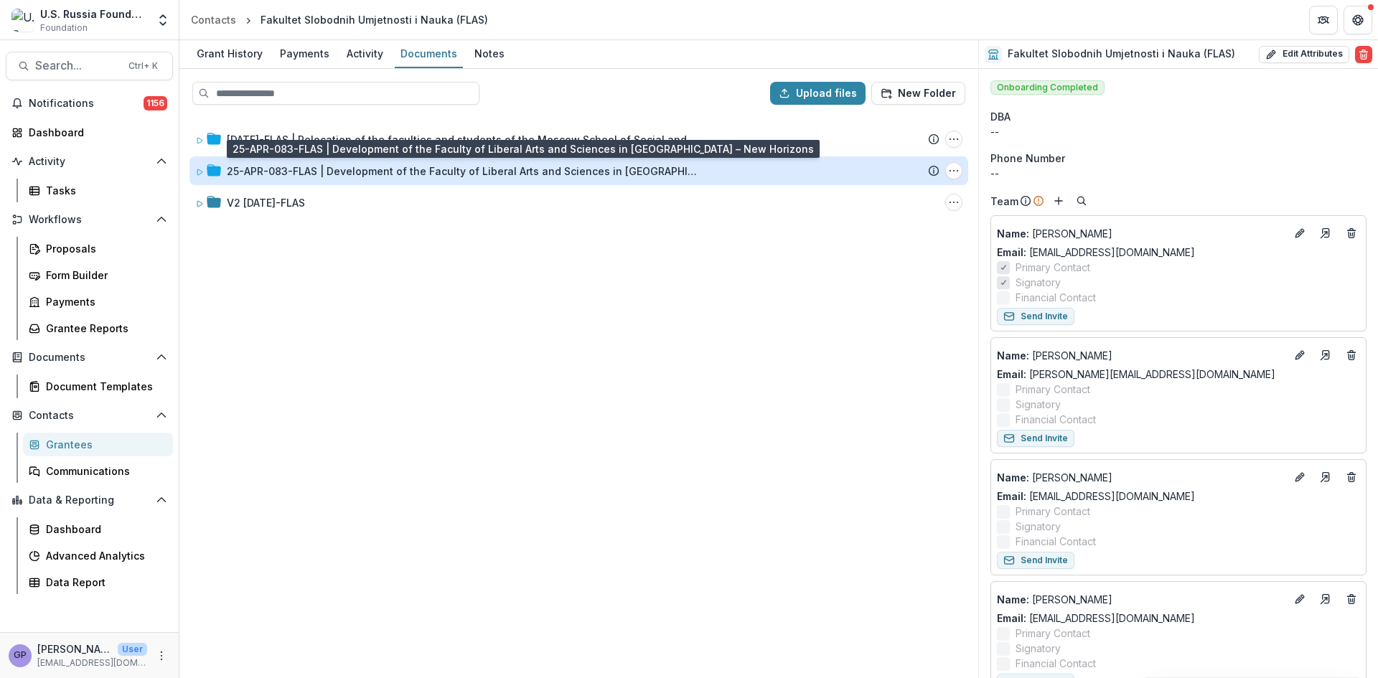
click at [399, 173] on div "25-APR-083-FLAS | Development of the Faculty of Liberal Arts and Sciences in [G…" at bounding box center [464, 171] width 474 height 15
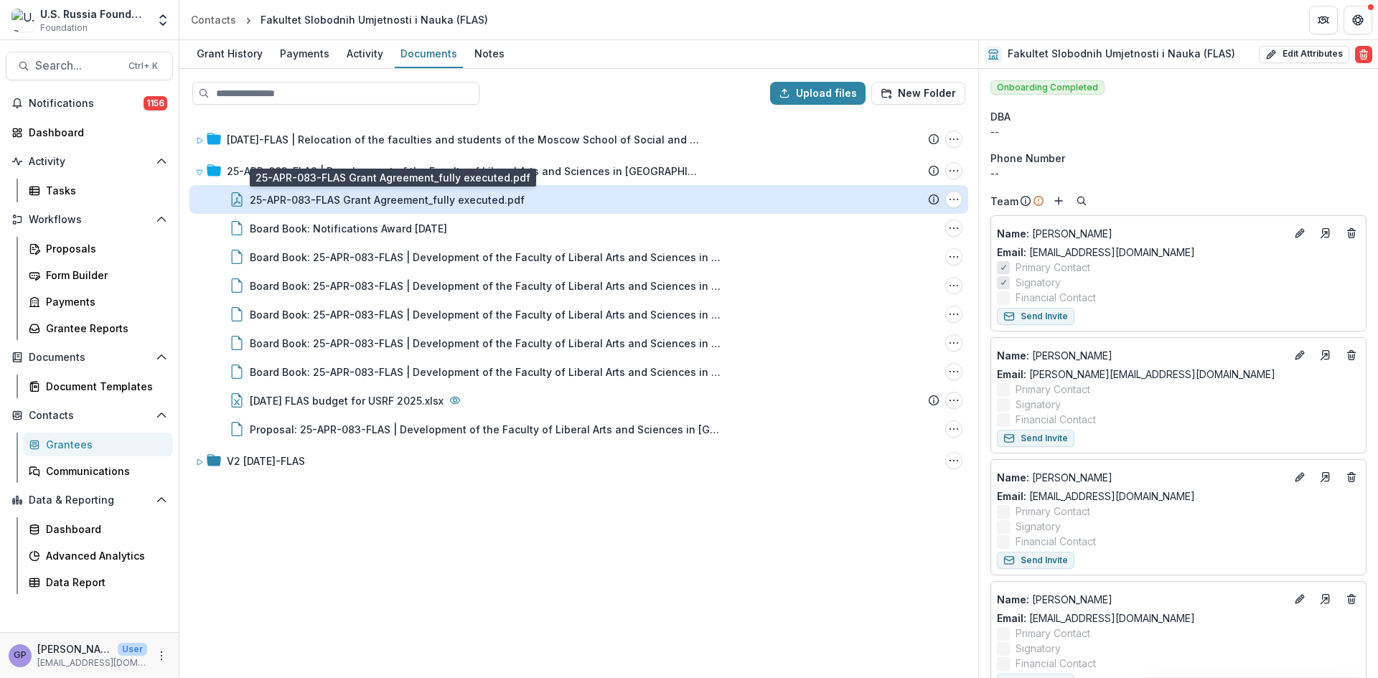
click at [452, 192] on div "25-APR-083-FLAS Grant Agreement_fully executed.pdf" at bounding box center [387, 199] width 275 height 15
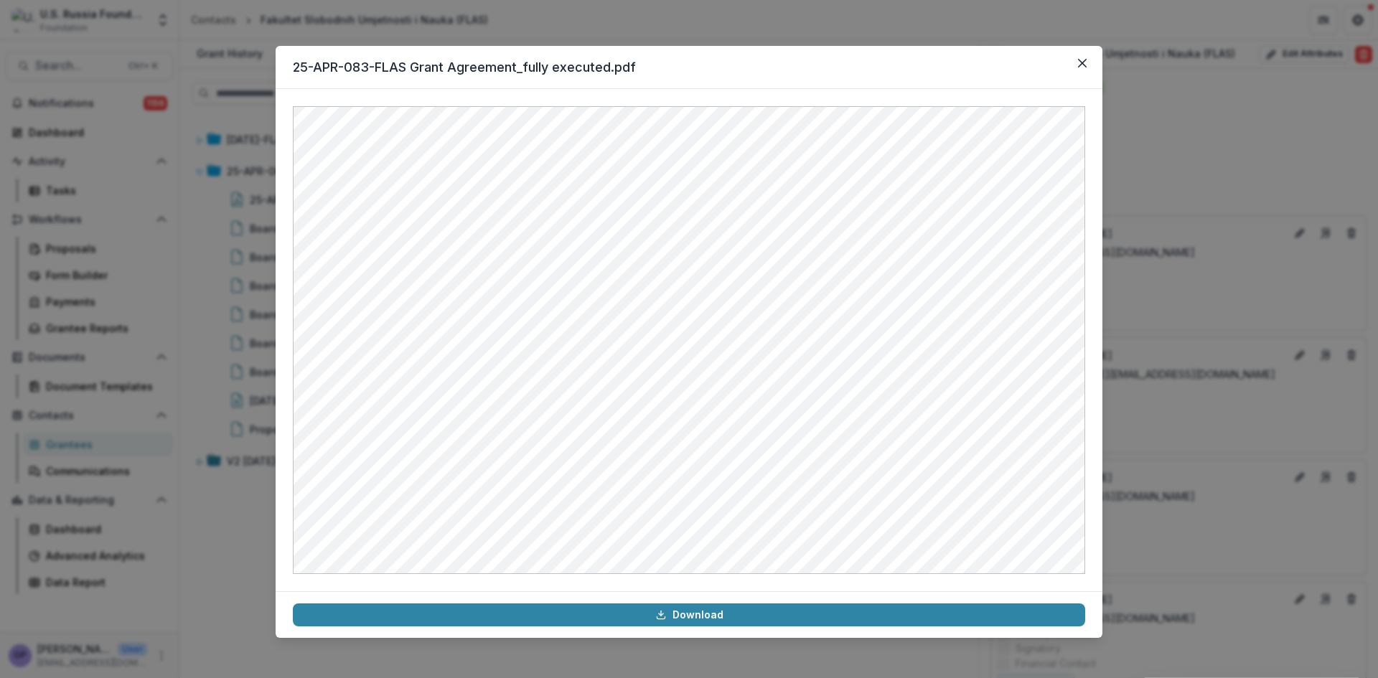
drag, startPoint x: 941, startPoint y: 29, endPoint x: 1048, endPoint y: 111, distance: 134.8
click at [944, 30] on div "25-APR-083-FLAS Grant Agreement_fully executed.pdf Download" at bounding box center [689, 339] width 1378 height 678
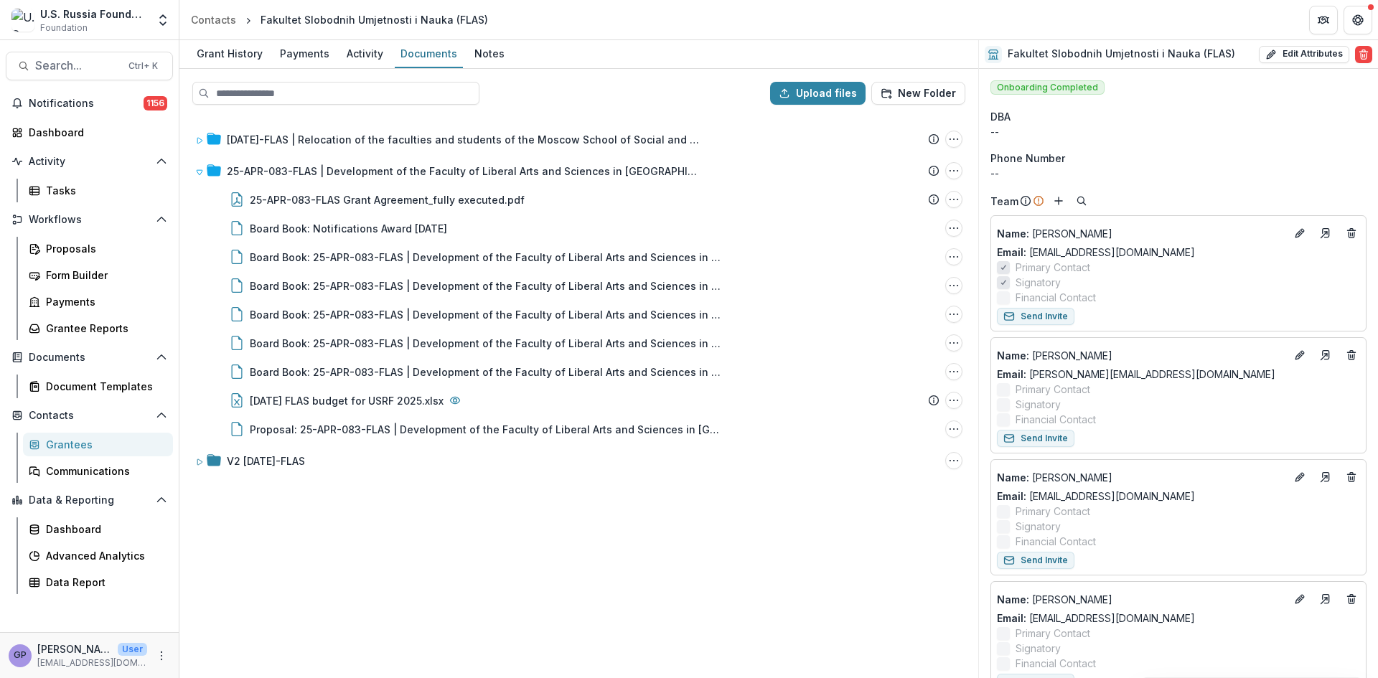
drag, startPoint x: 573, startPoint y: 577, endPoint x: 556, endPoint y: 526, distance: 53.8
click at [573, 575] on div "[DATE]-FLAS | Relocation of the faculties and students of the Moscow School of …" at bounding box center [579, 396] width 796 height 561
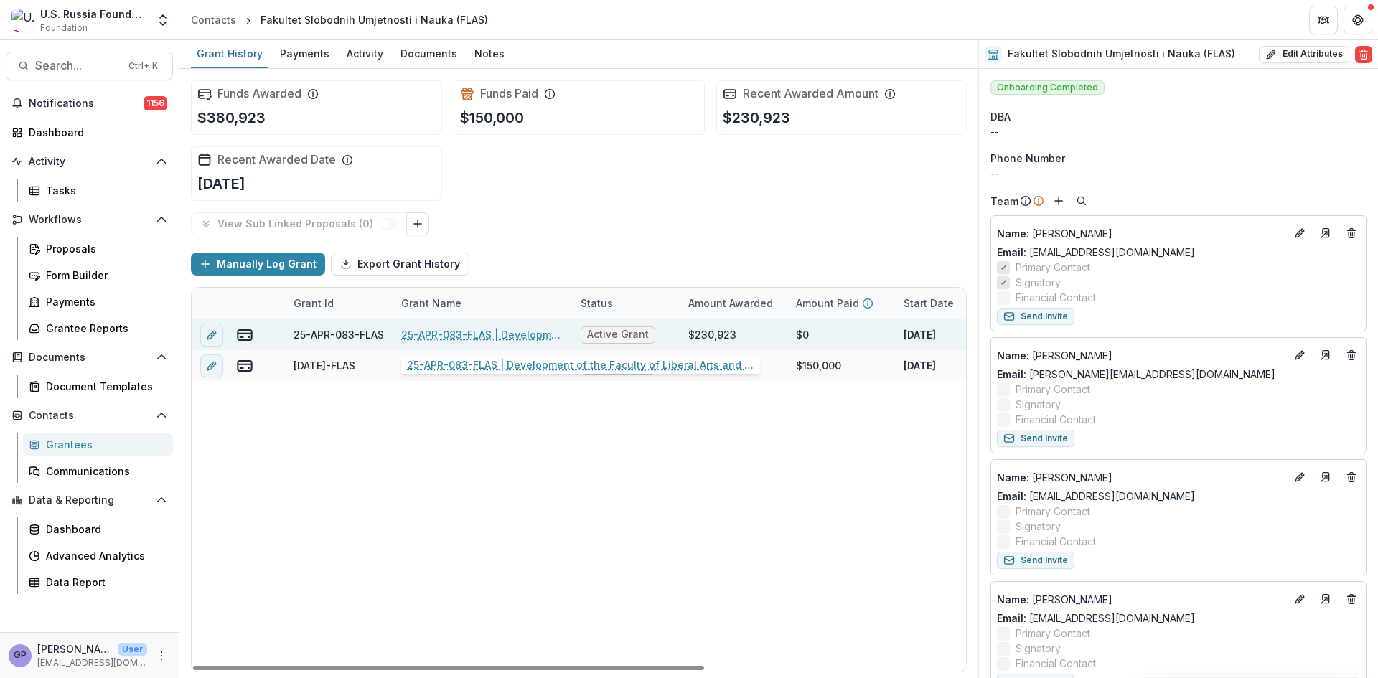
click at [454, 334] on link "25-APR-083-FLAS | Development of the Faculty of Liberal Arts and Sciences in [G…" at bounding box center [482, 334] width 162 height 15
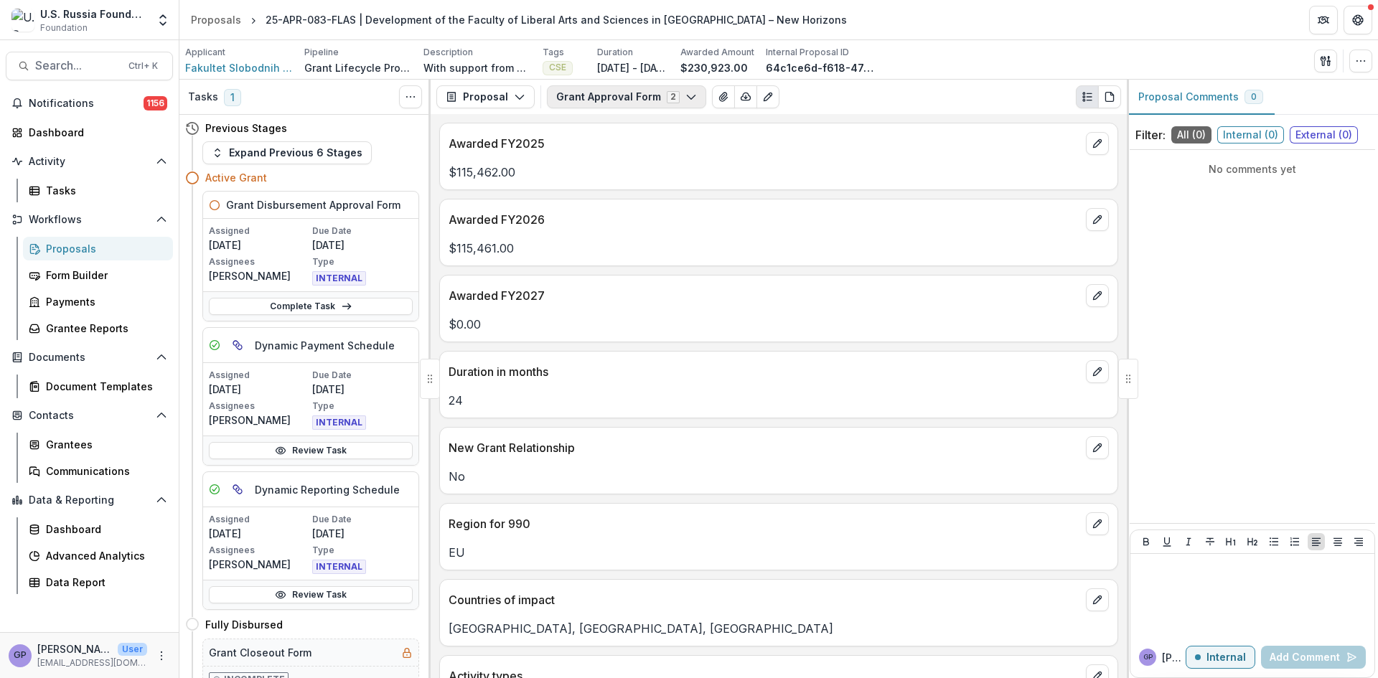
click at [686, 99] on icon "button" at bounding box center [691, 96] width 11 height 11
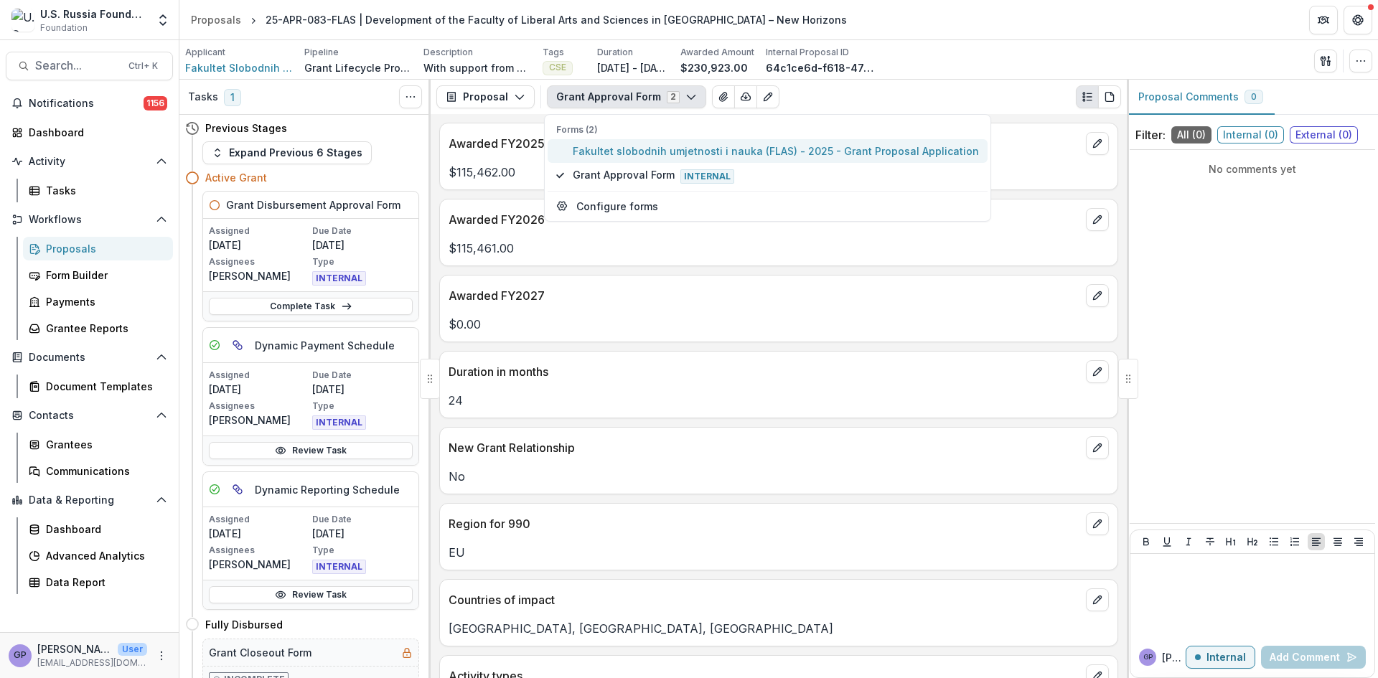
click at [601, 150] on span "Fakultet slobodnih umjetnosti i nauka (FLAS) - 2025 - Grant Proposal Application" at bounding box center [776, 151] width 406 height 15
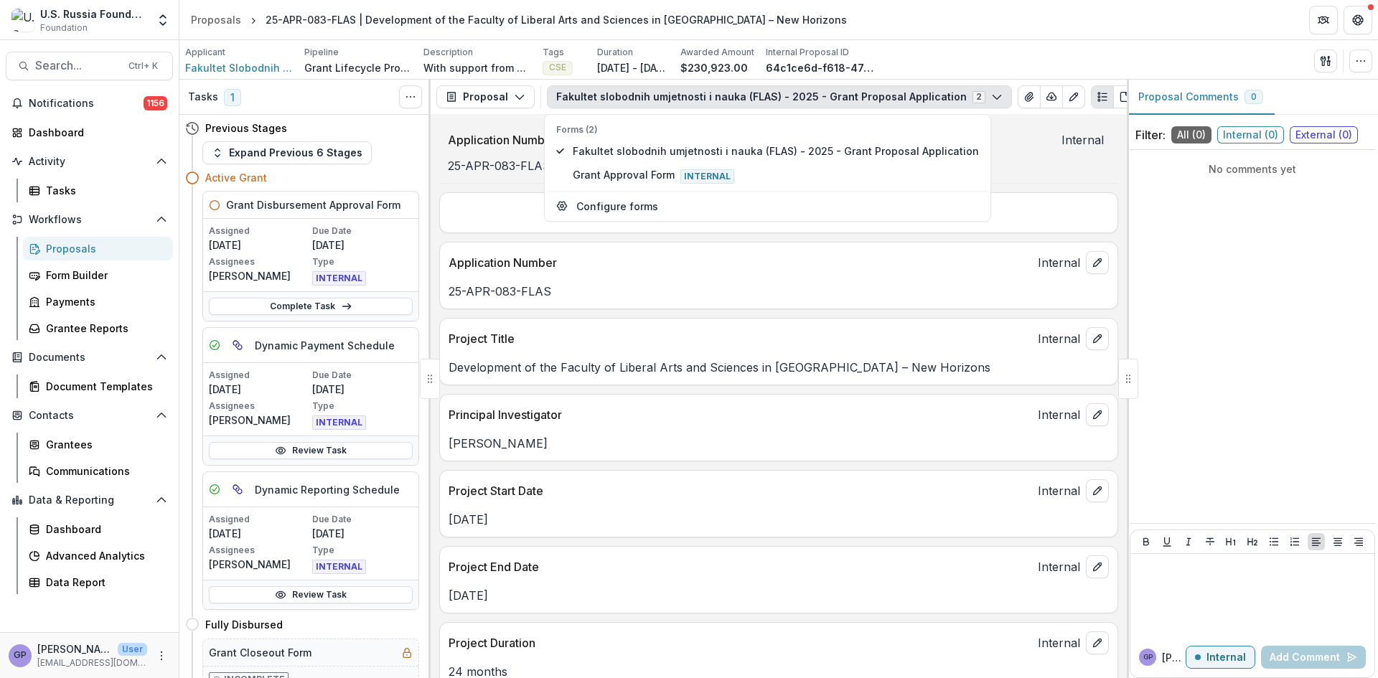
drag, startPoint x: 854, startPoint y: 297, endPoint x: 863, endPoint y: 290, distance: 11.4
click at [856, 294] on p "25-APR-083-FLAS" at bounding box center [779, 291] width 661 height 17
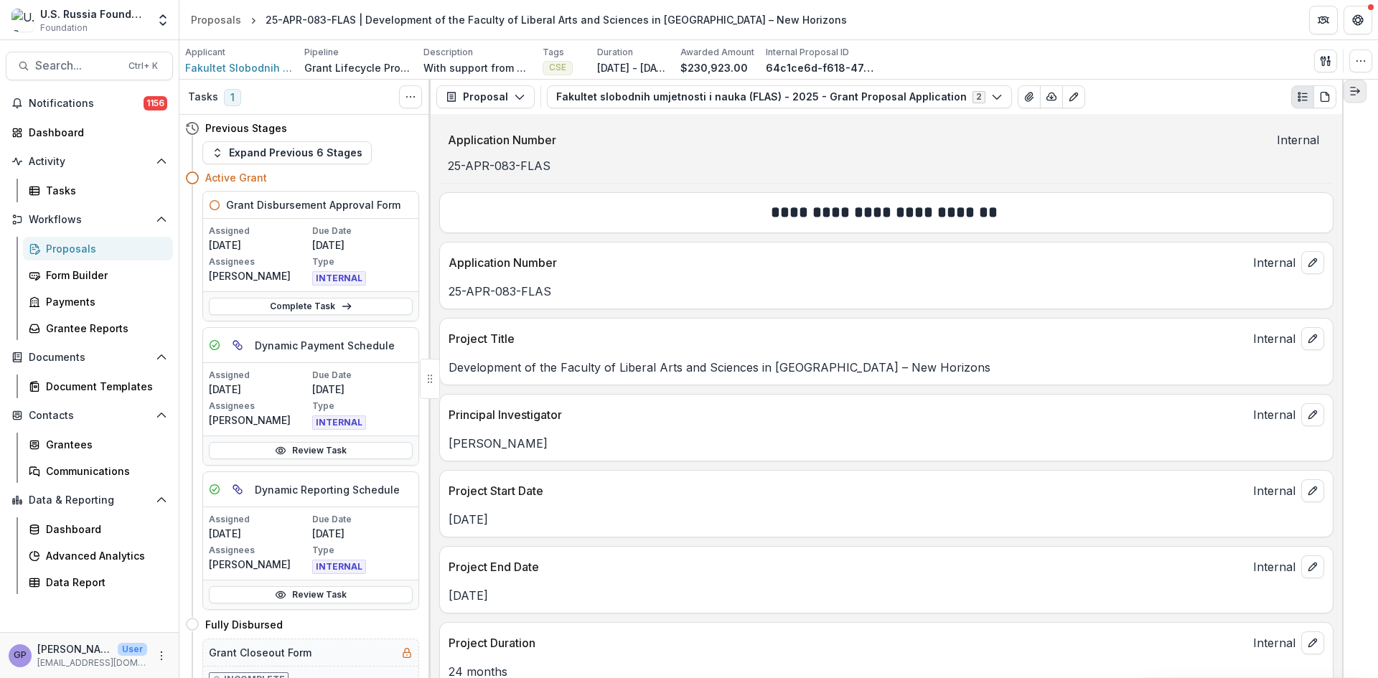
click at [1360, 95] on icon "Expand right" at bounding box center [1355, 90] width 11 height 11
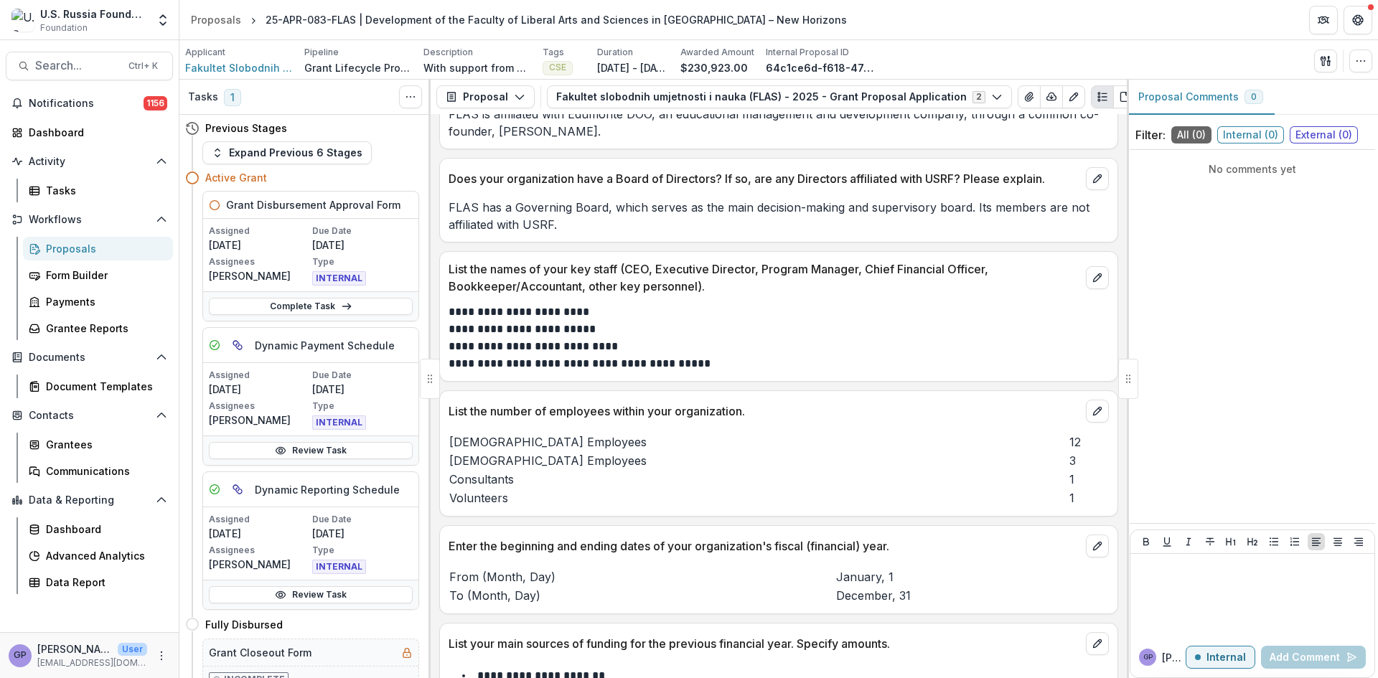
scroll to position [15611, 0]
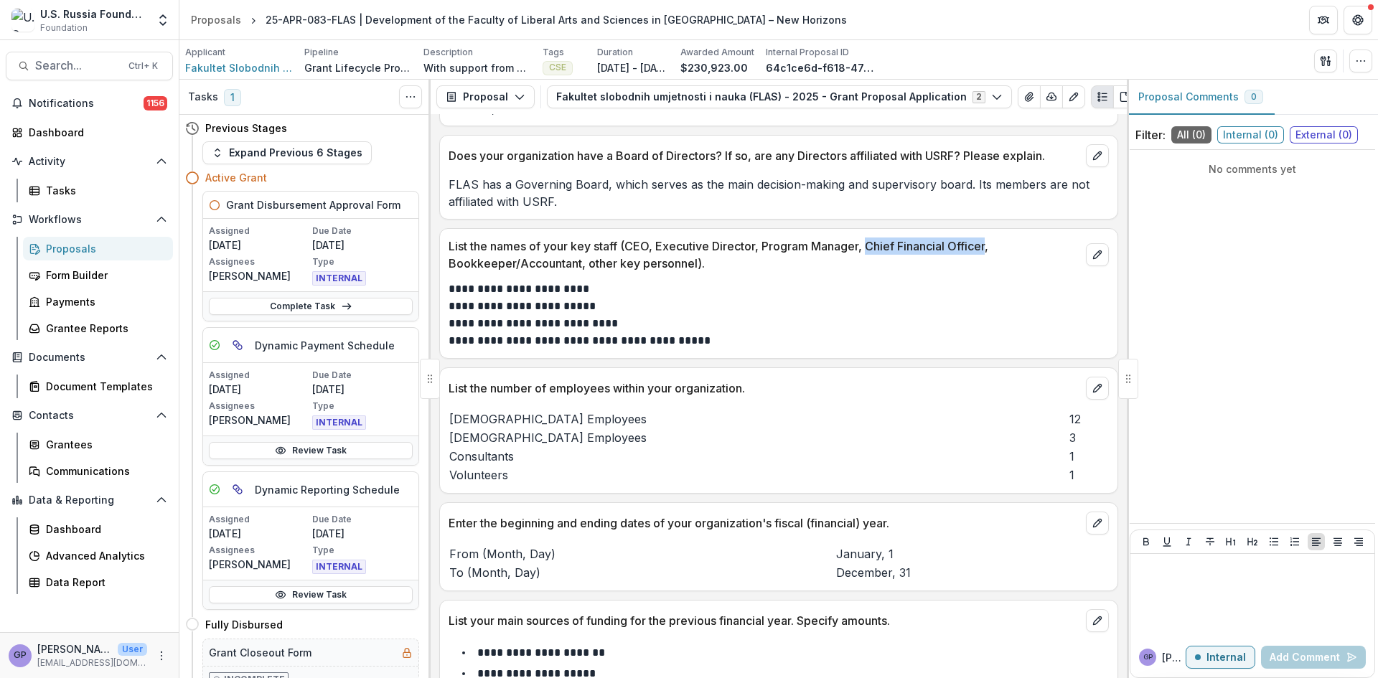
drag, startPoint x: 869, startPoint y: 241, endPoint x: 989, endPoint y: 251, distance: 120.3
click at [989, 251] on p "List the names of your key staff (CEO, Executive Director, Program Manager, Chi…" at bounding box center [765, 255] width 632 height 34
copy p "Chief Financial Officer"
